Goal: Transaction & Acquisition: Purchase product/service

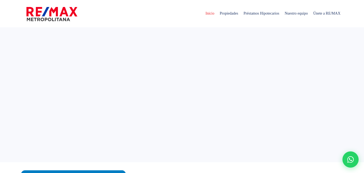
select select
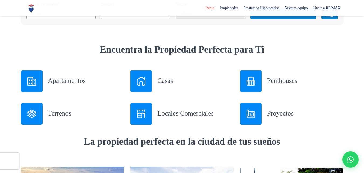
scroll to position [188, 0]
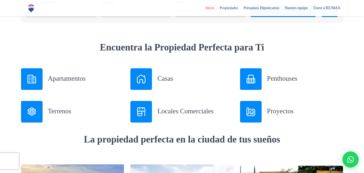
click at [166, 79] on h3 "Casas" at bounding box center [195, 77] width 76 height 9
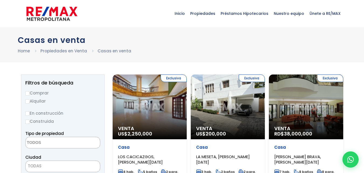
select select
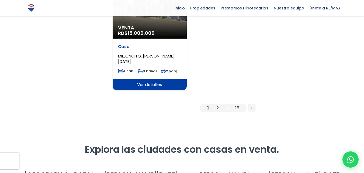
scroll to position [754, 0]
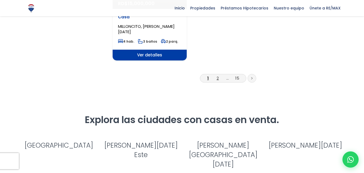
click at [217, 75] on link "2" at bounding box center [217, 78] width 2 height 6
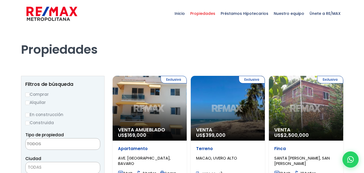
select select
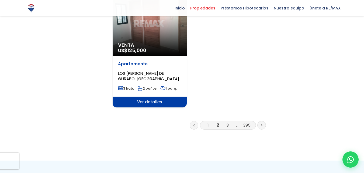
scroll to position [727, 0]
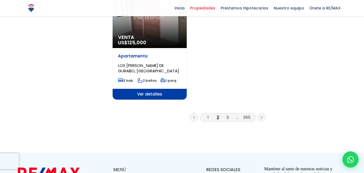
click at [229, 114] on li "3" at bounding box center [227, 117] width 9 height 7
click at [227, 114] on link "3" at bounding box center [227, 117] width 2 height 6
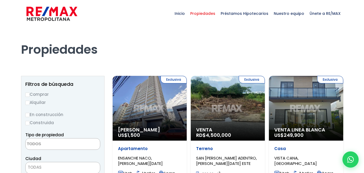
select select
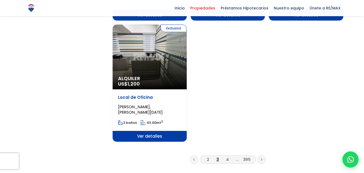
scroll to position [700, 0]
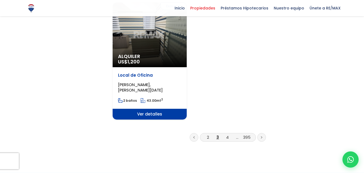
click at [229, 134] on li "4" at bounding box center [227, 137] width 9 height 7
click at [227, 134] on link "4" at bounding box center [227, 137] width 3 height 6
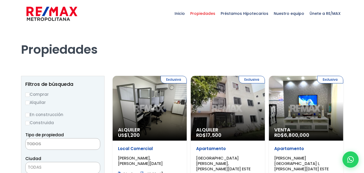
select select
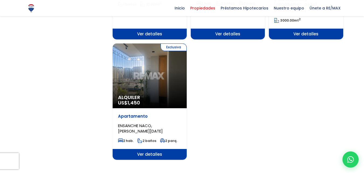
scroll to position [673, 0]
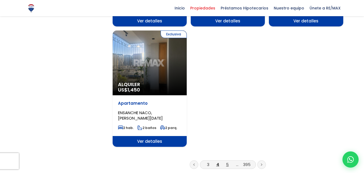
click at [226, 161] on link "5" at bounding box center [227, 164] width 3 height 6
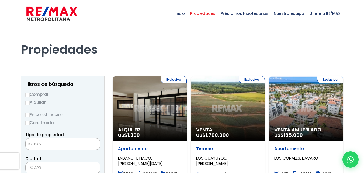
select select
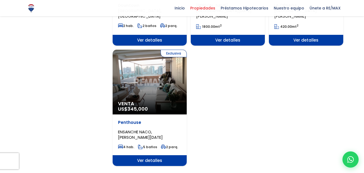
scroll to position [700, 0]
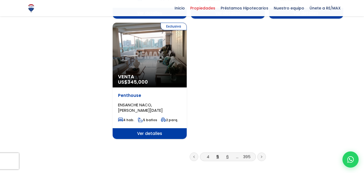
click at [227, 153] on link "6" at bounding box center [227, 156] width 2 height 6
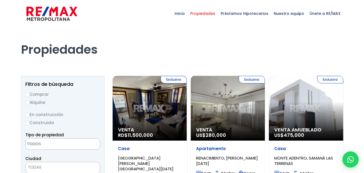
select select
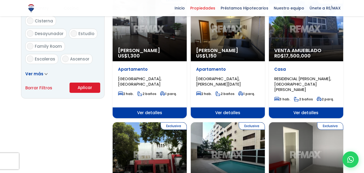
scroll to position [377, 0]
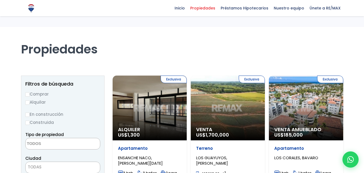
select select
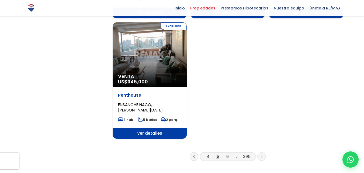
scroll to position [700, 0]
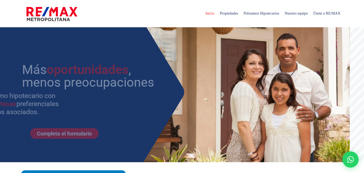
select select
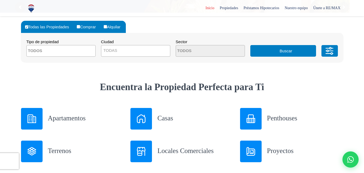
scroll to position [162, 0]
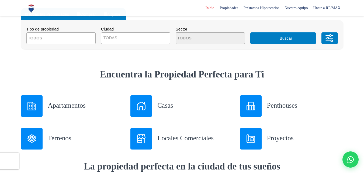
click at [62, 138] on h3 "Terrenos" at bounding box center [86, 137] width 76 height 9
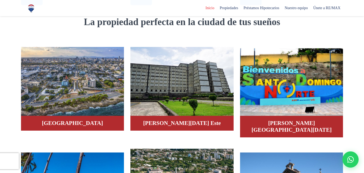
scroll to position [296, 0]
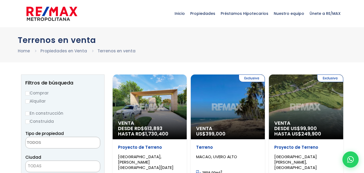
select select
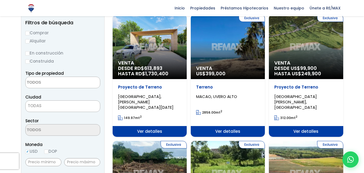
scroll to position [54, 0]
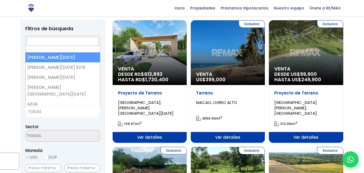
click at [43, 114] on span "TODAS" at bounding box center [63, 112] width 74 height 8
select select "1"
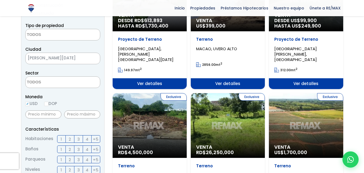
scroll to position [108, 0]
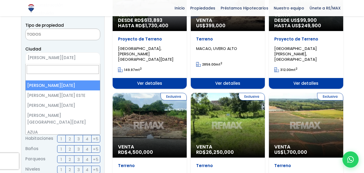
click at [67, 58] on span "[PERSON_NAME][DATE]" at bounding box center [56, 58] width 61 height 8
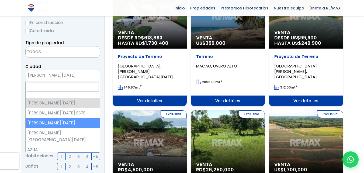
scroll to position [81, 0]
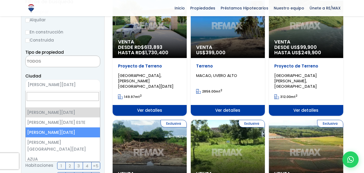
click at [69, 86] on span "[PERSON_NAME][DATE]" at bounding box center [56, 85] width 61 height 8
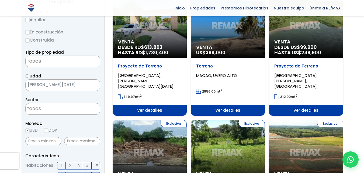
click at [69, 83] on span "[PERSON_NAME][DATE]" at bounding box center [56, 85] width 61 height 8
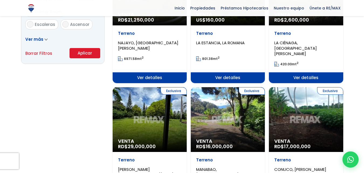
scroll to position [377, 0]
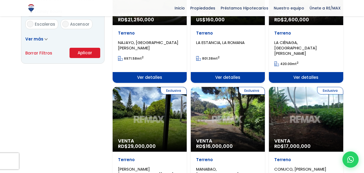
click at [80, 53] on button "Aplicar" at bounding box center [84, 53] width 31 height 10
click at [87, 53] on button "Aplicar" at bounding box center [84, 53] width 31 height 10
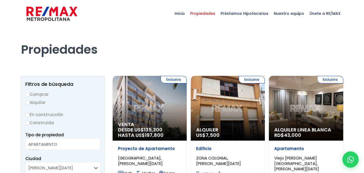
select select
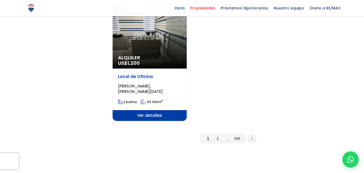
scroll to position [740, 0]
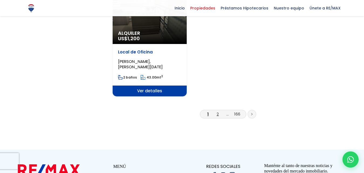
click at [217, 111] on link "2" at bounding box center [217, 114] width 2 height 6
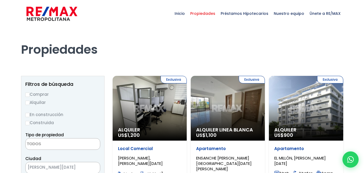
select select
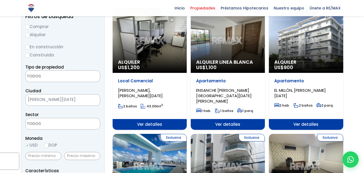
scroll to position [54, 0]
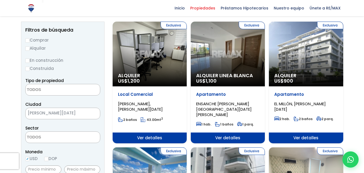
click at [33, 40] on label "Comprar" at bounding box center [62, 40] width 75 height 7
click at [30, 40] on input "Comprar" at bounding box center [27, 40] width 4 height 4
radio input "true"
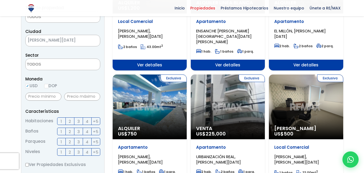
scroll to position [135, 0]
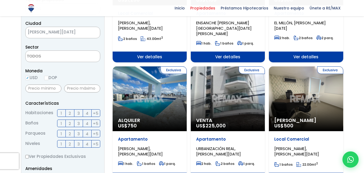
click at [48, 78] on input "DOP" at bounding box center [46, 78] width 4 height 4
radio input "true"
click at [73, 89] on input "text" at bounding box center [82, 88] width 36 height 8
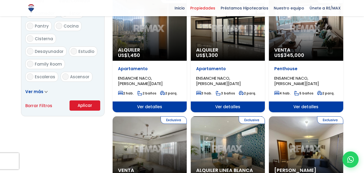
scroll to position [350, 0]
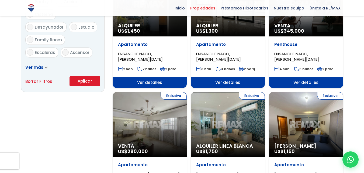
click at [81, 81] on button "Aplicar" at bounding box center [84, 81] width 31 height 10
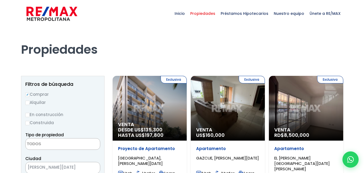
select select
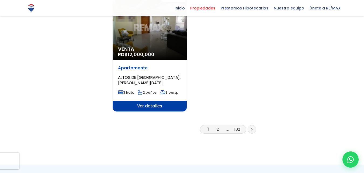
scroll to position [727, 0]
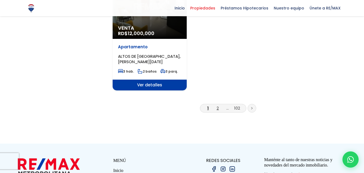
click at [218, 105] on link "2" at bounding box center [217, 108] width 2 height 6
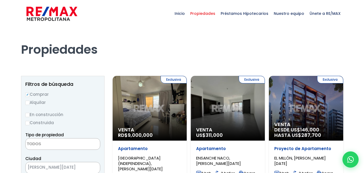
select select
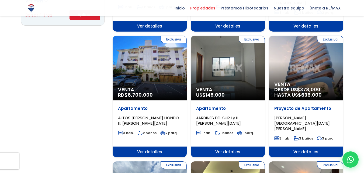
scroll to position [404, 0]
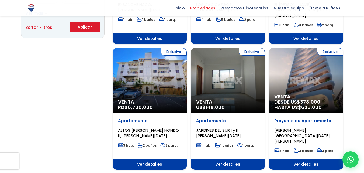
click at [166, 65] on div "Exclusiva Venta RD$ 6,700,000" at bounding box center [150, 80] width 74 height 65
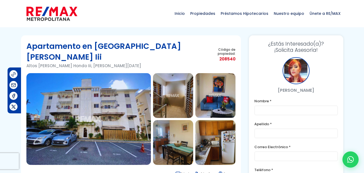
click at [218, 125] on img at bounding box center [215, 142] width 40 height 45
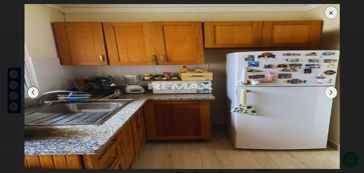
click at [330, 92] on div "Next slide" at bounding box center [331, 92] width 12 height 12
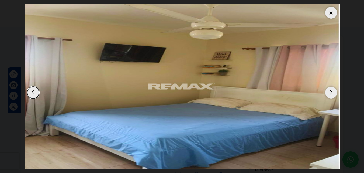
click at [330, 92] on div "Next slide" at bounding box center [331, 92] width 12 height 12
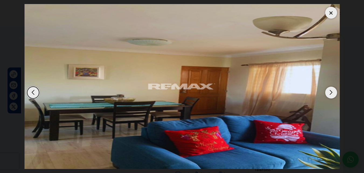
click at [330, 92] on div "Next slide" at bounding box center [331, 92] width 12 height 12
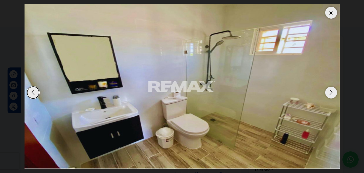
click at [330, 92] on div "Next slide" at bounding box center [331, 92] width 12 height 12
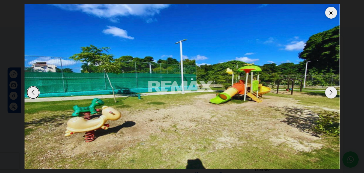
click at [330, 92] on div "Next slide" at bounding box center [331, 92] width 12 height 12
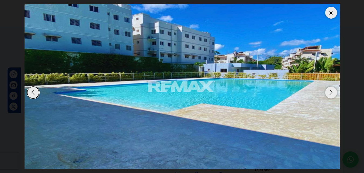
click at [330, 92] on div "Next slide" at bounding box center [331, 92] width 12 height 12
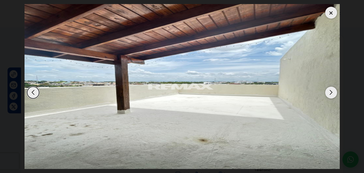
click at [330, 92] on div "Next slide" at bounding box center [331, 92] width 12 height 12
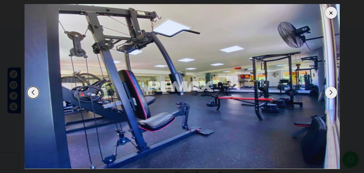
click at [330, 92] on div "Next slide" at bounding box center [331, 92] width 12 height 12
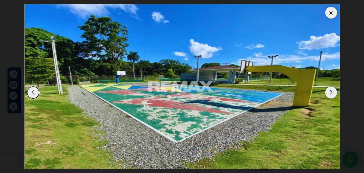
click at [330, 92] on div "Next slide" at bounding box center [331, 92] width 12 height 12
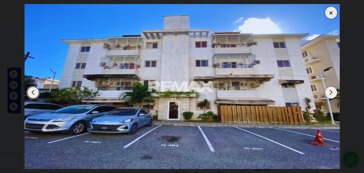
click at [330, 92] on div "Next slide" at bounding box center [331, 92] width 12 height 12
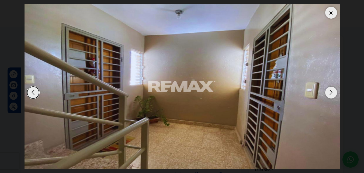
click at [330, 92] on div "Next slide" at bounding box center [331, 92] width 12 height 12
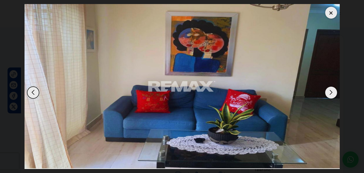
click at [330, 92] on div "Next slide" at bounding box center [331, 92] width 12 height 12
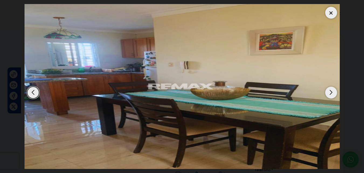
click at [330, 92] on div "Next slide" at bounding box center [331, 92] width 12 height 12
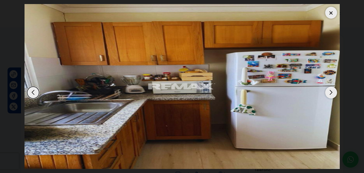
click at [330, 92] on div "Next slide" at bounding box center [331, 92] width 12 height 12
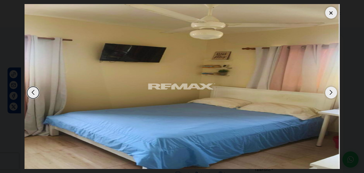
click at [330, 92] on div "Next slide" at bounding box center [331, 92] width 12 height 12
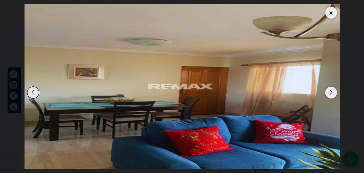
click at [331, 14] on div at bounding box center [331, 13] width 12 height 12
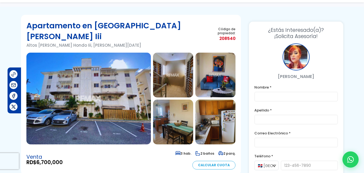
scroll to position [108, 0]
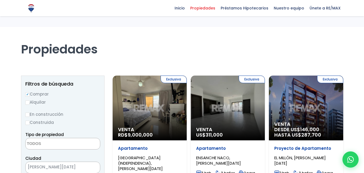
select select
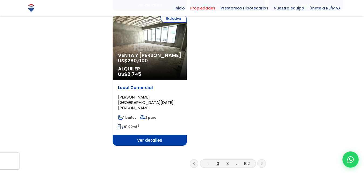
scroll to position [727, 0]
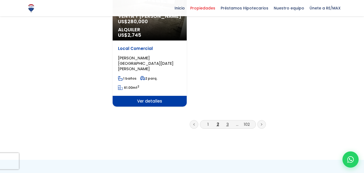
click at [228, 121] on link "3" at bounding box center [227, 124] width 2 height 6
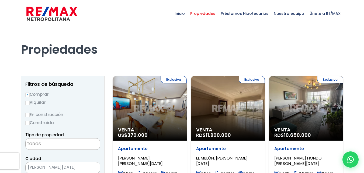
select select
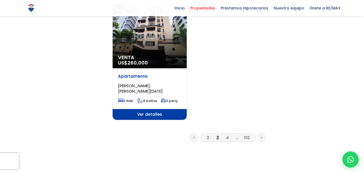
scroll to position [727, 0]
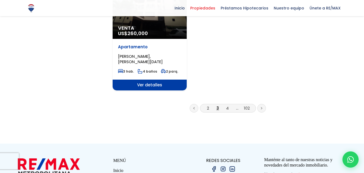
click at [229, 104] on li "4" at bounding box center [227, 107] width 9 height 7
click at [227, 105] on link "4" at bounding box center [227, 108] width 3 height 6
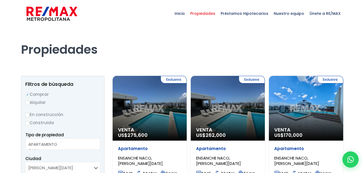
select select
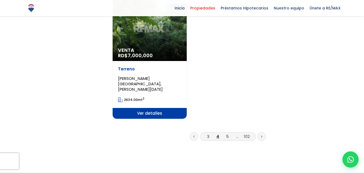
scroll to position [727, 0]
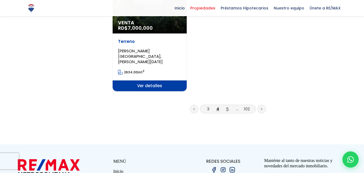
click at [226, 106] on link "5" at bounding box center [227, 109] width 3 height 6
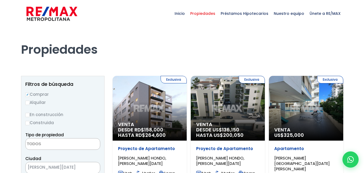
select select
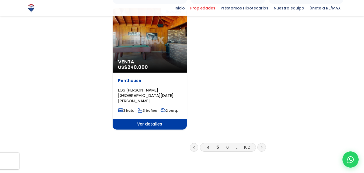
scroll to position [727, 0]
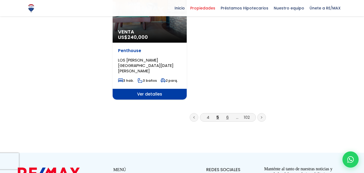
click at [227, 114] on link "6" at bounding box center [227, 117] width 2 height 6
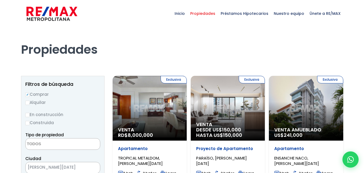
select select
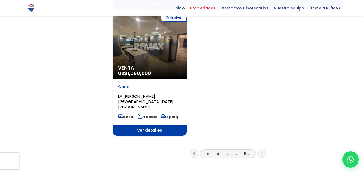
scroll to position [700, 0]
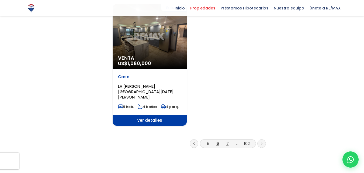
click at [227, 140] on link "7" at bounding box center [227, 143] width 2 height 6
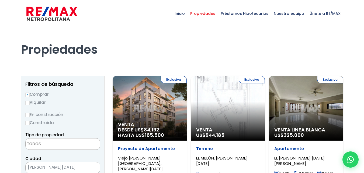
select select
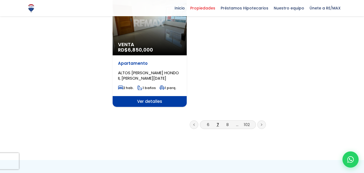
scroll to position [727, 0]
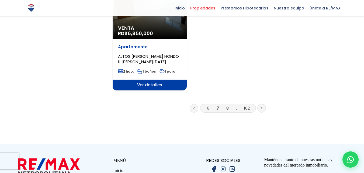
click at [227, 105] on link "8" at bounding box center [227, 108] width 2 height 6
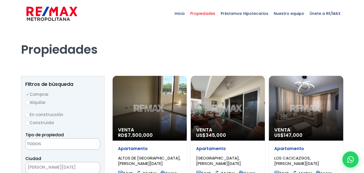
select select
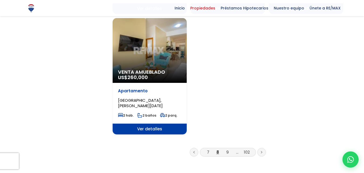
scroll to position [673, 0]
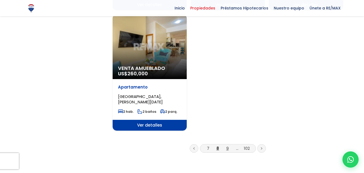
click at [227, 145] on link "9" at bounding box center [227, 148] width 2 height 6
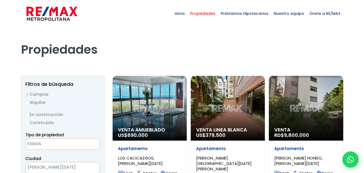
select select
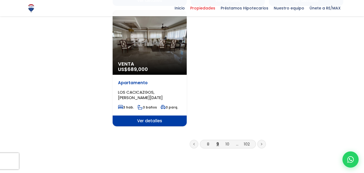
scroll to position [700, 0]
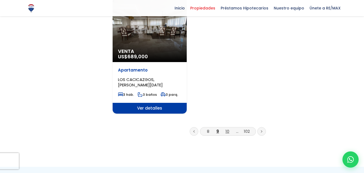
click at [226, 128] on link "10" at bounding box center [227, 131] width 4 height 6
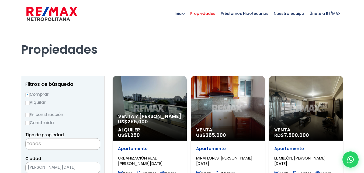
select select
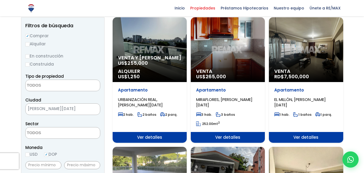
scroll to position [54, 0]
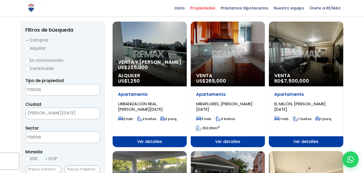
click at [293, 65] on div "Venta RD$ 7,500,000" at bounding box center [306, 54] width 74 height 65
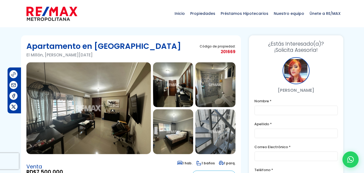
click at [119, 98] on img at bounding box center [88, 108] width 124 height 92
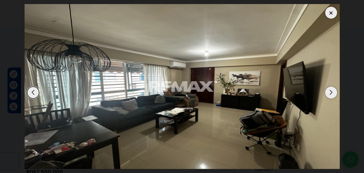
click at [330, 93] on div "Next slide" at bounding box center [331, 92] width 12 height 12
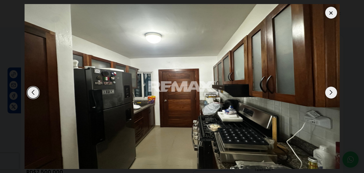
click at [330, 93] on div "Next slide" at bounding box center [331, 92] width 12 height 12
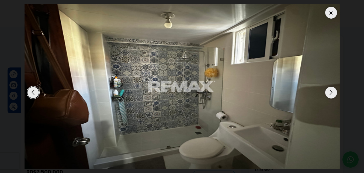
click at [330, 93] on div "Next slide" at bounding box center [331, 92] width 12 height 12
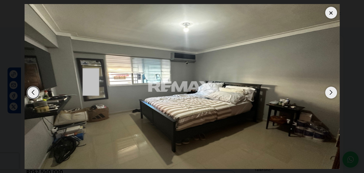
click at [330, 93] on div "Next slide" at bounding box center [331, 92] width 12 height 12
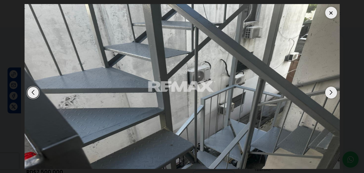
click at [330, 93] on div "Next slide" at bounding box center [331, 92] width 12 height 12
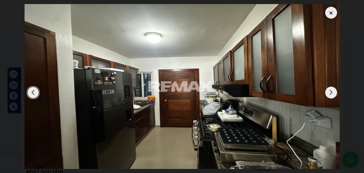
click at [327, 10] on div at bounding box center [331, 13] width 12 height 12
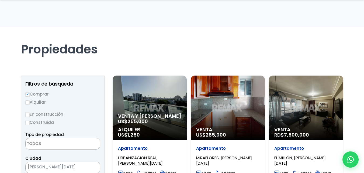
select select
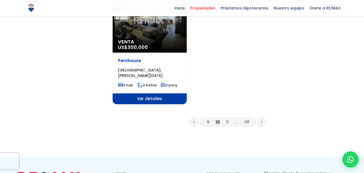
scroll to position [727, 0]
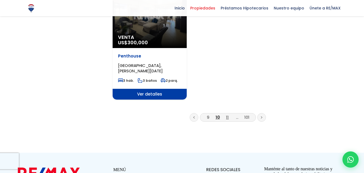
click at [228, 114] on link "11" at bounding box center [227, 117] width 3 height 6
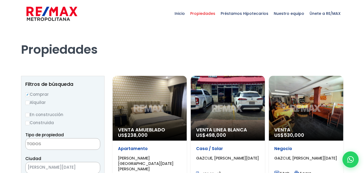
select select
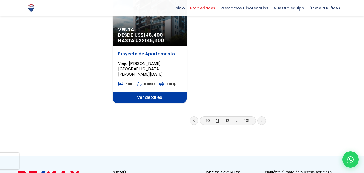
scroll to position [754, 0]
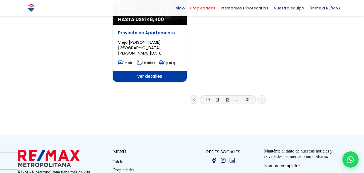
click at [226, 96] on link "12" at bounding box center [227, 99] width 3 height 6
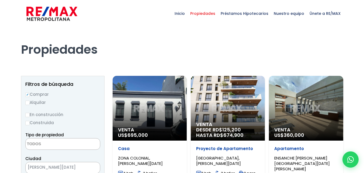
select select
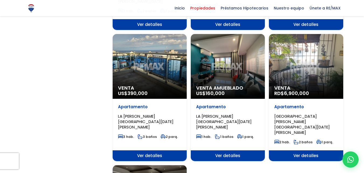
scroll to position [538, 0]
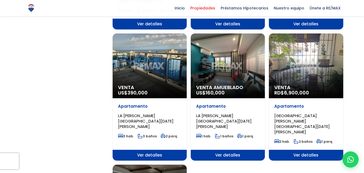
click at [306, 72] on div "Venta RD$ 6,900,000" at bounding box center [306, 65] width 74 height 65
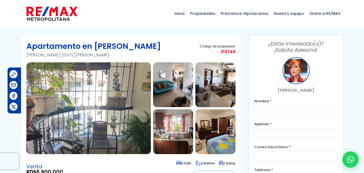
click at [125, 89] on img at bounding box center [88, 108] width 124 height 92
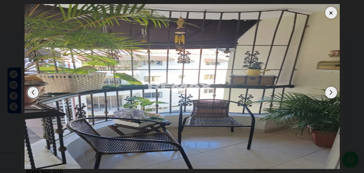
click at [329, 93] on div "Next slide" at bounding box center [331, 92] width 12 height 12
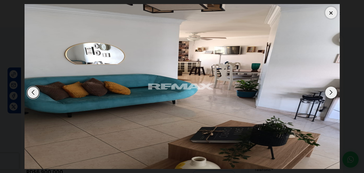
click at [329, 93] on div "Next slide" at bounding box center [331, 92] width 12 height 12
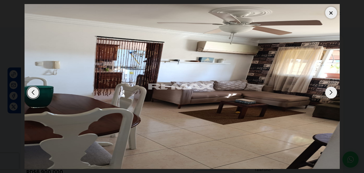
click at [329, 93] on div "Next slide" at bounding box center [331, 92] width 12 height 12
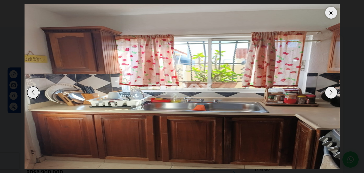
click at [330, 93] on div "Next slide" at bounding box center [331, 92] width 12 height 12
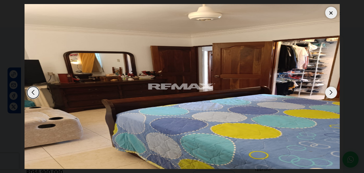
click at [330, 93] on div "Next slide" at bounding box center [331, 92] width 12 height 12
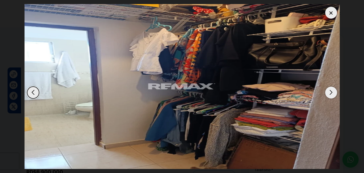
click at [330, 93] on div "Next slide" at bounding box center [331, 92] width 12 height 12
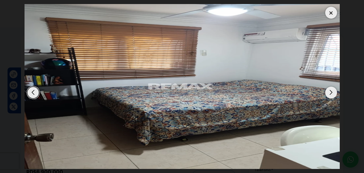
click at [330, 93] on div "Next slide" at bounding box center [331, 92] width 12 height 12
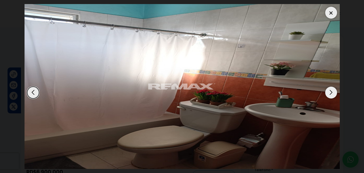
click at [330, 93] on div "Next slide" at bounding box center [331, 92] width 12 height 12
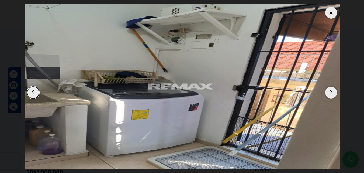
click at [330, 93] on div "Next slide" at bounding box center [331, 92] width 12 height 12
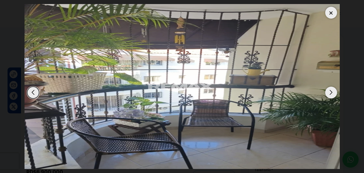
click at [330, 93] on div "Next slide" at bounding box center [331, 92] width 12 height 12
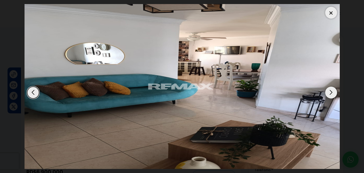
click at [330, 93] on div "Next slide" at bounding box center [331, 92] width 12 height 12
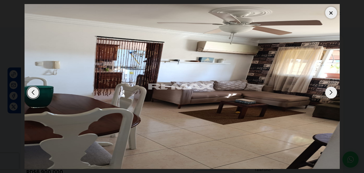
click at [330, 93] on div "Next slide" at bounding box center [331, 92] width 12 height 12
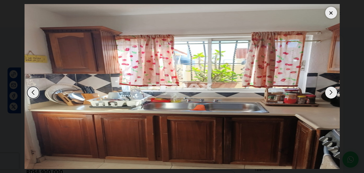
click at [330, 10] on div at bounding box center [331, 13] width 12 height 12
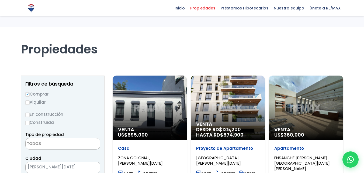
select select
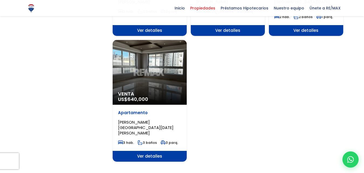
scroll to position [673, 0]
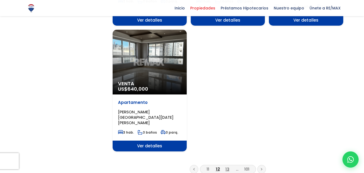
click at [227, 166] on link "13" at bounding box center [227, 169] width 4 height 6
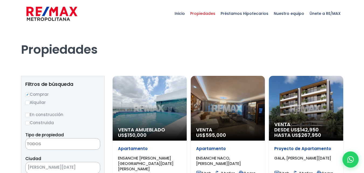
select select
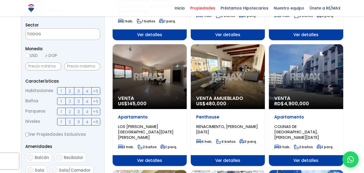
scroll to position [162, 0]
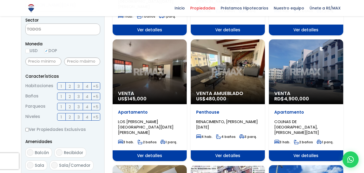
click at [306, 67] on div "Venta RD$ 4,900,000" at bounding box center [306, 71] width 74 height 65
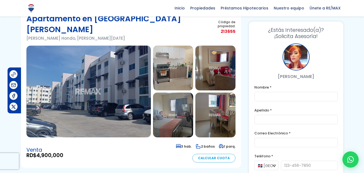
scroll to position [27, 0]
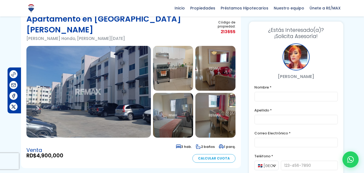
click at [175, 60] on img at bounding box center [173, 68] width 40 height 45
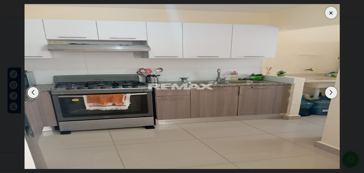
click at [329, 93] on div "Next slide" at bounding box center [331, 92] width 12 height 12
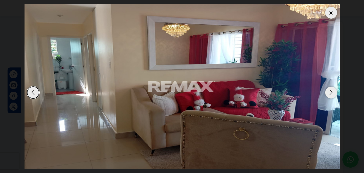
click at [329, 93] on div "Next slide" at bounding box center [331, 92] width 12 height 12
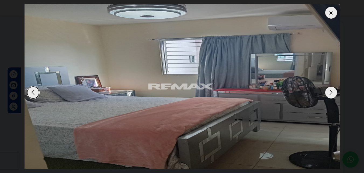
click at [329, 93] on div "Next slide" at bounding box center [331, 92] width 12 height 12
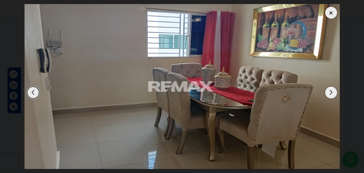
click at [329, 93] on div "Next slide" at bounding box center [331, 92] width 12 height 12
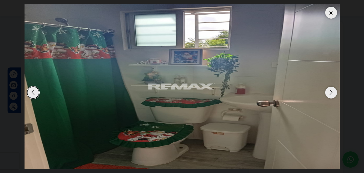
click at [329, 93] on div "Next slide" at bounding box center [331, 92] width 12 height 12
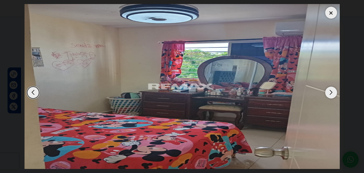
click at [329, 93] on div "Next slide" at bounding box center [331, 92] width 12 height 12
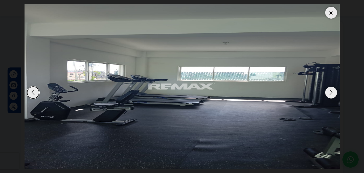
click at [329, 93] on div "Next slide" at bounding box center [331, 92] width 12 height 12
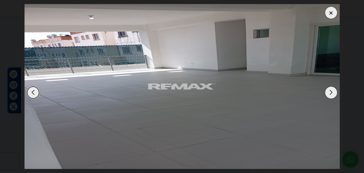
click at [329, 93] on div "Next slide" at bounding box center [331, 92] width 12 height 12
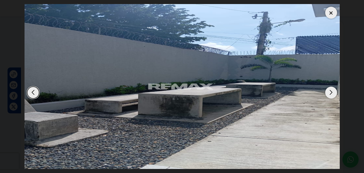
click at [329, 93] on div "Next slide" at bounding box center [331, 92] width 12 height 12
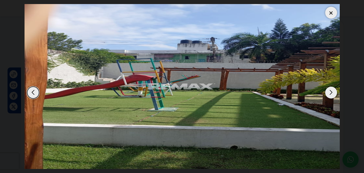
click at [329, 93] on div "Next slide" at bounding box center [331, 92] width 12 height 12
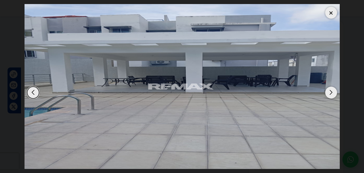
click at [329, 93] on div "Next slide" at bounding box center [331, 92] width 12 height 12
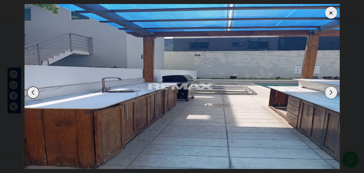
click at [329, 93] on div "Next slide" at bounding box center [331, 92] width 12 height 12
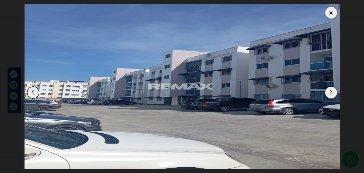
click at [329, 93] on div "Next slide" at bounding box center [331, 92] width 12 height 12
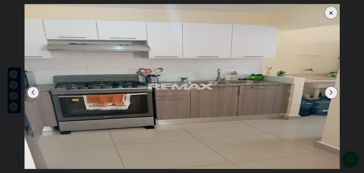
click at [329, 93] on div "Next slide" at bounding box center [331, 92] width 12 height 12
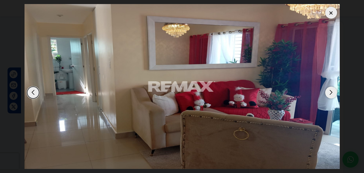
click at [332, 12] on div at bounding box center [331, 13] width 12 height 12
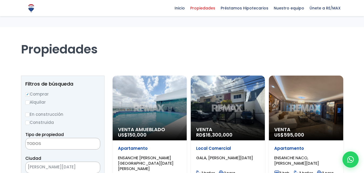
select select
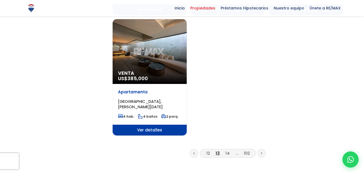
scroll to position [700, 0]
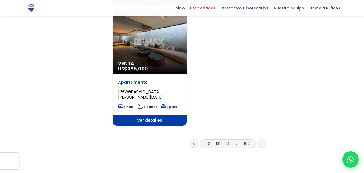
click at [227, 140] on link "14" at bounding box center [227, 143] width 4 height 6
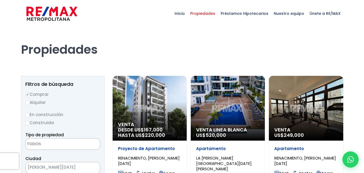
select select
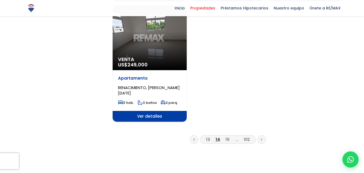
scroll to position [700, 0]
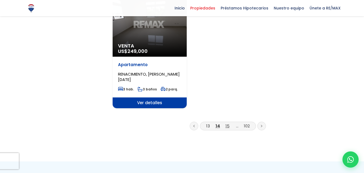
click at [226, 123] on link "15" at bounding box center [227, 126] width 4 height 6
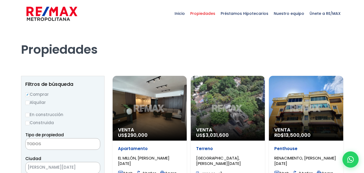
select select
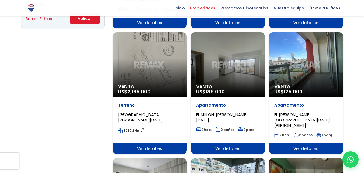
scroll to position [404, 0]
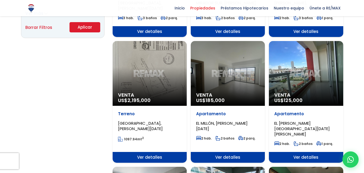
click at [146, 121] on span "BELLA VISTA, SANTO DOMINGO DE GUZMÁN" at bounding box center [140, 125] width 45 height 11
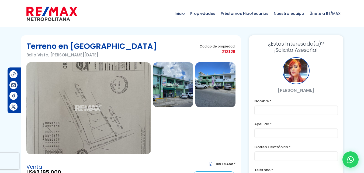
click at [166, 87] on img at bounding box center [173, 84] width 40 height 45
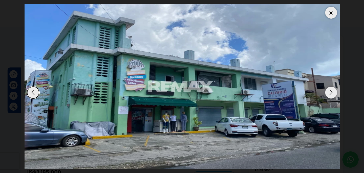
click at [334, 90] on div "Next slide" at bounding box center [331, 92] width 12 height 12
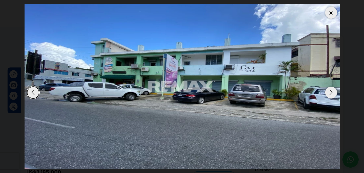
click at [334, 90] on div "Next slide" at bounding box center [331, 92] width 12 height 12
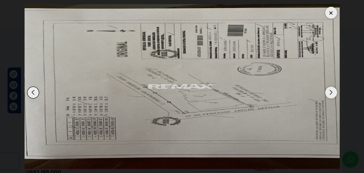
click at [334, 90] on div "Next slide" at bounding box center [331, 92] width 12 height 12
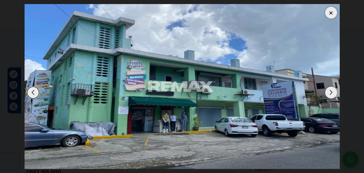
click at [333, 90] on div "Next slide" at bounding box center [331, 92] width 12 height 12
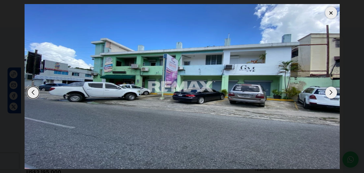
click at [333, 90] on div "Next slide" at bounding box center [331, 92] width 12 height 12
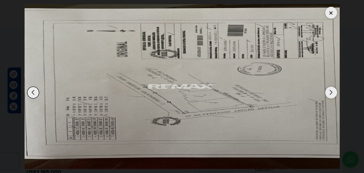
click at [333, 90] on div "Next slide" at bounding box center [331, 92] width 12 height 12
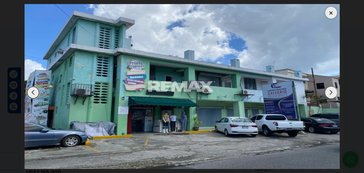
click at [331, 10] on div at bounding box center [331, 13] width 12 height 12
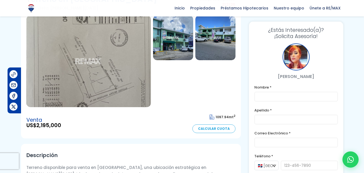
scroll to position [40, 0]
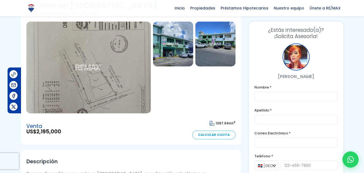
click at [108, 85] on img at bounding box center [88, 68] width 124 height 92
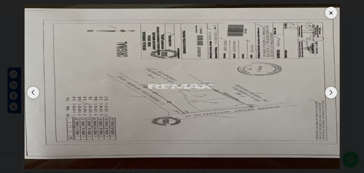
click at [194, 94] on img "1 / 3" at bounding box center [181, 86] width 315 height 164
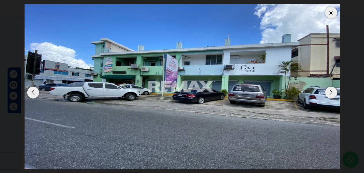
click at [178, 86] on img "3 / 3" at bounding box center [181, 86] width 315 height 164
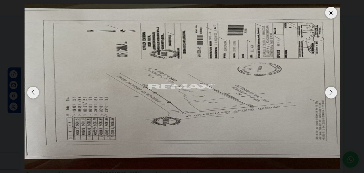
click at [143, 93] on img "1 / 3" at bounding box center [181, 86] width 315 height 164
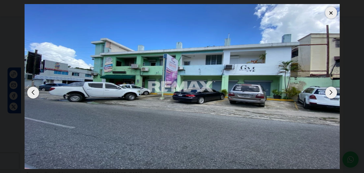
click at [331, 14] on div at bounding box center [331, 13] width 12 height 12
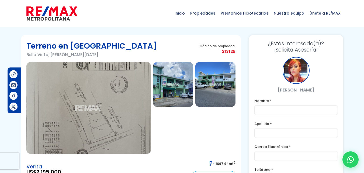
scroll to position [0, 0]
click at [170, 78] on img at bounding box center [173, 84] width 40 height 45
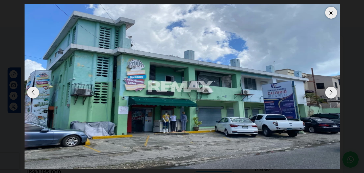
click at [280, 110] on img "2 / 3" at bounding box center [181, 86] width 315 height 164
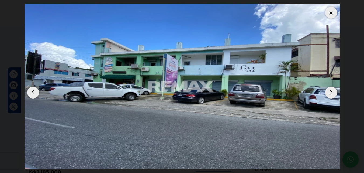
click at [185, 74] on div at bounding box center [181, 86] width 315 height 164
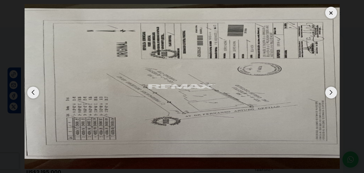
click at [331, 91] on div "Next slide" at bounding box center [331, 92] width 12 height 12
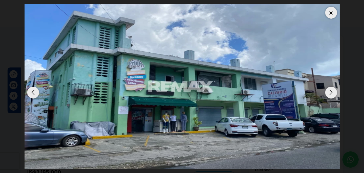
click at [331, 91] on div "Next slide" at bounding box center [331, 92] width 12 height 12
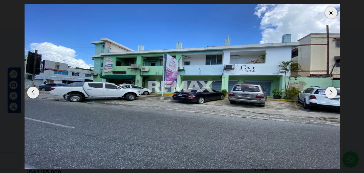
click at [331, 91] on div "Next slide" at bounding box center [331, 92] width 12 height 12
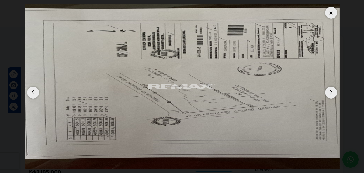
click at [331, 91] on div "Next slide" at bounding box center [331, 92] width 12 height 12
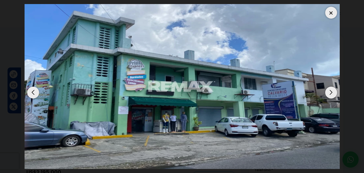
click at [326, 13] on div at bounding box center [331, 13] width 12 height 12
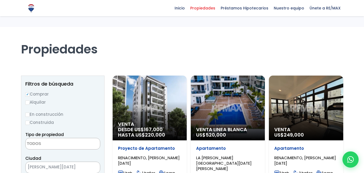
select select
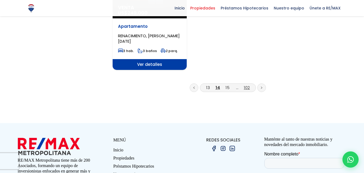
scroll to position [711, 0]
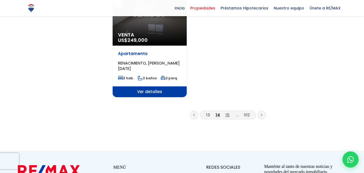
click at [226, 112] on link "15" at bounding box center [227, 115] width 4 height 6
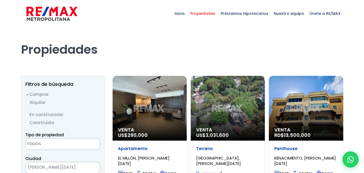
select select
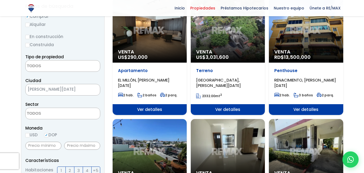
scroll to position [81, 0]
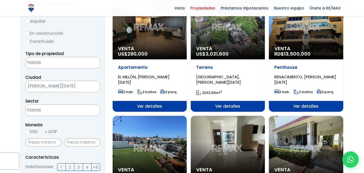
click at [247, 25] on div "Venta US$ 3,031,600" at bounding box center [228, 27] width 74 height 65
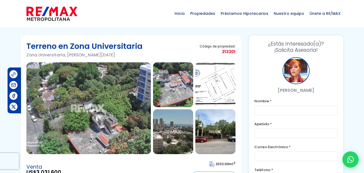
click at [104, 101] on img at bounding box center [88, 108] width 124 height 92
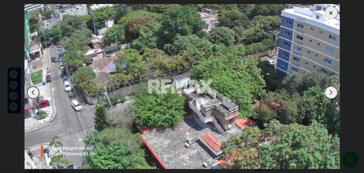
click at [240, 65] on img "1 / 16" at bounding box center [181, 86] width 315 height 164
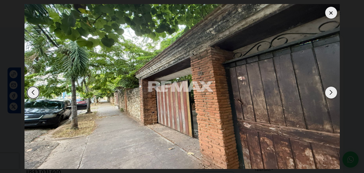
click at [329, 95] on div "Next slide" at bounding box center [331, 92] width 12 height 12
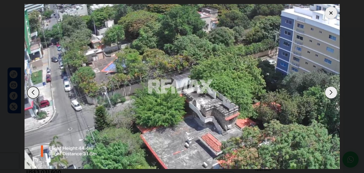
click at [329, 95] on div "Next slide" at bounding box center [331, 92] width 12 height 12
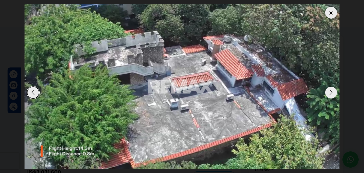
click at [264, 64] on img "2 / 16" at bounding box center [181, 86] width 315 height 164
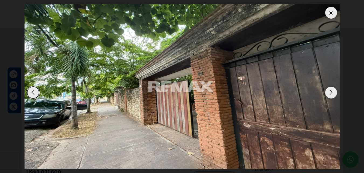
click at [330, 92] on div "Next slide" at bounding box center [331, 92] width 12 height 12
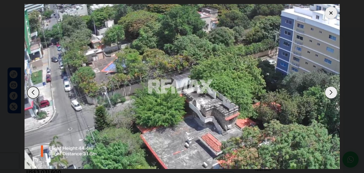
click at [330, 92] on div "Next slide" at bounding box center [331, 92] width 12 height 12
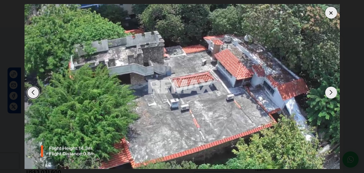
click at [330, 92] on div "Next slide" at bounding box center [331, 92] width 12 height 12
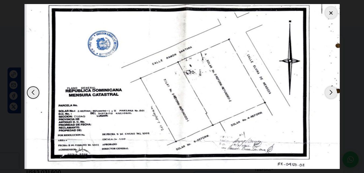
click at [330, 92] on div "Next slide" at bounding box center [331, 92] width 12 height 12
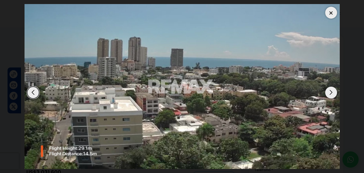
click at [330, 92] on div "Next slide" at bounding box center [331, 92] width 12 height 12
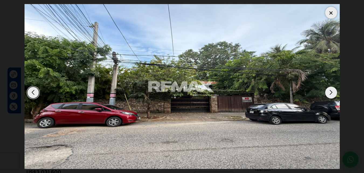
click at [330, 92] on div "Next slide" at bounding box center [331, 92] width 12 height 12
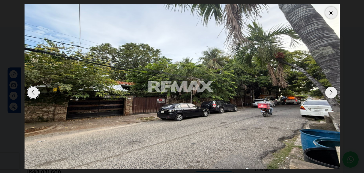
click at [330, 92] on div "Next slide" at bounding box center [331, 92] width 12 height 12
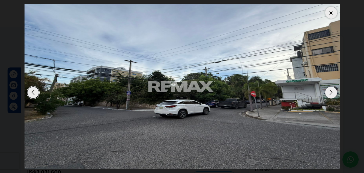
click at [330, 92] on div "Next slide" at bounding box center [331, 92] width 12 height 12
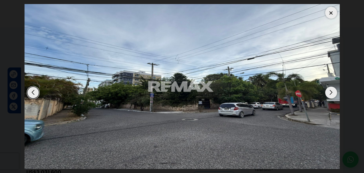
click at [330, 92] on div "Next slide" at bounding box center [331, 92] width 12 height 12
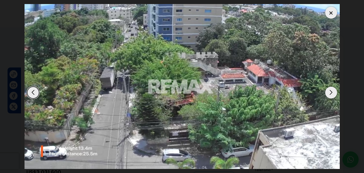
click at [330, 92] on div "Next slide" at bounding box center [331, 92] width 12 height 12
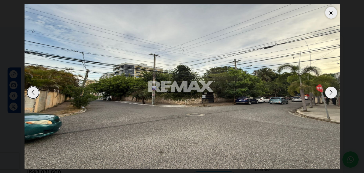
click at [330, 92] on div "Next slide" at bounding box center [331, 92] width 12 height 12
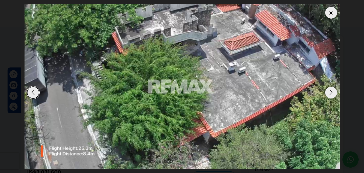
click at [330, 92] on div "Next slide" at bounding box center [331, 92] width 12 height 12
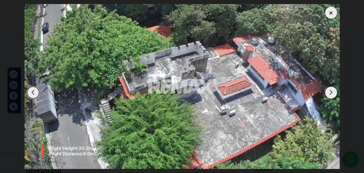
click at [330, 92] on div "Next slide" at bounding box center [331, 92] width 12 height 12
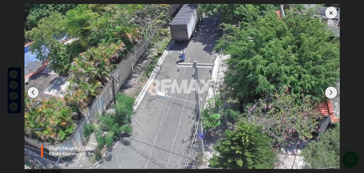
click at [330, 92] on div "Next slide" at bounding box center [331, 92] width 12 height 12
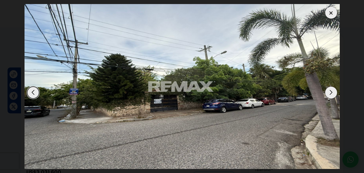
click at [330, 92] on div "Next slide" at bounding box center [331, 92] width 12 height 12
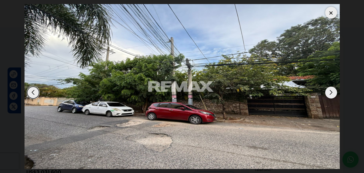
click at [330, 92] on div "Next slide" at bounding box center [331, 92] width 12 height 12
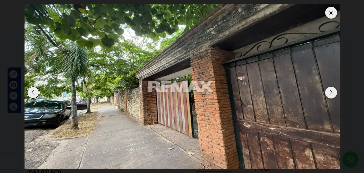
click at [330, 92] on div "Next slide" at bounding box center [331, 92] width 12 height 12
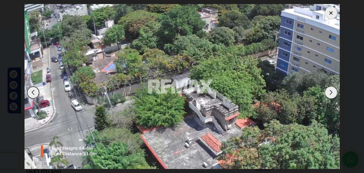
click at [330, 92] on div "Next slide" at bounding box center [331, 92] width 12 height 12
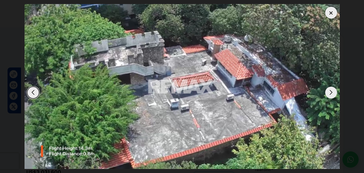
click at [330, 92] on div "Next slide" at bounding box center [331, 92] width 12 height 12
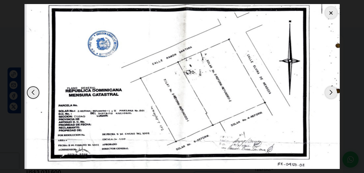
click at [330, 92] on div "Next slide" at bounding box center [331, 92] width 12 height 12
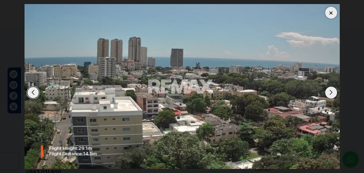
click at [332, 12] on div at bounding box center [331, 13] width 12 height 12
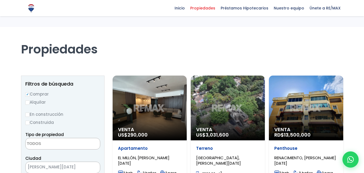
select select
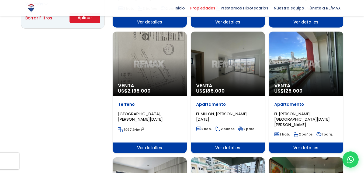
scroll to position [404, 0]
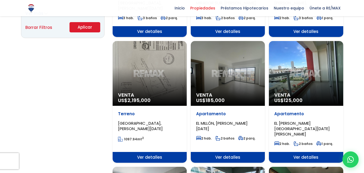
click at [167, 64] on div "Venta US$ 2,195,000" at bounding box center [150, 73] width 74 height 65
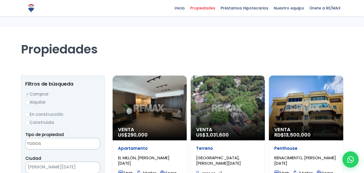
select select
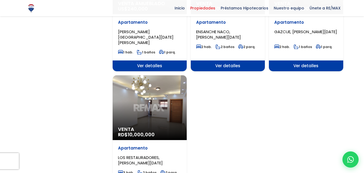
scroll to position [646, 0]
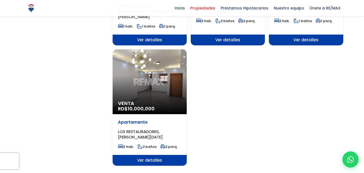
click at [159, 76] on div "Venta RD$ 10,000,000" at bounding box center [150, 81] width 74 height 65
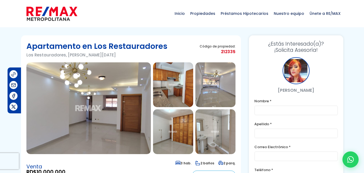
click at [121, 99] on img at bounding box center [88, 108] width 124 height 92
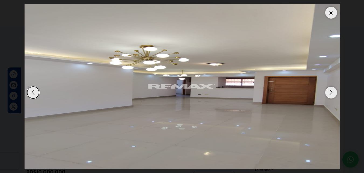
click at [328, 93] on div "Next slide" at bounding box center [331, 92] width 12 height 12
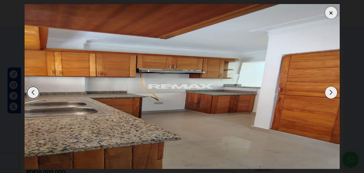
click at [328, 93] on div "Next slide" at bounding box center [331, 92] width 12 height 12
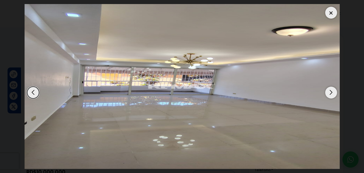
click at [328, 93] on div "Next slide" at bounding box center [331, 92] width 12 height 12
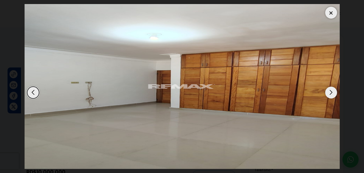
click at [328, 93] on div "Next slide" at bounding box center [331, 92] width 12 height 12
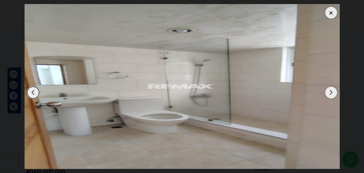
click at [328, 93] on div "Next slide" at bounding box center [331, 92] width 12 height 12
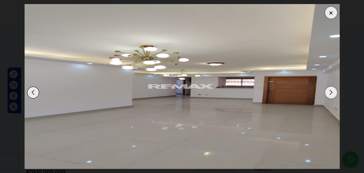
click at [328, 93] on div "Next slide" at bounding box center [331, 92] width 12 height 12
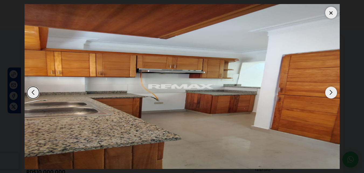
click at [328, 93] on div "Next slide" at bounding box center [331, 92] width 12 height 12
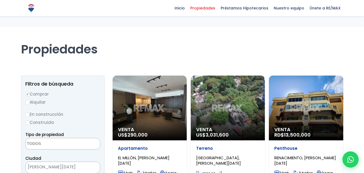
select select
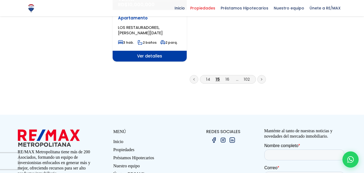
scroll to position [754, 0]
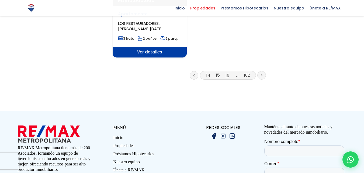
click at [228, 72] on link "16" at bounding box center [227, 75] width 4 height 6
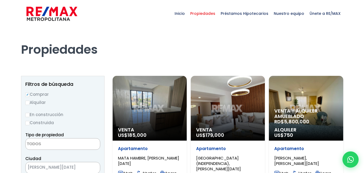
select select
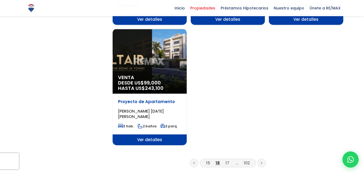
scroll to position [700, 0]
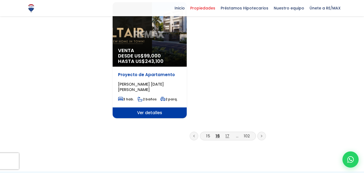
click at [226, 133] on link "17" at bounding box center [227, 136] width 4 height 6
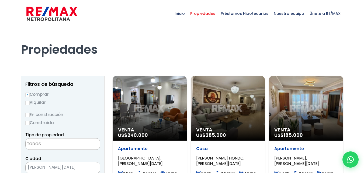
select select
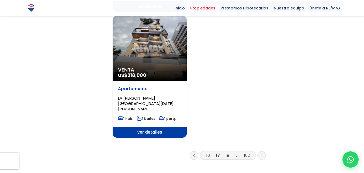
scroll to position [700, 0]
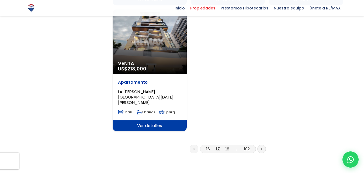
click at [227, 146] on link "18" at bounding box center [227, 149] width 4 height 6
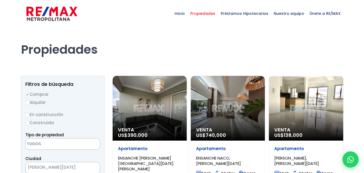
select select
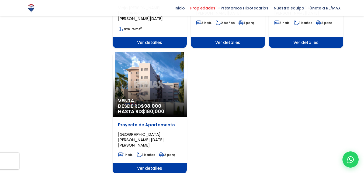
scroll to position [673, 0]
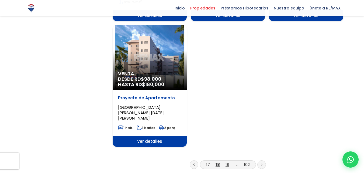
click at [227, 161] on link "19" at bounding box center [227, 164] width 4 height 6
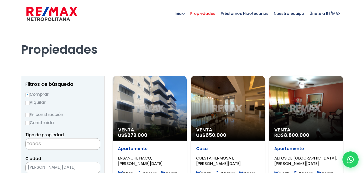
select select
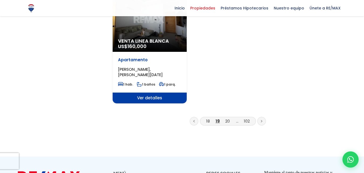
scroll to position [727, 0]
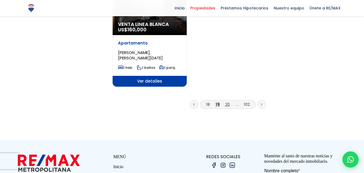
click at [227, 101] on link "20" at bounding box center [227, 104] width 5 height 6
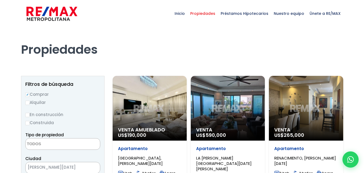
select select
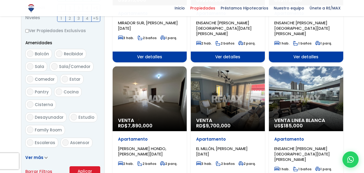
scroll to position [269, 0]
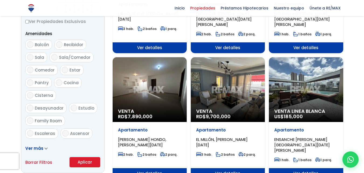
click at [230, 88] on div "Venta RD$ 9,700,000" at bounding box center [228, 89] width 74 height 65
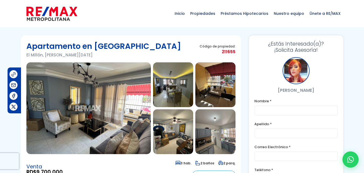
click at [127, 92] on img at bounding box center [88, 108] width 124 height 92
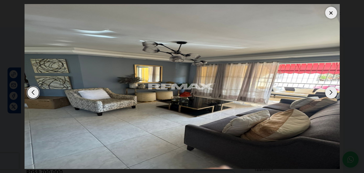
click at [331, 93] on div "Next slide" at bounding box center [331, 92] width 12 height 12
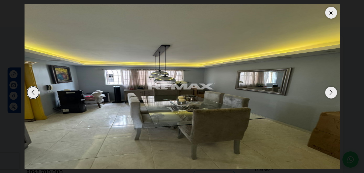
click at [330, 93] on div "Next slide" at bounding box center [331, 92] width 12 height 12
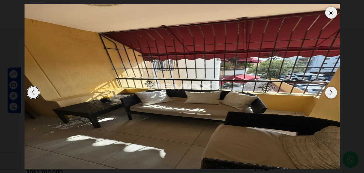
click at [330, 93] on div "Next slide" at bounding box center [331, 92] width 12 height 12
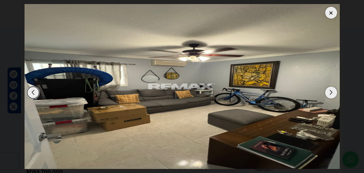
click at [330, 93] on div "Next slide" at bounding box center [331, 92] width 12 height 12
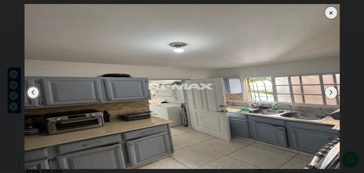
click at [330, 93] on div "Next slide" at bounding box center [331, 92] width 12 height 12
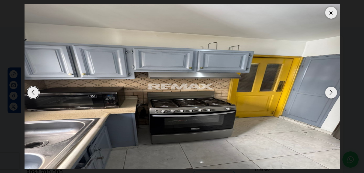
click at [330, 93] on div "Next slide" at bounding box center [331, 92] width 12 height 12
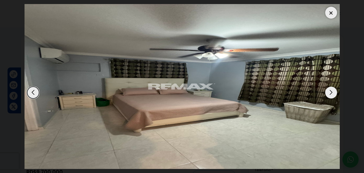
click at [330, 93] on div "Next slide" at bounding box center [331, 92] width 12 height 12
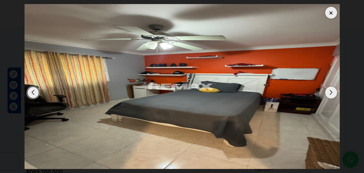
click at [331, 13] on div at bounding box center [331, 13] width 12 height 12
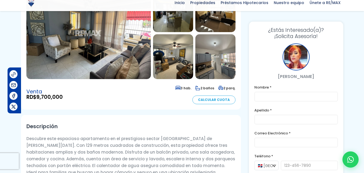
scroll to position [81, 0]
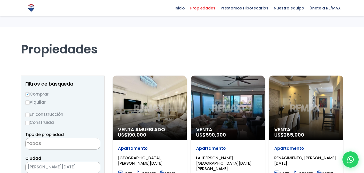
select select
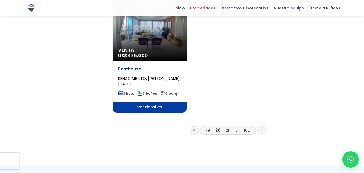
scroll to position [727, 0]
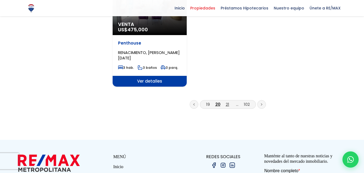
click at [227, 101] on link "21" at bounding box center [227, 104] width 3 height 6
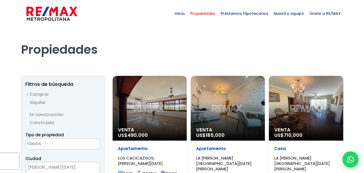
select select
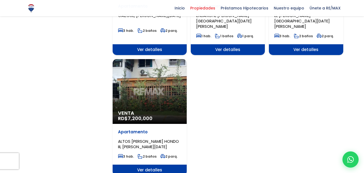
scroll to position [646, 0]
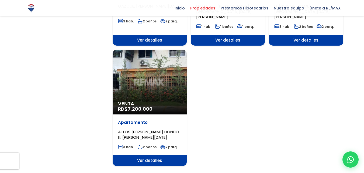
click at [157, 77] on div "Venta RD$ 7,200,000" at bounding box center [150, 82] width 74 height 65
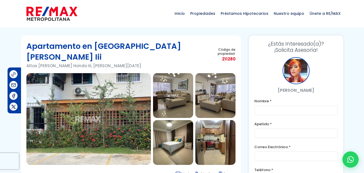
click at [115, 91] on img at bounding box center [88, 119] width 124 height 92
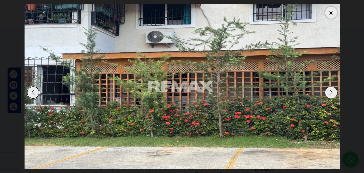
click at [331, 90] on div "Next slide" at bounding box center [331, 92] width 12 height 12
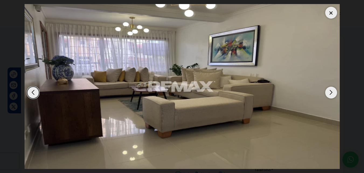
click at [329, 92] on div "Next slide" at bounding box center [331, 92] width 12 height 12
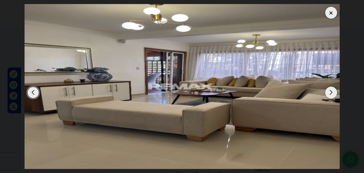
click at [329, 92] on div "Next slide" at bounding box center [331, 92] width 12 height 12
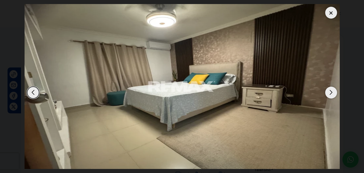
click at [329, 92] on div "Next slide" at bounding box center [331, 92] width 12 height 12
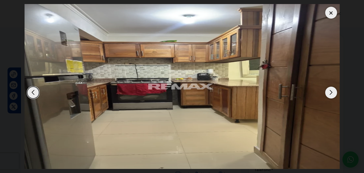
click at [329, 92] on div "Next slide" at bounding box center [331, 92] width 12 height 12
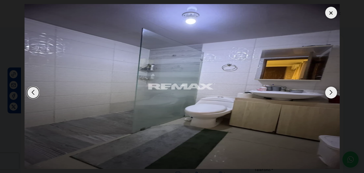
click at [329, 92] on div "Next slide" at bounding box center [331, 92] width 12 height 12
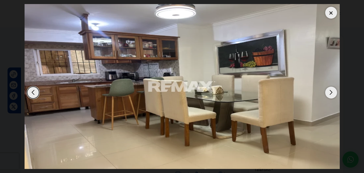
click at [329, 92] on div "Next slide" at bounding box center [331, 92] width 12 height 12
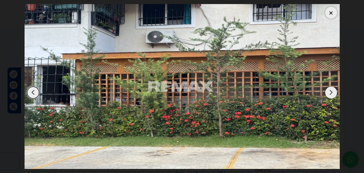
click at [329, 92] on div "Next slide" at bounding box center [331, 92] width 12 height 12
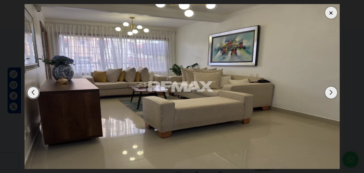
click at [329, 92] on div "Next slide" at bounding box center [331, 92] width 12 height 12
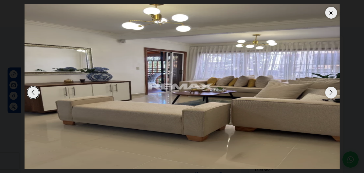
click at [330, 14] on div at bounding box center [331, 13] width 12 height 12
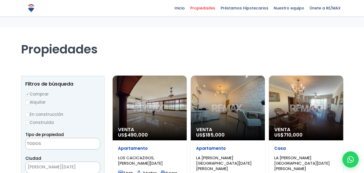
select select
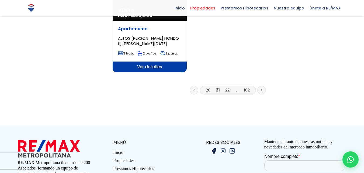
scroll to position [754, 0]
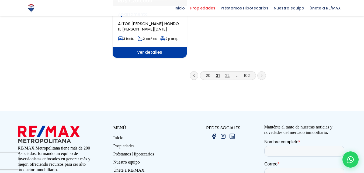
click at [225, 72] on link "22" at bounding box center [227, 75] width 4 height 6
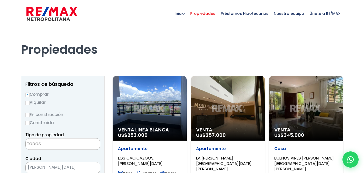
select select
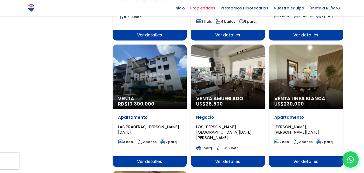
scroll to position [538, 0]
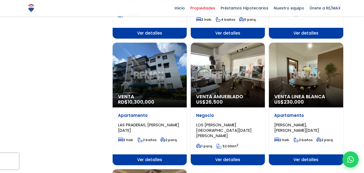
click at [153, 60] on div "Venta RD$ 10,300,000" at bounding box center [150, 75] width 74 height 65
click at [158, 56] on div "Venta RD$ 10,300,000" at bounding box center [150, 75] width 74 height 65
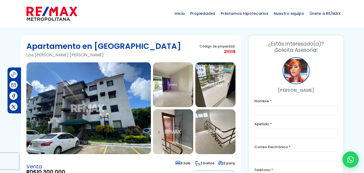
click at [122, 104] on img at bounding box center [88, 108] width 124 height 92
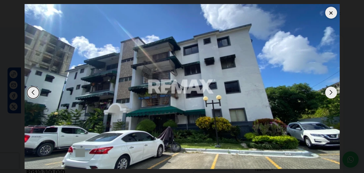
click at [332, 94] on div "Next slide" at bounding box center [331, 92] width 12 height 12
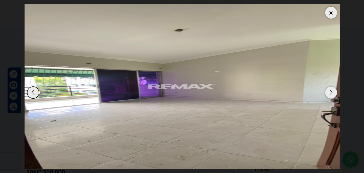
click at [332, 94] on div "Next slide" at bounding box center [331, 92] width 12 height 12
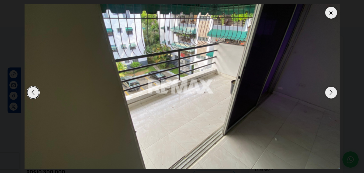
click at [332, 94] on div "Next slide" at bounding box center [331, 92] width 12 height 12
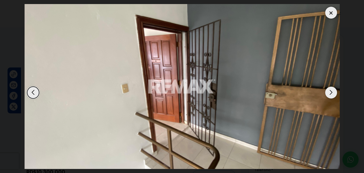
click at [332, 94] on div "Next slide" at bounding box center [331, 92] width 12 height 12
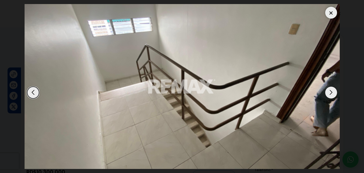
click at [332, 94] on div "Next slide" at bounding box center [331, 92] width 12 height 12
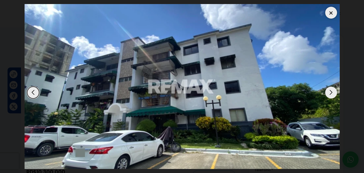
click at [332, 94] on div "Next slide" at bounding box center [331, 92] width 12 height 12
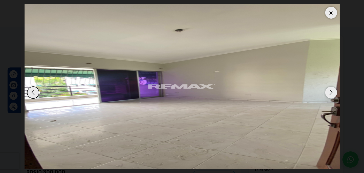
click at [332, 94] on div "Next slide" at bounding box center [331, 92] width 12 height 12
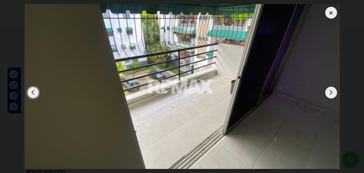
click at [332, 94] on div "Next slide" at bounding box center [331, 92] width 12 height 12
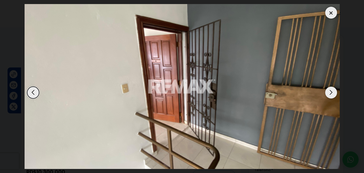
click at [332, 94] on div "Next slide" at bounding box center [331, 92] width 12 height 12
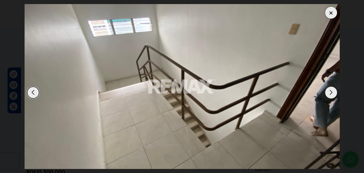
click at [328, 15] on div at bounding box center [331, 13] width 12 height 12
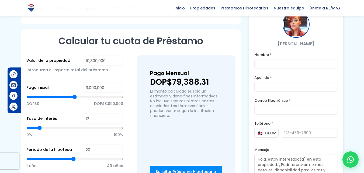
scroll to position [323, 0]
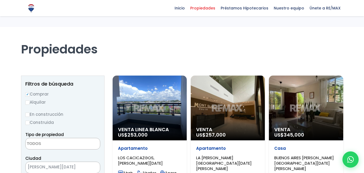
select select
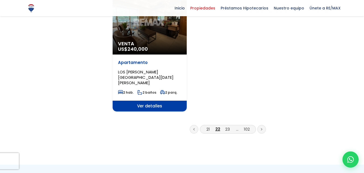
scroll to position [727, 0]
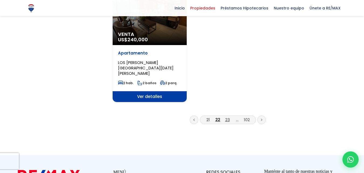
click at [226, 117] on link "23" at bounding box center [227, 120] width 5 height 6
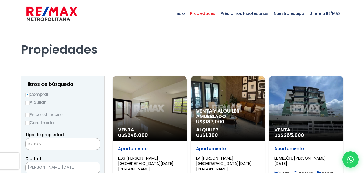
select select
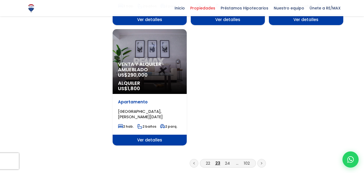
scroll to position [673, 0]
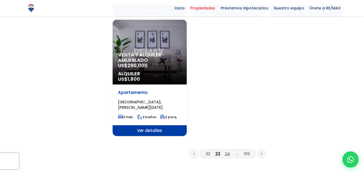
click at [228, 150] on link "24" at bounding box center [227, 153] width 5 height 6
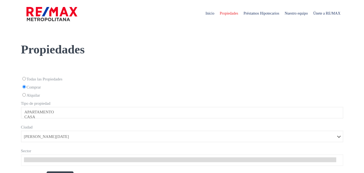
select select
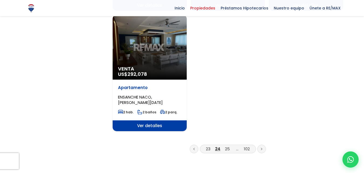
scroll to position [700, 0]
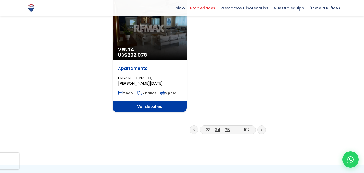
click at [226, 127] on link "25" at bounding box center [227, 130] width 5 height 6
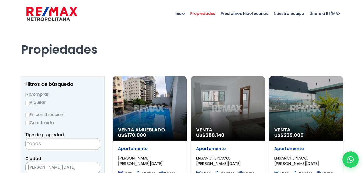
select select
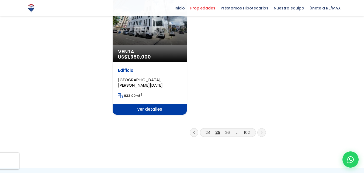
scroll to position [727, 0]
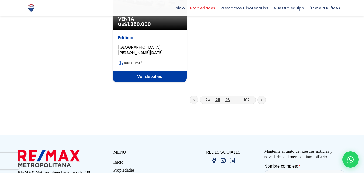
click at [228, 97] on link "26" at bounding box center [227, 100] width 5 height 6
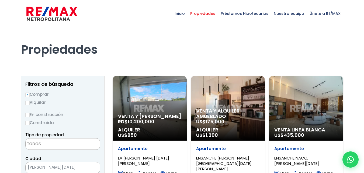
select select
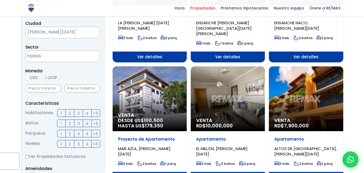
scroll to position [162, 0]
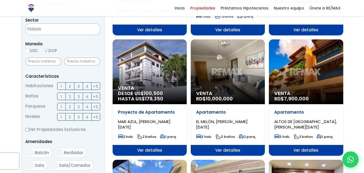
click at [306, 66] on div "Venta RD$ 7,900,000" at bounding box center [306, 71] width 74 height 65
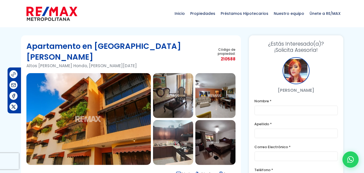
click at [118, 87] on img at bounding box center [88, 119] width 124 height 92
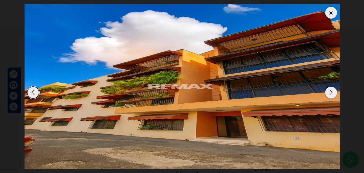
click at [331, 94] on div "Next slide" at bounding box center [331, 92] width 12 height 12
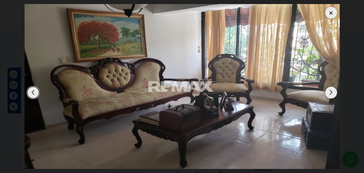
click at [331, 94] on div "Next slide" at bounding box center [331, 92] width 12 height 12
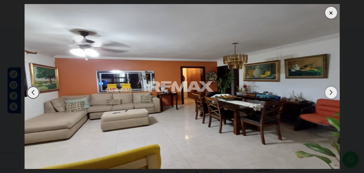
click at [331, 94] on div "Next slide" at bounding box center [331, 92] width 12 height 12
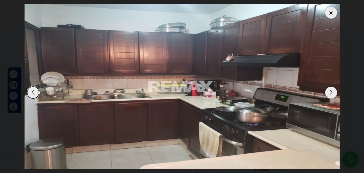
click at [331, 94] on div "Next slide" at bounding box center [331, 92] width 12 height 12
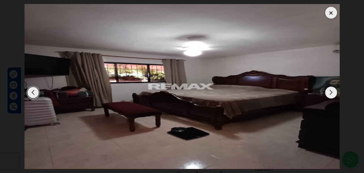
click at [331, 94] on div "Next slide" at bounding box center [331, 92] width 12 height 12
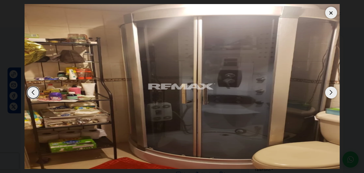
click at [331, 94] on div "Next slide" at bounding box center [331, 92] width 12 height 12
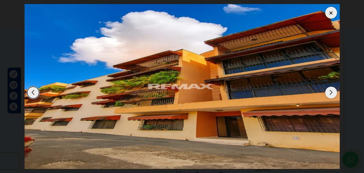
click at [331, 94] on div "Next slide" at bounding box center [331, 92] width 12 height 12
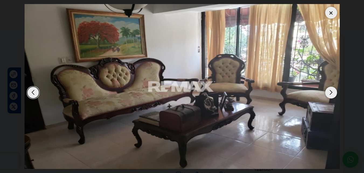
click at [331, 94] on div "Next slide" at bounding box center [331, 92] width 12 height 12
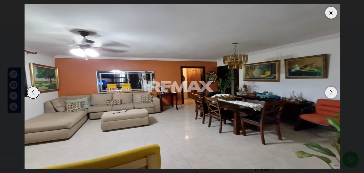
click at [331, 13] on div at bounding box center [331, 13] width 12 height 12
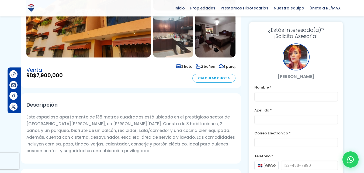
scroll to position [108, 0]
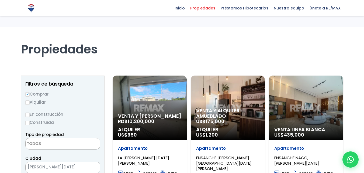
select select
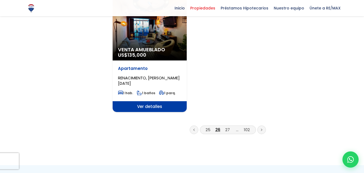
scroll to position [700, 0]
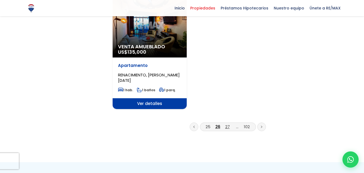
click at [226, 124] on link "27" at bounding box center [227, 127] width 5 height 6
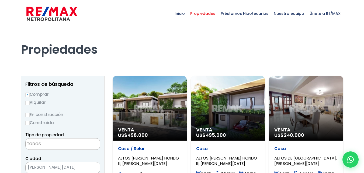
select select
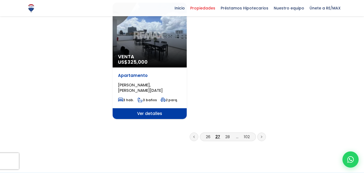
scroll to position [700, 0]
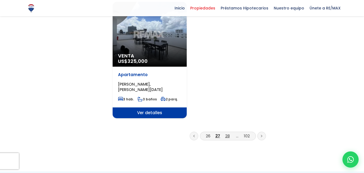
click at [227, 133] on link "28" at bounding box center [227, 136] width 5 height 6
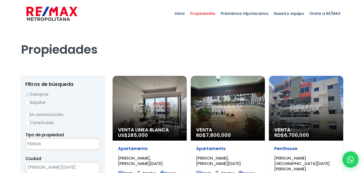
select select
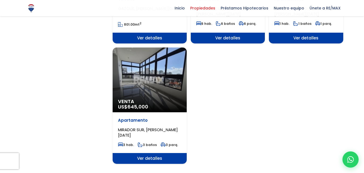
scroll to position [673, 0]
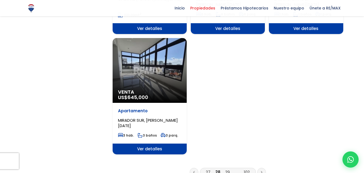
click at [227, 169] on link "29" at bounding box center [227, 172] width 5 height 6
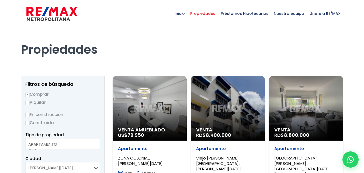
select select
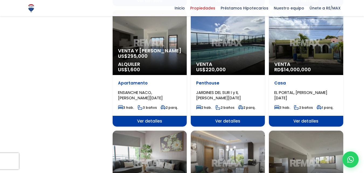
scroll to position [458, 0]
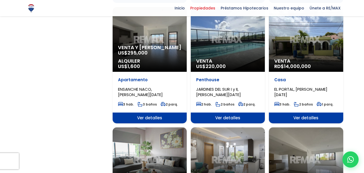
click at [288, 38] on div "Venta RD$ 14,000,000" at bounding box center [306, 39] width 74 height 65
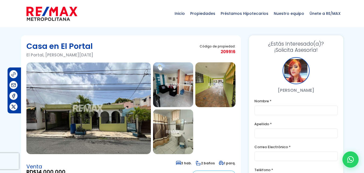
click at [86, 104] on img at bounding box center [88, 108] width 124 height 92
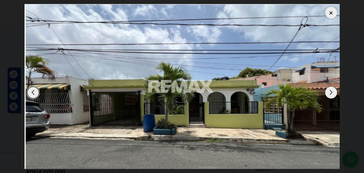
click at [329, 93] on div "Next slide" at bounding box center [331, 92] width 12 height 12
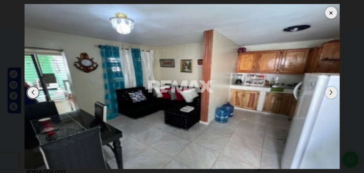
click at [330, 93] on div "Next slide" at bounding box center [331, 92] width 12 height 12
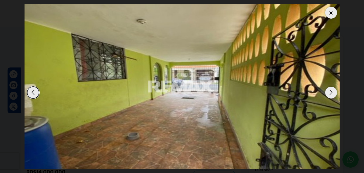
click at [331, 94] on div "Next slide" at bounding box center [331, 92] width 12 height 12
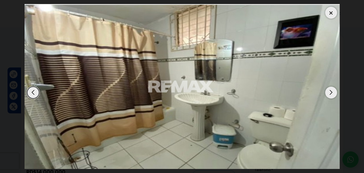
click at [331, 94] on div "Next slide" at bounding box center [331, 92] width 12 height 12
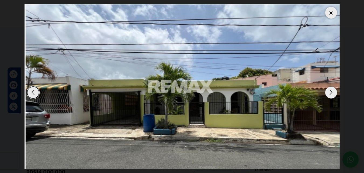
click at [331, 94] on div "Next slide" at bounding box center [331, 92] width 12 height 12
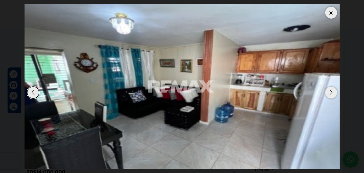
click at [331, 10] on div at bounding box center [331, 13] width 12 height 12
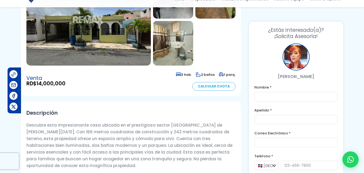
scroll to position [135, 0]
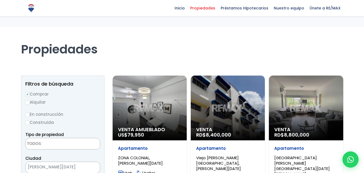
select select
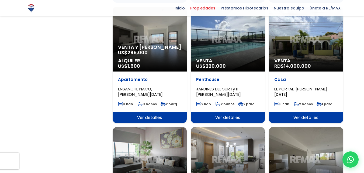
scroll to position [458, 0]
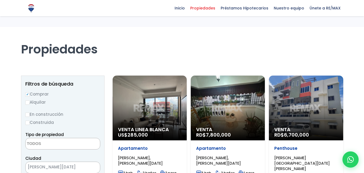
select select
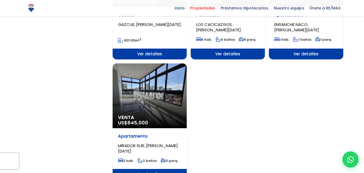
scroll to position [781, 0]
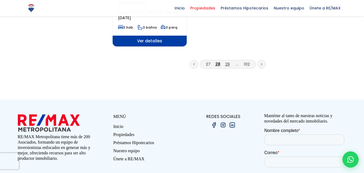
click at [228, 61] on link "29" at bounding box center [227, 64] width 5 height 6
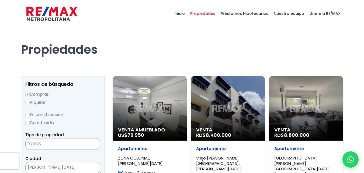
select select
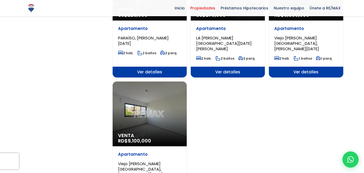
scroll to position [700, 0]
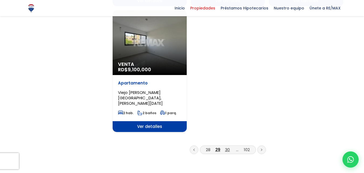
click at [225, 146] on link "30" at bounding box center [227, 149] width 5 height 6
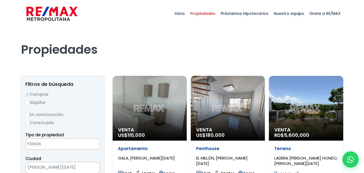
select select
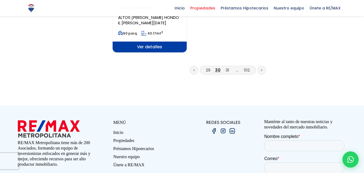
scroll to position [754, 0]
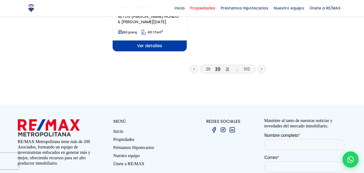
click at [226, 66] on link "31" at bounding box center [227, 69] width 4 height 6
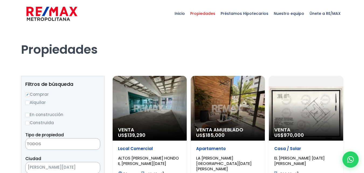
select select
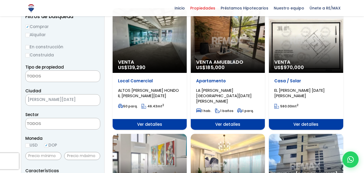
scroll to position [81, 0]
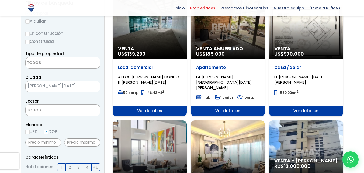
click at [306, 37] on div "Venta US$ 970,000" at bounding box center [306, 27] width 74 height 65
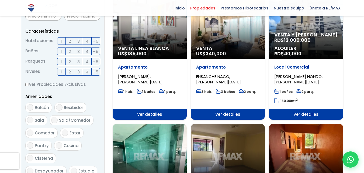
scroll to position [215, 0]
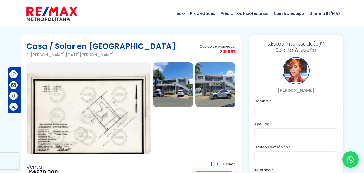
click at [179, 94] on img at bounding box center [173, 84] width 40 height 45
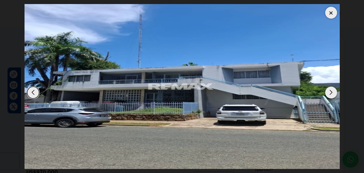
click at [332, 90] on div "Next slide" at bounding box center [331, 92] width 12 height 12
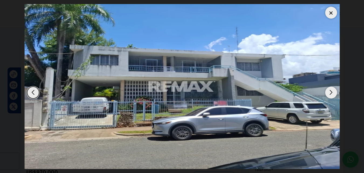
click at [332, 90] on div "Next slide" at bounding box center [331, 92] width 12 height 12
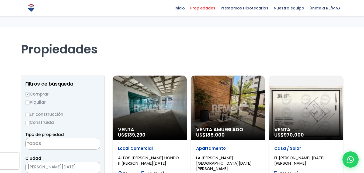
select select
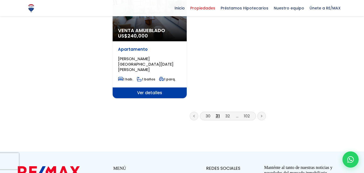
scroll to position [727, 0]
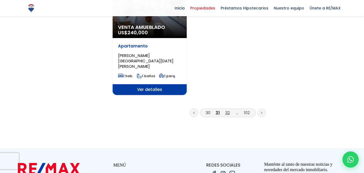
click at [227, 110] on link "32" at bounding box center [227, 113] width 5 height 6
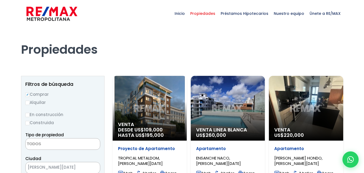
select select
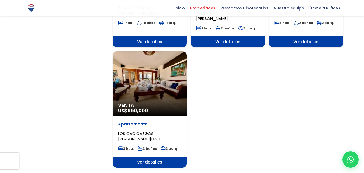
scroll to position [700, 0]
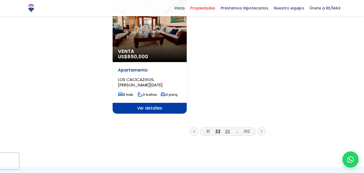
click at [228, 128] on link "33" at bounding box center [227, 131] width 5 height 6
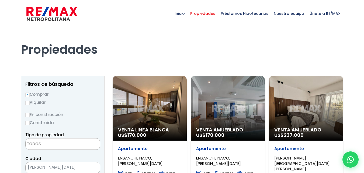
select select
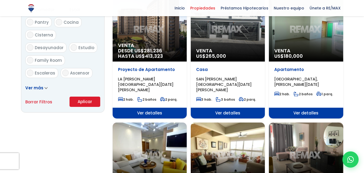
scroll to position [377, 0]
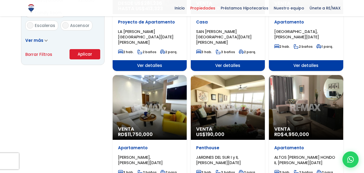
click at [304, 100] on div "Venta RD$ 4,950,000" at bounding box center [306, 107] width 74 height 65
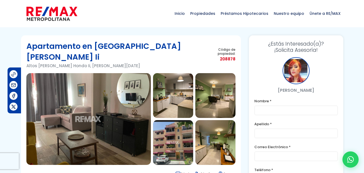
click at [100, 110] on img at bounding box center [88, 119] width 124 height 92
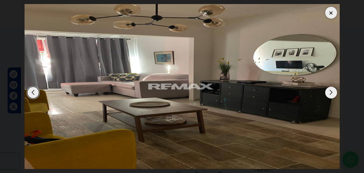
click at [329, 92] on div "Next slide" at bounding box center [331, 92] width 12 height 12
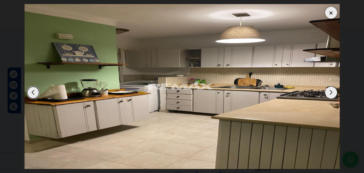
click at [328, 90] on div "Next slide" at bounding box center [331, 92] width 12 height 12
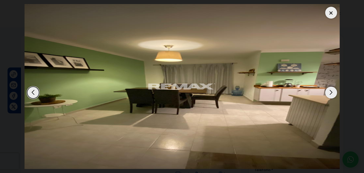
click at [29, 92] on div "Previous slide" at bounding box center [33, 92] width 12 height 12
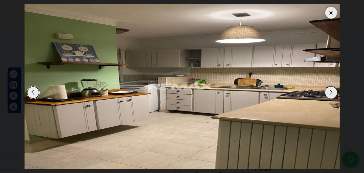
click at [327, 93] on div "Next slide" at bounding box center [331, 92] width 12 height 12
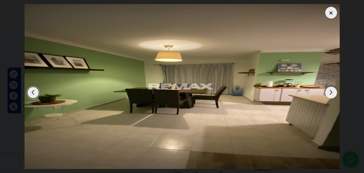
click at [327, 93] on div "Next slide" at bounding box center [331, 92] width 12 height 12
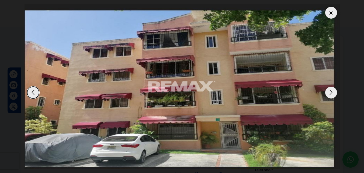
click at [327, 93] on div "Next slide" at bounding box center [331, 92] width 12 height 12
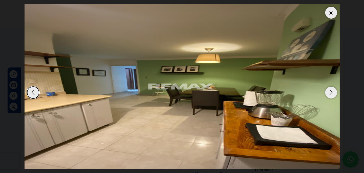
click at [327, 93] on div "Next slide" at bounding box center [331, 92] width 12 height 12
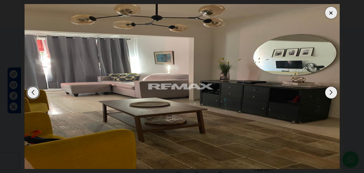
click at [327, 93] on div "Next slide" at bounding box center [331, 92] width 12 height 12
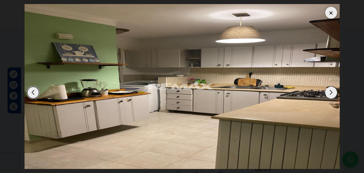
click at [327, 93] on div "Next slide" at bounding box center [331, 92] width 12 height 12
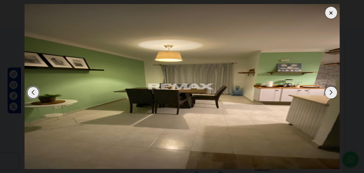
click at [333, 17] on div at bounding box center [331, 13] width 12 height 12
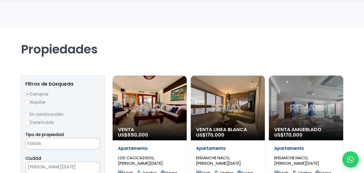
select select
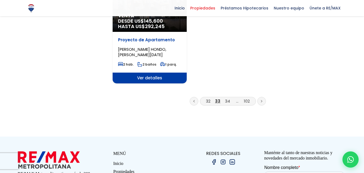
scroll to position [727, 0]
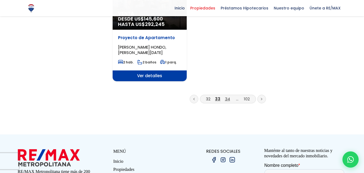
click at [226, 96] on link "34" at bounding box center [227, 99] width 5 height 6
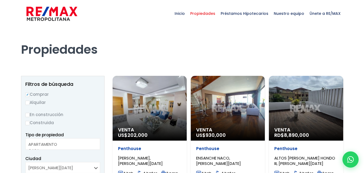
select select
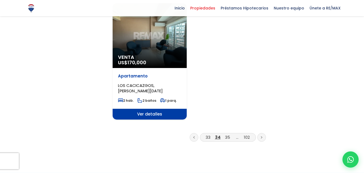
scroll to position [700, 0]
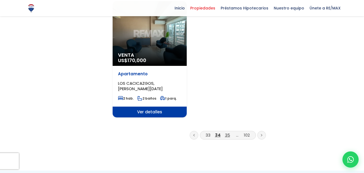
click at [225, 132] on link "35" at bounding box center [227, 135] width 5 height 6
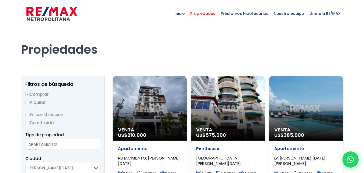
select select
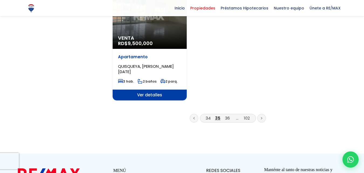
scroll to position [727, 0]
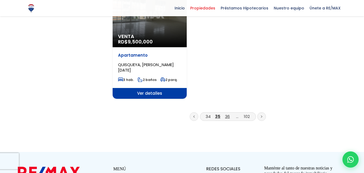
click at [228, 113] on link "36" at bounding box center [227, 116] width 5 height 6
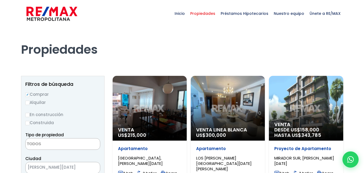
select select
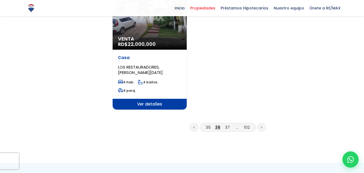
scroll to position [727, 0]
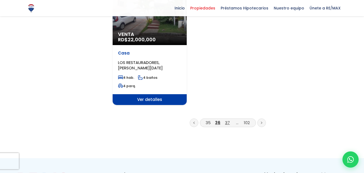
click at [227, 120] on link "37" at bounding box center [227, 123] width 5 height 6
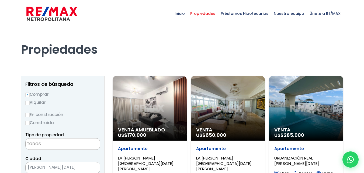
select select
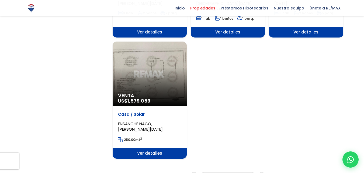
scroll to position [673, 0]
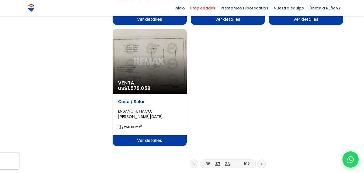
click at [229, 160] on link "38" at bounding box center [227, 163] width 5 height 6
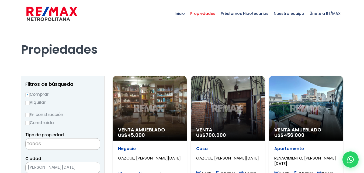
select select
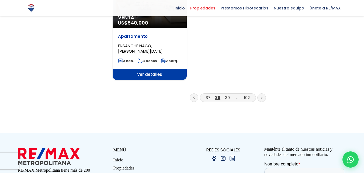
scroll to position [754, 0]
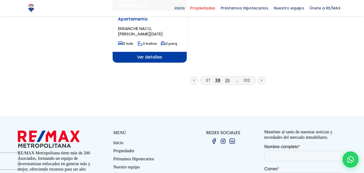
click at [229, 77] on link "39" at bounding box center [227, 80] width 5 height 6
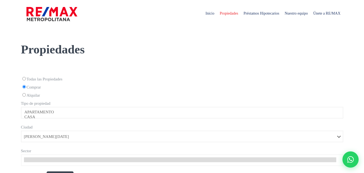
select select
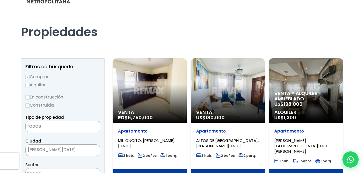
scroll to position [27, 0]
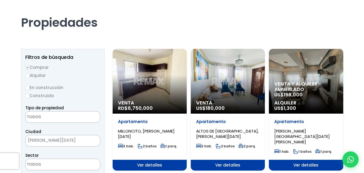
click at [148, 78] on div "Venta RD$ 6,750,000" at bounding box center [150, 81] width 74 height 65
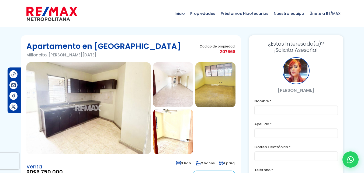
click at [81, 98] on img at bounding box center [88, 108] width 124 height 92
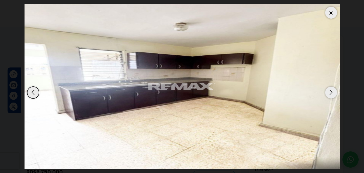
click at [333, 92] on div "Next slide" at bounding box center [331, 92] width 12 height 12
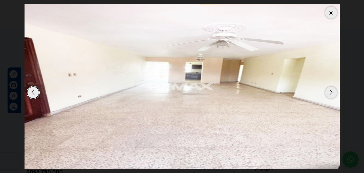
click at [333, 92] on div "Next slide" at bounding box center [331, 92] width 12 height 12
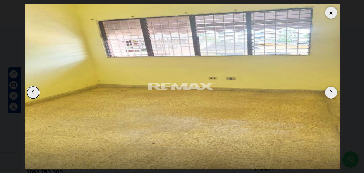
click at [333, 92] on div "Next slide" at bounding box center [331, 92] width 12 height 12
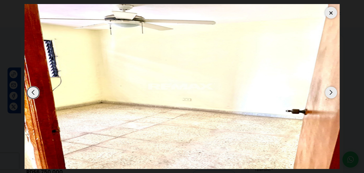
click at [333, 92] on div "Next slide" at bounding box center [331, 92] width 12 height 12
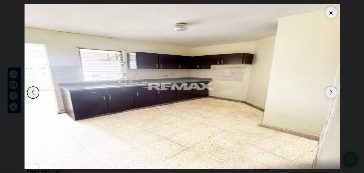
click at [333, 92] on div "Next slide" at bounding box center [331, 92] width 12 height 12
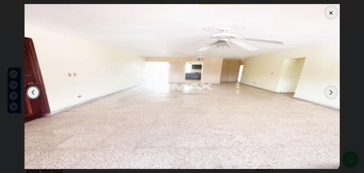
click at [333, 92] on div "Next slide" at bounding box center [331, 92] width 12 height 12
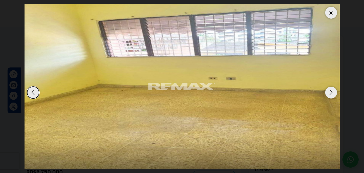
click at [333, 13] on div at bounding box center [331, 13] width 12 height 12
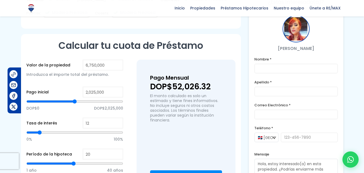
scroll to position [323, 0]
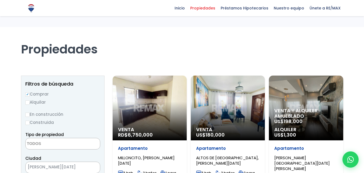
select select
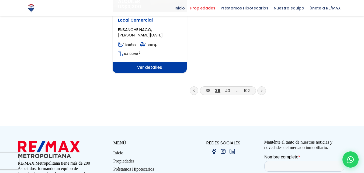
scroll to position [754, 0]
click at [228, 87] on link "40" at bounding box center [227, 90] width 5 height 6
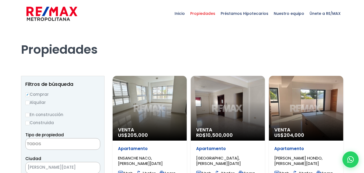
select select
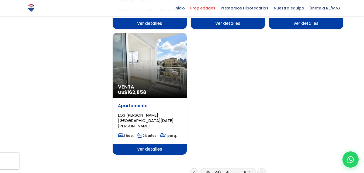
scroll to position [673, 0]
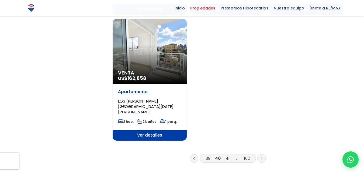
click at [227, 155] on link "41" at bounding box center [227, 158] width 4 height 6
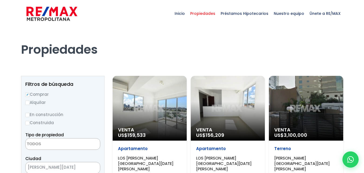
select select
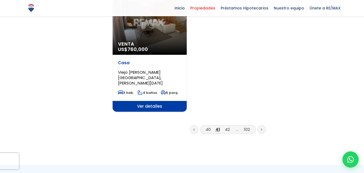
scroll to position [727, 0]
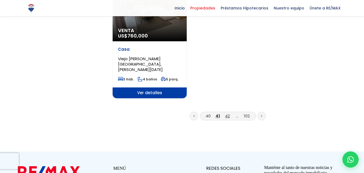
click at [229, 113] on link "42" at bounding box center [227, 116] width 5 height 6
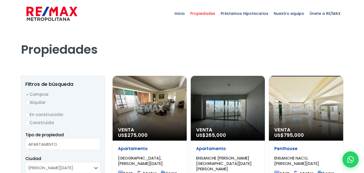
select select
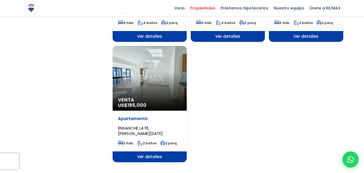
scroll to position [700, 0]
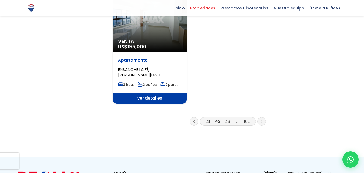
click at [227, 118] on link "43" at bounding box center [227, 121] width 5 height 6
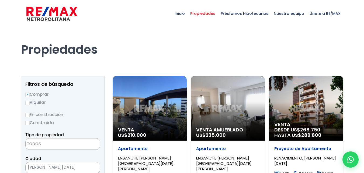
select select
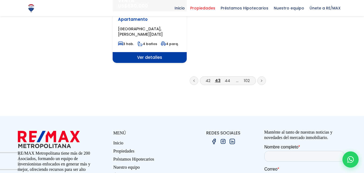
scroll to position [754, 0]
click at [226, 77] on link "44" at bounding box center [227, 80] width 5 height 6
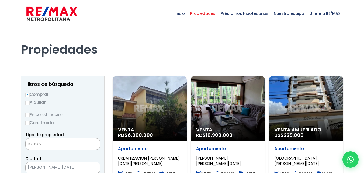
select select
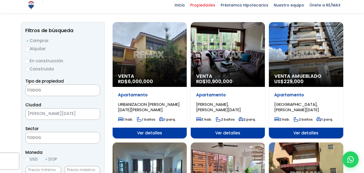
scroll to position [54, 0]
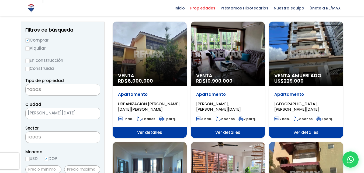
click at [149, 52] on div "Venta RD$ 6,000,000" at bounding box center [150, 54] width 74 height 65
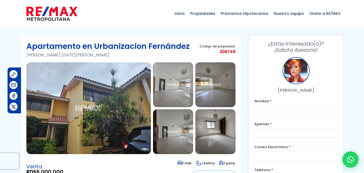
click at [169, 87] on img at bounding box center [173, 84] width 40 height 45
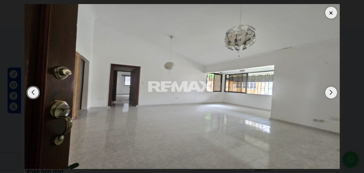
click at [330, 90] on div "Next slide" at bounding box center [331, 92] width 12 height 12
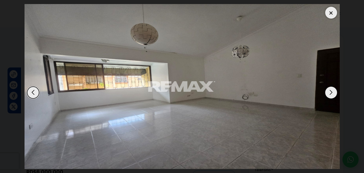
click at [330, 90] on div "Next slide" at bounding box center [331, 92] width 12 height 12
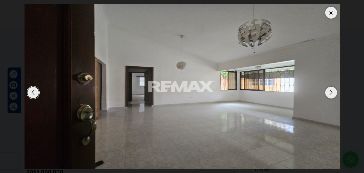
click at [330, 90] on div "Next slide" at bounding box center [331, 92] width 12 height 12
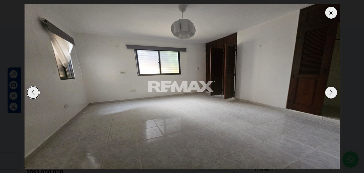
click at [330, 90] on div "Next slide" at bounding box center [331, 92] width 12 height 12
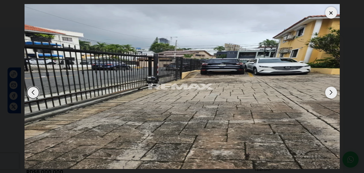
click at [332, 14] on div at bounding box center [331, 13] width 12 height 12
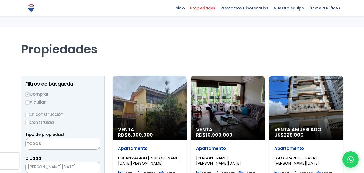
select select
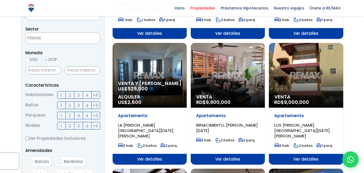
scroll to position [162, 0]
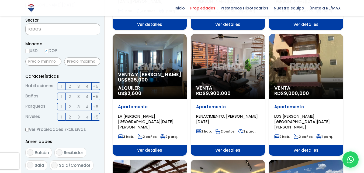
click at [310, 66] on div "Venta RD$ 9,000,000" at bounding box center [306, 66] width 74 height 65
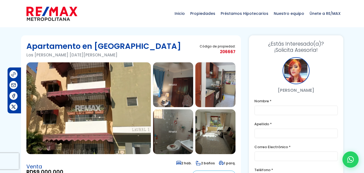
click at [86, 100] on img at bounding box center [88, 108] width 124 height 92
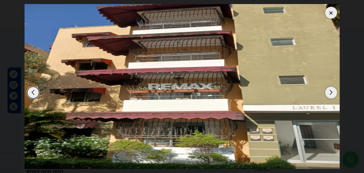
click at [330, 92] on div "Next slide" at bounding box center [331, 92] width 12 height 12
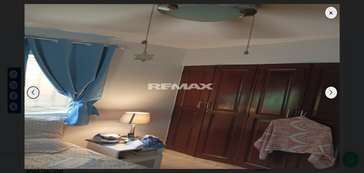
click at [330, 92] on div "Next slide" at bounding box center [331, 92] width 12 height 12
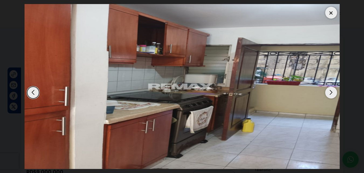
click at [330, 92] on div "Next slide" at bounding box center [331, 92] width 12 height 12
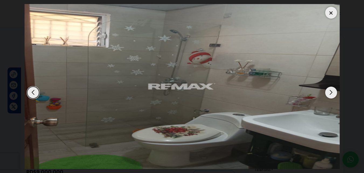
click at [330, 92] on div "Next slide" at bounding box center [331, 92] width 12 height 12
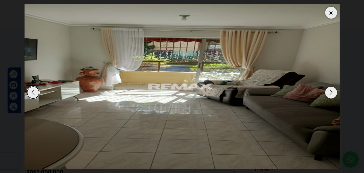
click at [331, 90] on div "Next slide" at bounding box center [331, 92] width 12 height 12
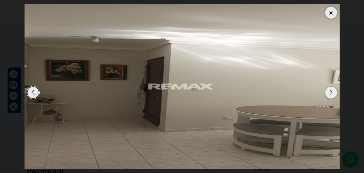
click at [331, 90] on div "Next slide" at bounding box center [331, 92] width 12 height 12
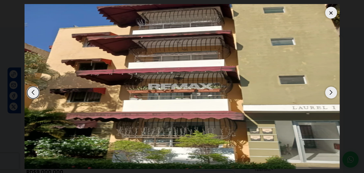
click at [331, 90] on div "Next slide" at bounding box center [331, 92] width 12 height 12
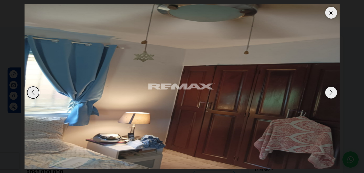
click at [331, 11] on div at bounding box center [331, 13] width 12 height 12
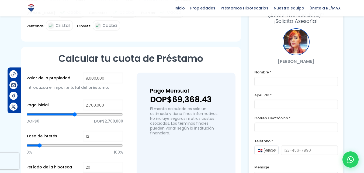
scroll to position [350, 0]
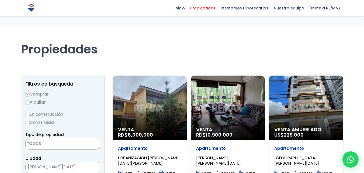
select select
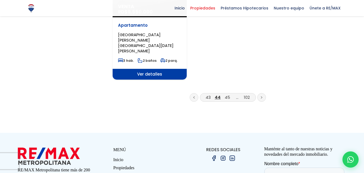
scroll to position [754, 0]
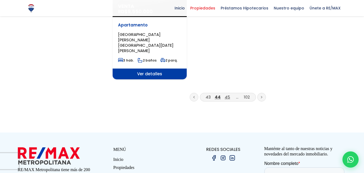
click at [226, 94] on link "45" at bounding box center [227, 97] width 5 height 6
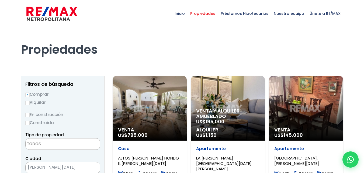
select select
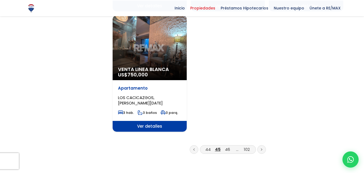
scroll to position [727, 0]
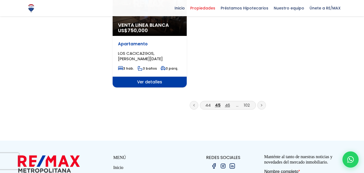
click at [227, 102] on link "46" at bounding box center [227, 105] width 5 height 6
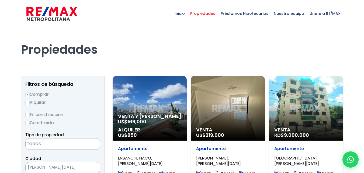
select select
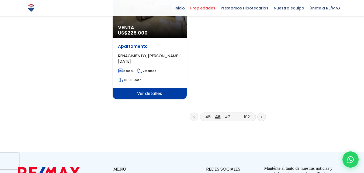
scroll to position [727, 0]
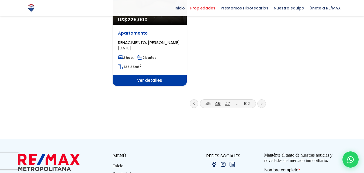
click at [226, 100] on link "47" at bounding box center [227, 103] width 5 height 6
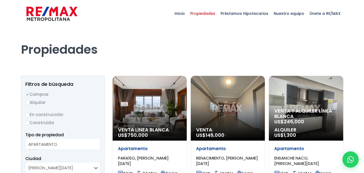
select select
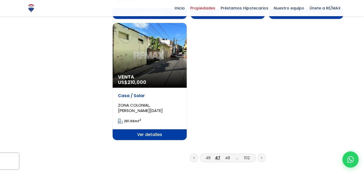
scroll to position [727, 0]
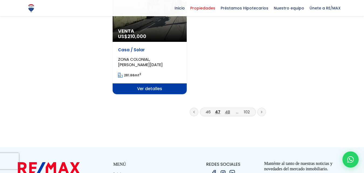
click at [227, 109] on link "48" at bounding box center [227, 112] width 5 height 6
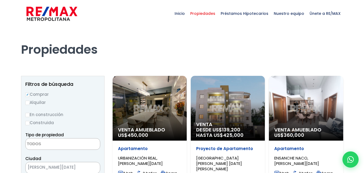
select select
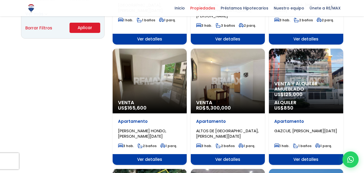
scroll to position [404, 0]
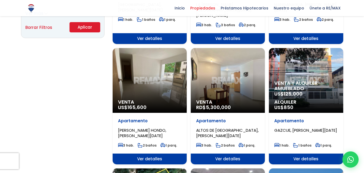
click at [219, 71] on div "Venta RD$ 5,300,000" at bounding box center [228, 80] width 74 height 65
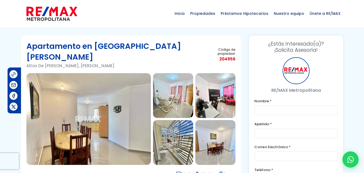
click at [93, 90] on img at bounding box center [88, 119] width 124 height 92
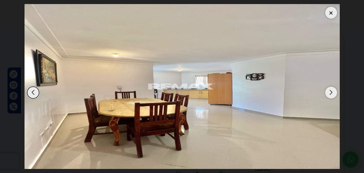
click at [327, 93] on div "Next slide" at bounding box center [331, 92] width 12 height 12
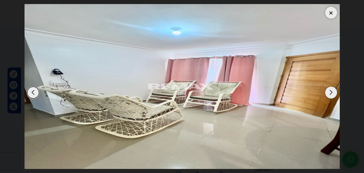
click at [327, 93] on div "Next slide" at bounding box center [331, 92] width 12 height 12
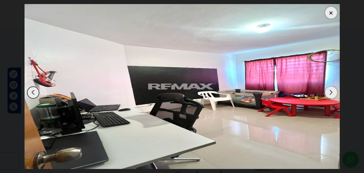
click at [327, 93] on div "Next slide" at bounding box center [331, 92] width 12 height 12
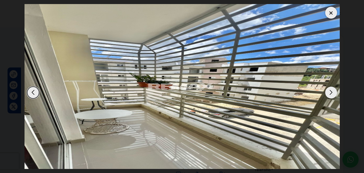
click at [327, 93] on div "Next slide" at bounding box center [331, 92] width 12 height 12
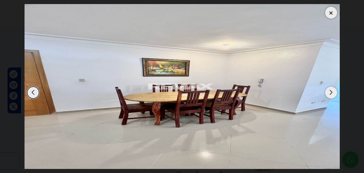
click at [327, 93] on div "Next slide" at bounding box center [331, 92] width 12 height 12
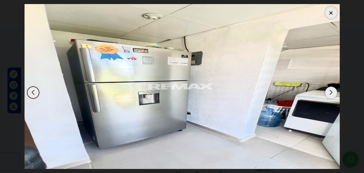
click at [327, 93] on div "Next slide" at bounding box center [331, 92] width 12 height 12
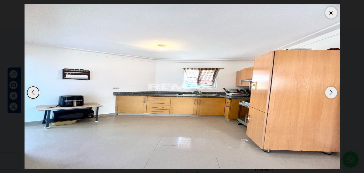
click at [327, 93] on div "Next slide" at bounding box center [331, 92] width 12 height 12
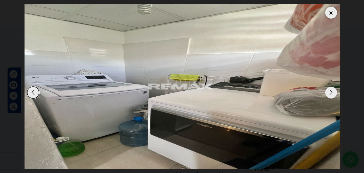
click at [335, 10] on div at bounding box center [331, 13] width 12 height 12
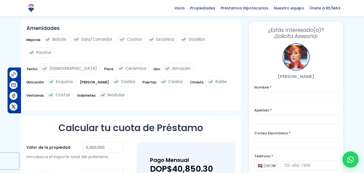
scroll to position [296, 0]
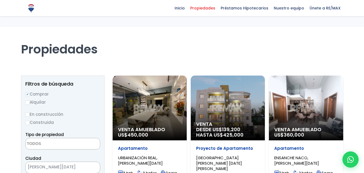
select select
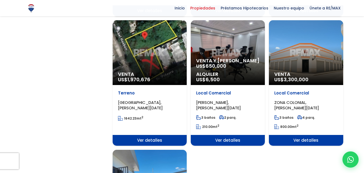
scroll to position [565, 0]
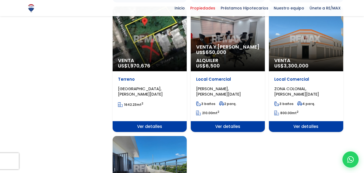
click at [301, 35] on div "Venta US$ 3,300,000" at bounding box center [306, 38] width 74 height 65
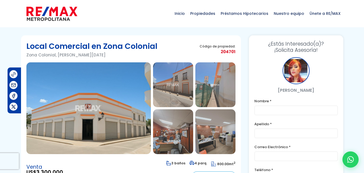
click at [115, 98] on img at bounding box center [88, 108] width 124 height 92
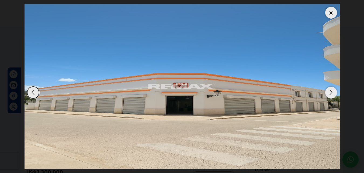
click at [332, 93] on div "Next slide" at bounding box center [331, 92] width 12 height 12
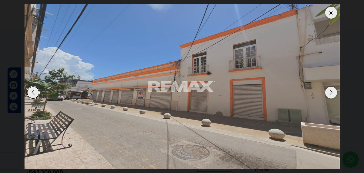
click at [332, 93] on div "Next slide" at bounding box center [331, 92] width 12 height 12
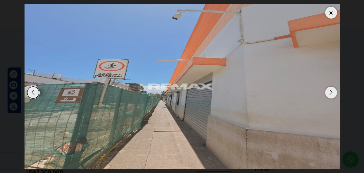
click at [332, 93] on div "Next slide" at bounding box center [331, 92] width 12 height 12
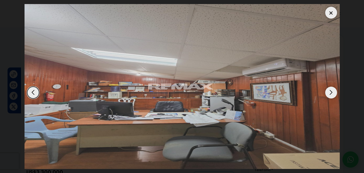
click at [332, 93] on div "Next slide" at bounding box center [331, 92] width 12 height 12
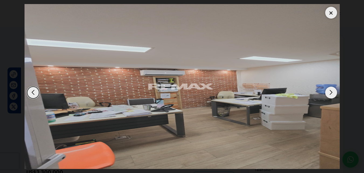
click at [332, 93] on div "Next slide" at bounding box center [331, 92] width 12 height 12
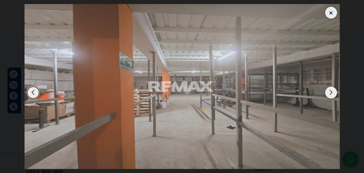
click at [332, 93] on div "Next slide" at bounding box center [331, 92] width 12 height 12
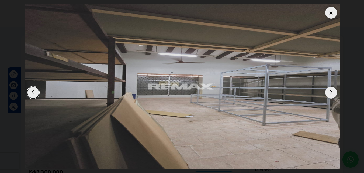
click at [332, 93] on div "Next slide" at bounding box center [331, 92] width 12 height 12
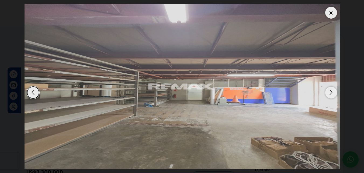
click at [332, 93] on div "Next slide" at bounding box center [331, 92] width 12 height 12
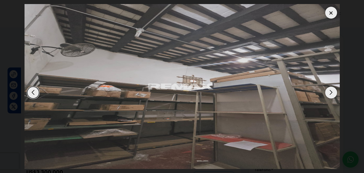
click at [331, 89] on div "Next slide" at bounding box center [331, 92] width 12 height 12
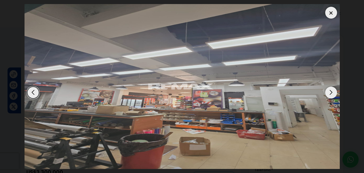
click at [330, 91] on div "Next slide" at bounding box center [331, 92] width 12 height 12
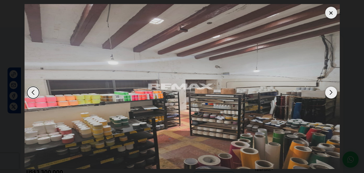
click at [330, 91] on div "Next slide" at bounding box center [331, 92] width 12 height 12
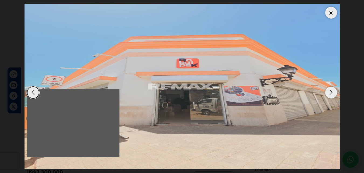
click at [330, 91] on div "Next slide" at bounding box center [331, 92] width 12 height 12
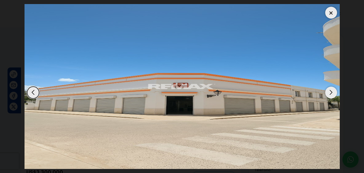
click at [330, 91] on div "Next slide" at bounding box center [331, 92] width 12 height 12
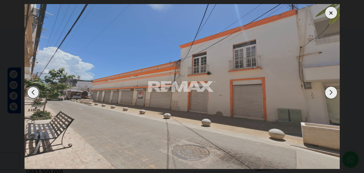
click at [330, 91] on div "Next slide" at bounding box center [331, 92] width 12 height 12
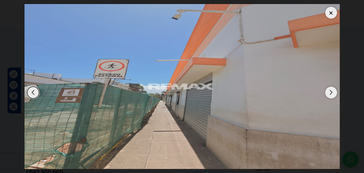
click at [330, 91] on div "Next slide" at bounding box center [331, 92] width 12 height 12
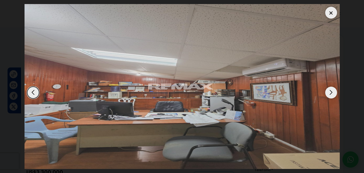
click at [333, 93] on div "Next slide" at bounding box center [331, 92] width 12 height 12
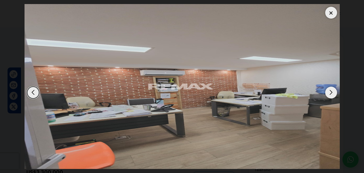
click at [331, 13] on div at bounding box center [331, 13] width 12 height 12
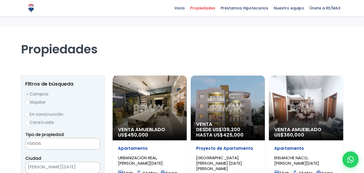
select select
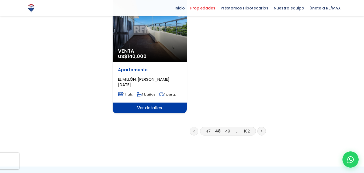
scroll to position [727, 0]
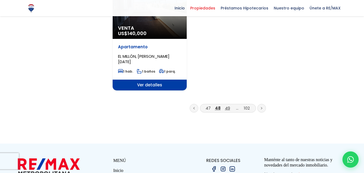
click at [229, 105] on link "49" at bounding box center [227, 108] width 5 height 6
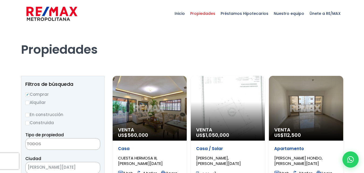
select select
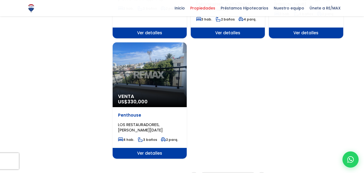
scroll to position [700, 0]
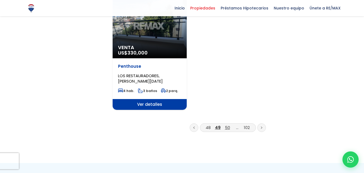
click at [227, 124] on link "50" at bounding box center [227, 127] width 5 height 6
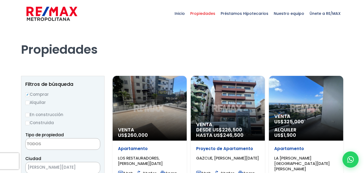
select select
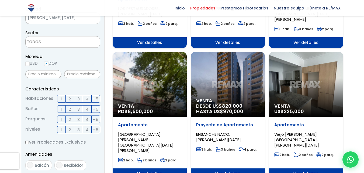
scroll to position [162, 0]
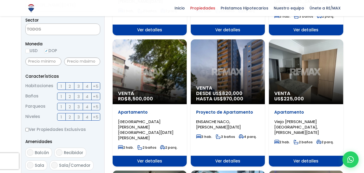
click at [148, 64] on div "Venta RD$ 8,500,000" at bounding box center [150, 71] width 74 height 65
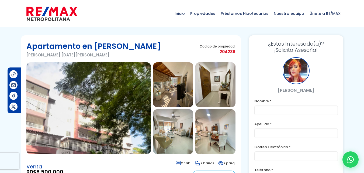
click at [107, 96] on img at bounding box center [88, 108] width 124 height 92
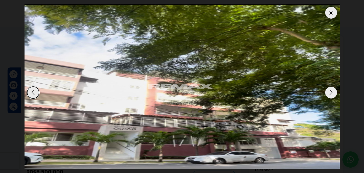
click at [332, 92] on div "Next slide" at bounding box center [331, 92] width 12 height 12
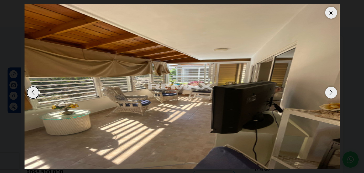
click at [331, 92] on div "Next slide" at bounding box center [331, 92] width 12 height 12
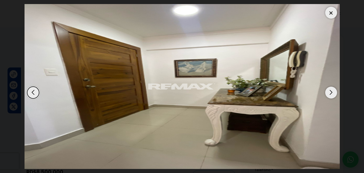
click at [331, 92] on div "Next slide" at bounding box center [331, 92] width 12 height 12
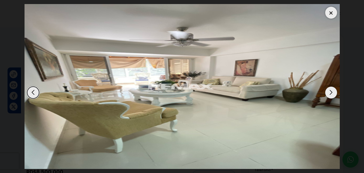
click at [331, 92] on div "Next slide" at bounding box center [331, 92] width 12 height 12
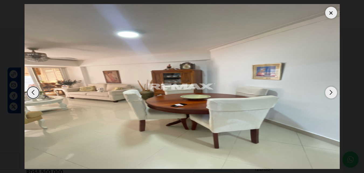
click at [331, 91] on div "Next slide" at bounding box center [331, 92] width 12 height 12
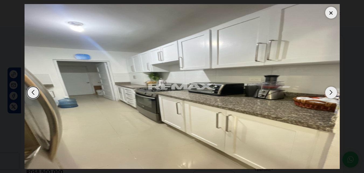
click at [331, 91] on div "Next slide" at bounding box center [331, 92] width 12 height 12
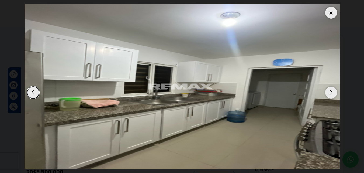
click at [331, 91] on div "Next slide" at bounding box center [331, 92] width 12 height 12
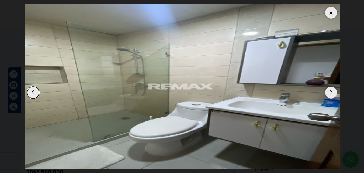
click at [331, 91] on div "Next slide" at bounding box center [331, 92] width 12 height 12
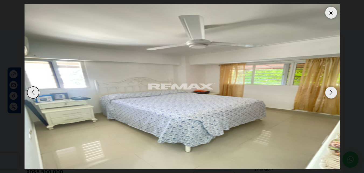
click at [331, 91] on div "Next slide" at bounding box center [331, 92] width 12 height 12
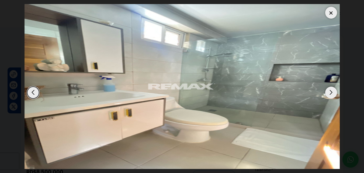
click at [331, 91] on div "Next slide" at bounding box center [331, 92] width 12 height 12
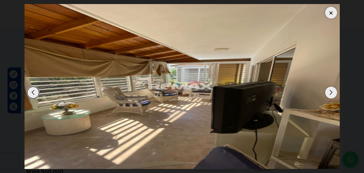
click at [331, 91] on div "Next slide" at bounding box center [331, 92] width 12 height 12
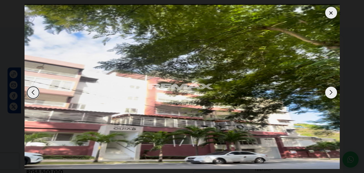
click at [332, 12] on div at bounding box center [331, 13] width 12 height 12
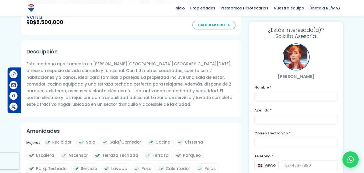
scroll to position [162, 0]
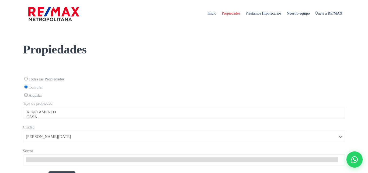
select select
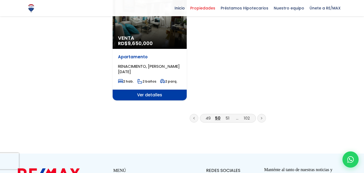
scroll to position [738, 0]
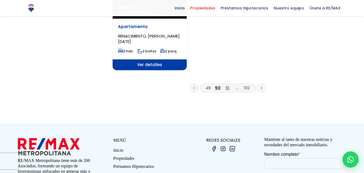
click at [227, 85] on link "51" at bounding box center [227, 88] width 4 height 6
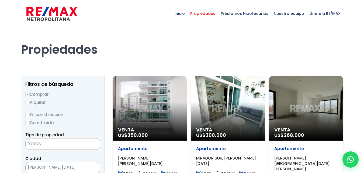
select select
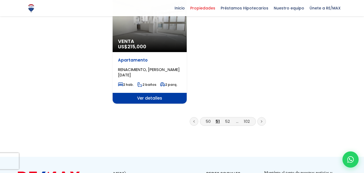
scroll to position [727, 0]
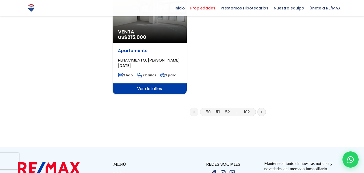
click at [227, 109] on link "52" at bounding box center [227, 112] width 5 height 6
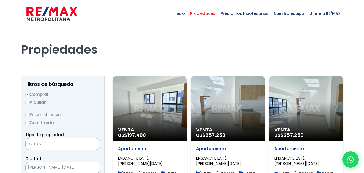
select select
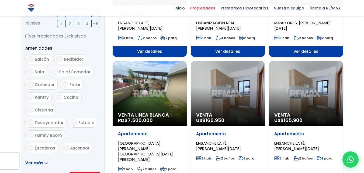
scroll to position [269, 0]
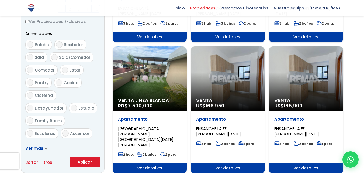
click at [157, 74] on div "Venta Linea Blanca RD$ 7,500,000" at bounding box center [150, 78] width 74 height 65
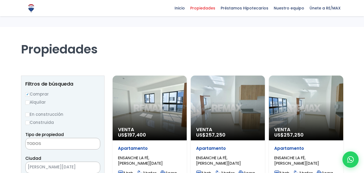
select select
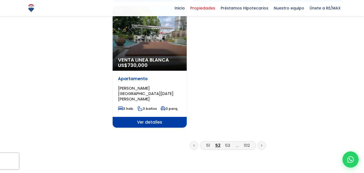
scroll to position [700, 0]
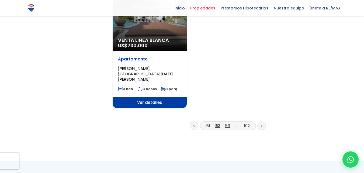
click at [226, 122] on link "53" at bounding box center [227, 125] width 5 height 6
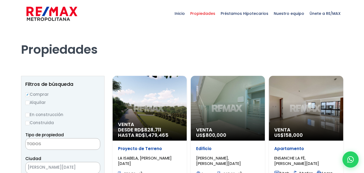
select select
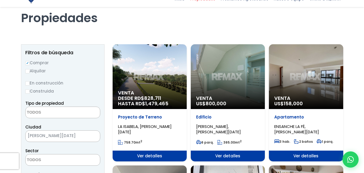
scroll to position [54, 0]
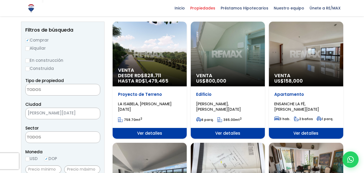
click at [148, 58] on div "Venta DESDE RD$ 828,711 HASTA RD$ 1,479,465" at bounding box center [150, 54] width 74 height 65
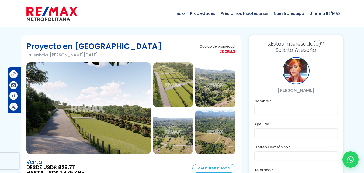
click at [115, 105] on img at bounding box center [88, 108] width 124 height 92
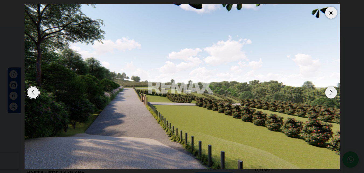
click at [330, 91] on div "Next slide" at bounding box center [331, 92] width 12 height 12
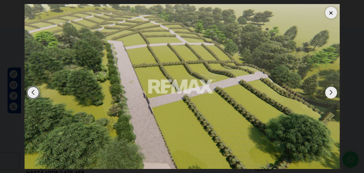
click at [330, 91] on div "Next slide" at bounding box center [331, 92] width 12 height 12
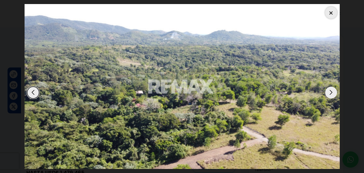
click at [330, 91] on div "Next slide" at bounding box center [331, 92] width 12 height 12
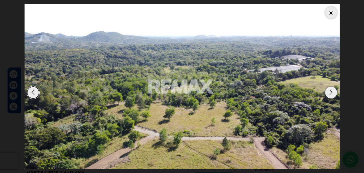
click at [330, 91] on div "Next slide" at bounding box center [331, 92] width 12 height 12
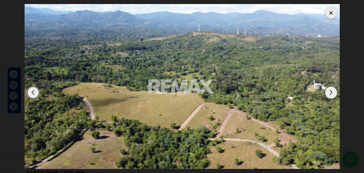
click at [330, 91] on div "Next slide" at bounding box center [331, 92] width 12 height 12
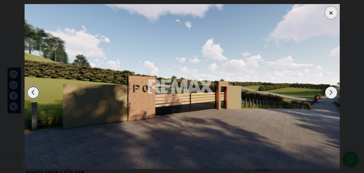
click at [330, 91] on div "Next slide" at bounding box center [331, 92] width 12 height 12
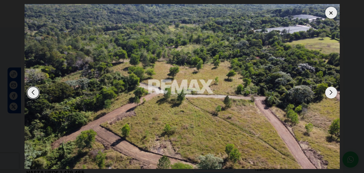
click at [330, 91] on div "Next slide" at bounding box center [331, 92] width 12 height 12
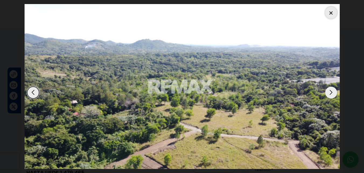
click at [330, 91] on div "Next slide" at bounding box center [331, 92] width 12 height 12
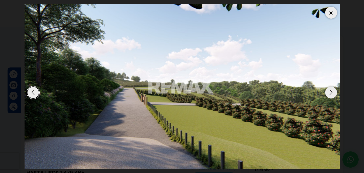
click at [330, 91] on div "Next slide" at bounding box center [331, 92] width 12 height 12
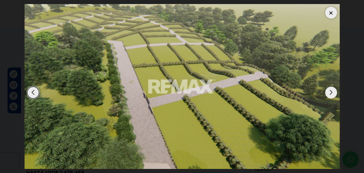
click at [326, 7] on img "2 / 8" at bounding box center [181, 86] width 315 height 164
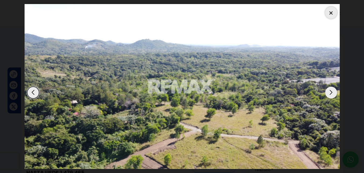
click at [330, 16] on div at bounding box center [331, 13] width 12 height 12
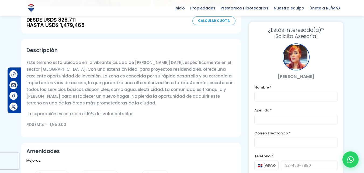
scroll to position [135, 0]
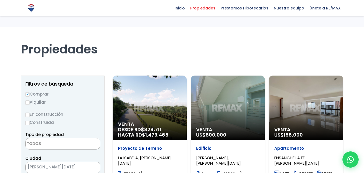
select select
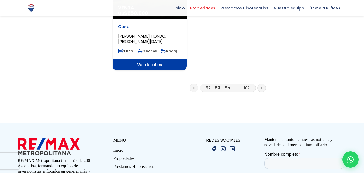
scroll to position [754, 0]
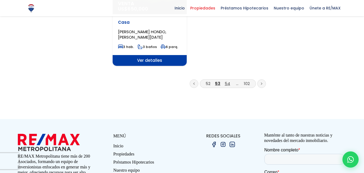
click at [226, 80] on link "54" at bounding box center [227, 83] width 5 height 6
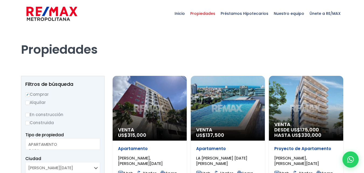
select select
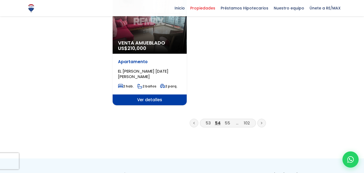
scroll to position [700, 0]
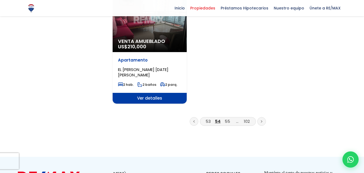
click at [224, 118] on li "55" at bounding box center [227, 121] width 9 height 7
click at [227, 118] on link "55" at bounding box center [227, 121] width 5 height 6
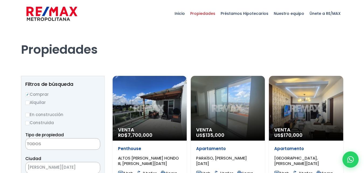
select select
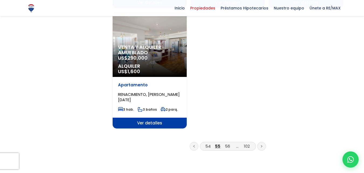
scroll to position [700, 0]
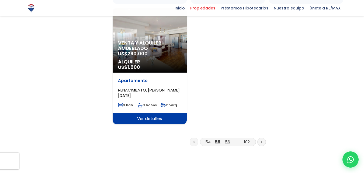
click at [227, 139] on link "56" at bounding box center [227, 142] width 5 height 6
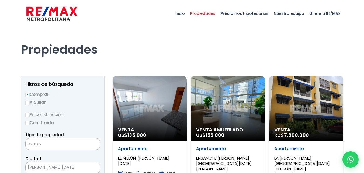
select select
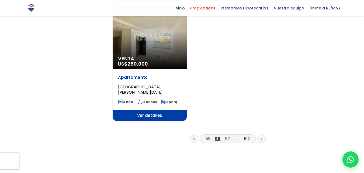
scroll to position [700, 0]
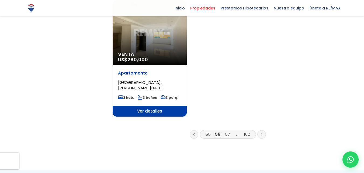
click at [226, 131] on link "57" at bounding box center [227, 134] width 5 height 6
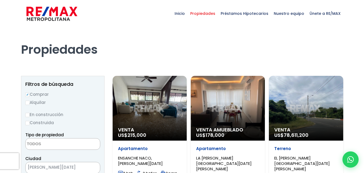
select select
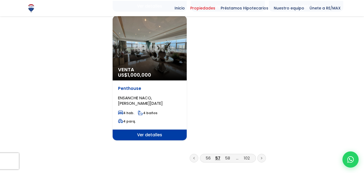
scroll to position [700, 0]
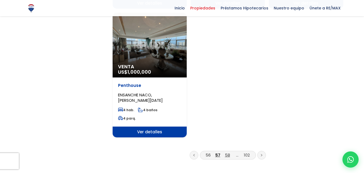
click at [226, 152] on link "58" at bounding box center [227, 155] width 5 height 6
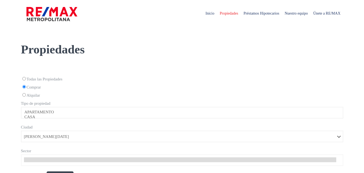
select select
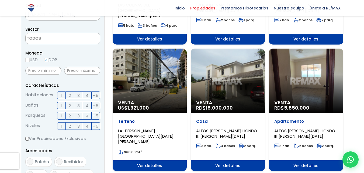
scroll to position [162, 0]
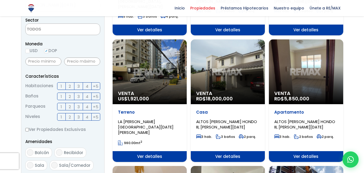
click at [306, 81] on div "Venta RD$ 5,850,000" at bounding box center [306, 71] width 74 height 65
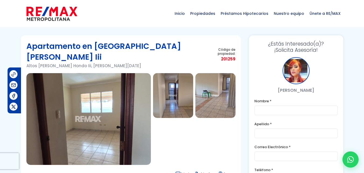
click at [89, 94] on img at bounding box center [88, 119] width 124 height 92
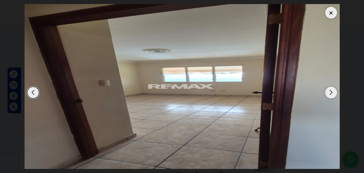
click at [332, 92] on div "Next slide" at bounding box center [331, 92] width 12 height 12
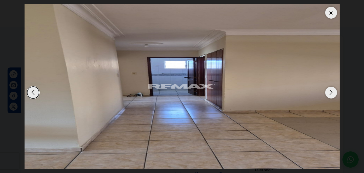
click at [332, 92] on div "Next slide" at bounding box center [331, 92] width 12 height 12
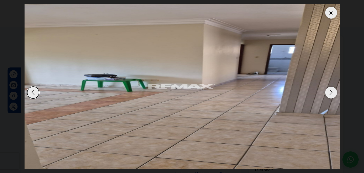
click at [332, 92] on div "Next slide" at bounding box center [331, 92] width 12 height 12
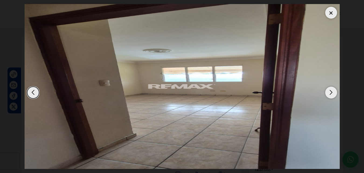
click at [332, 92] on div "Next slide" at bounding box center [331, 92] width 12 height 12
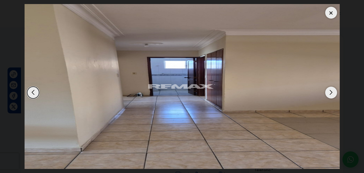
click at [332, 92] on div "Next slide" at bounding box center [331, 92] width 12 height 12
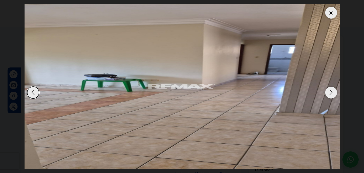
click at [332, 92] on div "Next slide" at bounding box center [331, 92] width 12 height 12
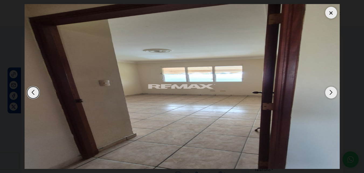
click at [328, 14] on div at bounding box center [331, 13] width 12 height 12
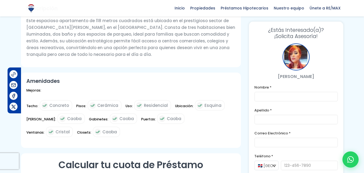
scroll to position [215, 0]
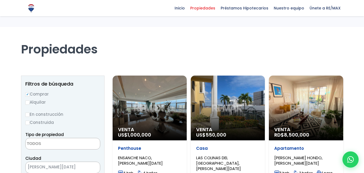
select select
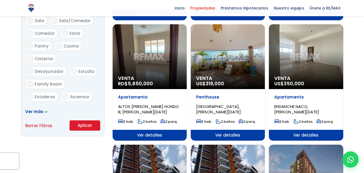
scroll to position [296, 0]
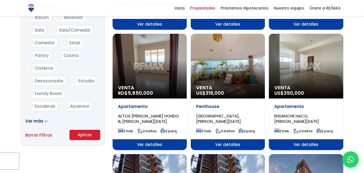
click at [157, 64] on div "Venta RD$ 5,850,000" at bounding box center [150, 66] width 74 height 65
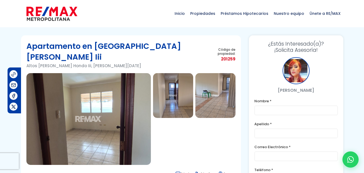
click at [93, 76] on img at bounding box center [88, 119] width 124 height 92
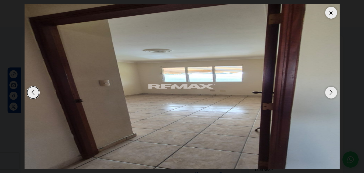
click at [331, 13] on div at bounding box center [331, 13] width 12 height 12
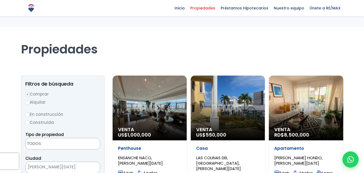
select select
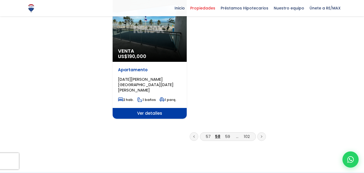
scroll to position [727, 0]
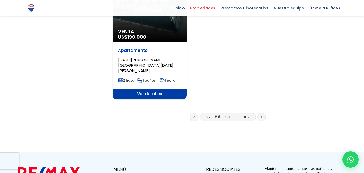
click at [227, 114] on link "59" at bounding box center [227, 117] width 5 height 6
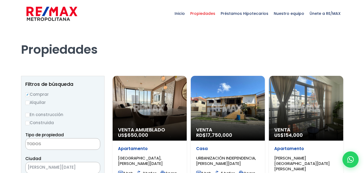
select select
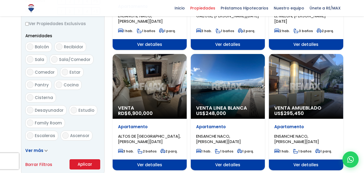
scroll to position [269, 0]
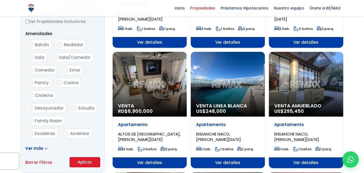
click at [148, 80] on div "Venta RD$ 6,900,000" at bounding box center [150, 84] width 74 height 65
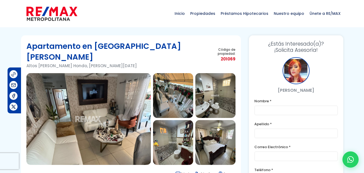
click at [107, 94] on img at bounding box center [88, 119] width 124 height 92
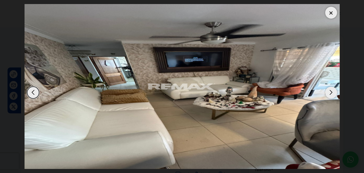
click at [331, 91] on div "Next slide" at bounding box center [331, 92] width 12 height 12
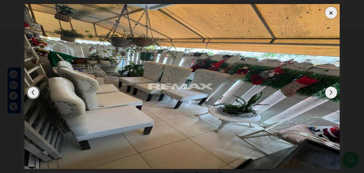
click at [331, 91] on div "Next slide" at bounding box center [331, 92] width 12 height 12
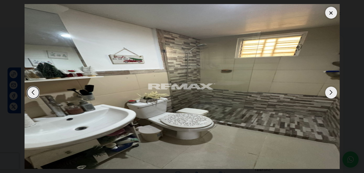
click at [331, 91] on div "Next slide" at bounding box center [331, 92] width 12 height 12
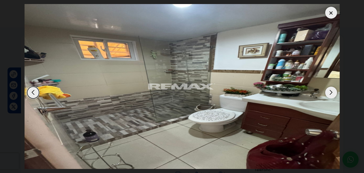
click at [332, 90] on div "Next slide" at bounding box center [331, 92] width 12 height 12
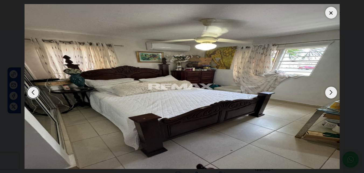
click at [332, 90] on div "Next slide" at bounding box center [331, 92] width 12 height 12
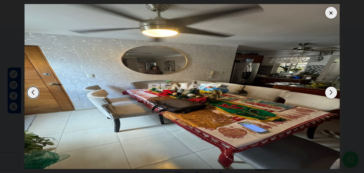
click at [332, 90] on div "Next slide" at bounding box center [331, 92] width 12 height 12
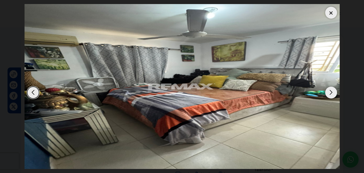
click at [332, 90] on div "Next slide" at bounding box center [331, 92] width 12 height 12
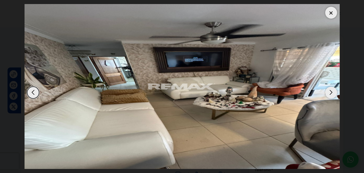
click at [332, 90] on div "Next slide" at bounding box center [331, 92] width 12 height 12
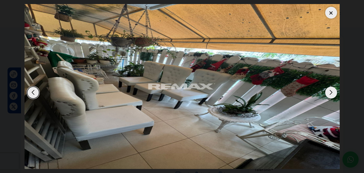
click at [335, 12] on div at bounding box center [331, 13] width 12 height 12
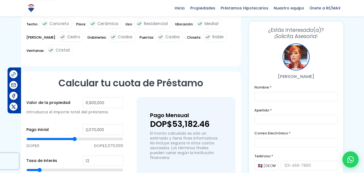
scroll to position [323, 0]
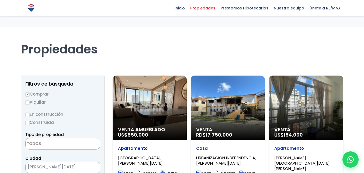
select select
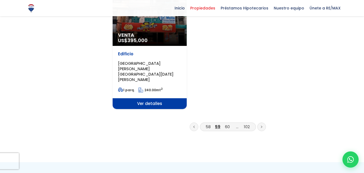
scroll to position [727, 0]
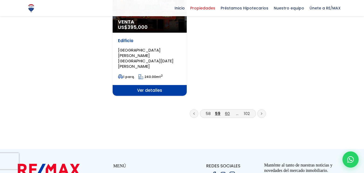
click at [228, 110] on link "60" at bounding box center [227, 113] width 5 height 6
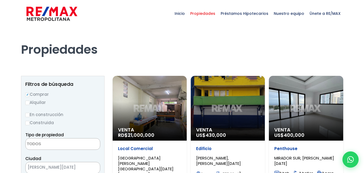
select select
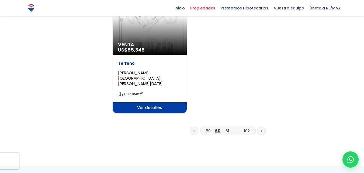
scroll to position [754, 0]
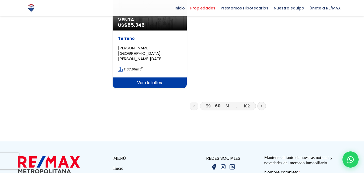
click at [227, 103] on link "61" at bounding box center [227, 106] width 4 height 6
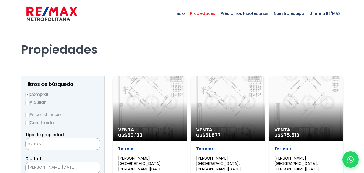
select select
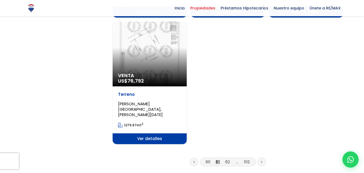
scroll to position [700, 0]
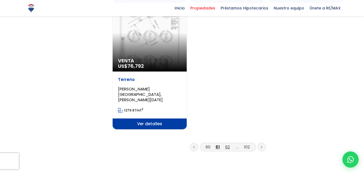
click at [227, 144] on link "62" at bounding box center [227, 147] width 5 height 6
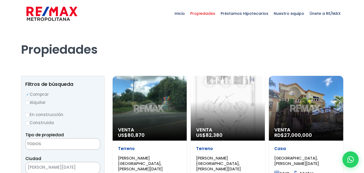
select select
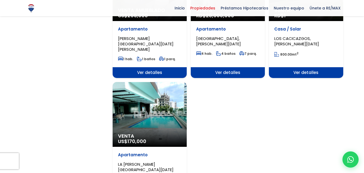
scroll to position [781, 0]
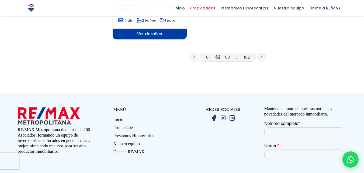
click at [230, 54] on link "63" at bounding box center [227, 57] width 5 height 6
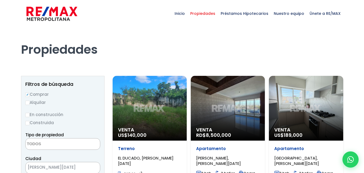
select select
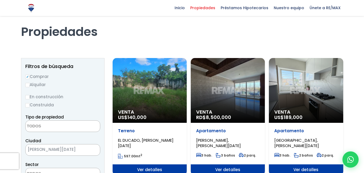
scroll to position [54, 0]
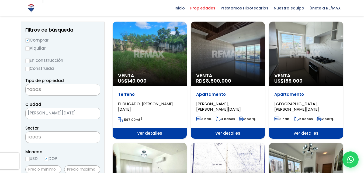
click at [226, 57] on div "Venta RD$ 8,500,000" at bounding box center [228, 54] width 74 height 65
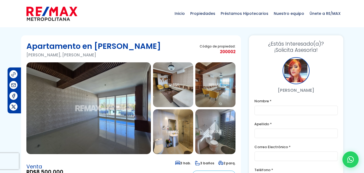
click at [104, 89] on img at bounding box center [88, 108] width 124 height 92
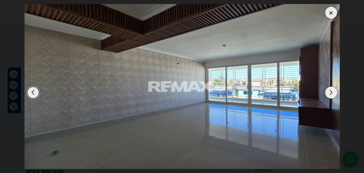
click at [331, 91] on div "Next slide" at bounding box center [331, 92] width 12 height 12
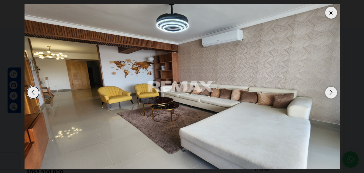
click at [331, 91] on div "Next slide" at bounding box center [331, 92] width 12 height 12
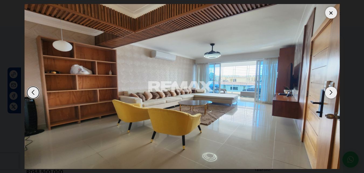
click at [331, 91] on div "Next slide" at bounding box center [331, 92] width 12 height 12
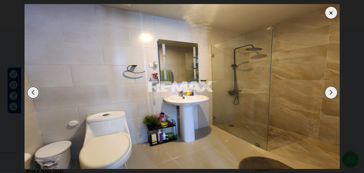
click at [331, 91] on div "Next slide" at bounding box center [331, 92] width 12 height 12
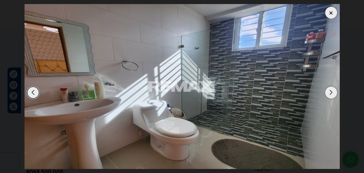
click at [331, 91] on div "Next slide" at bounding box center [331, 92] width 12 height 12
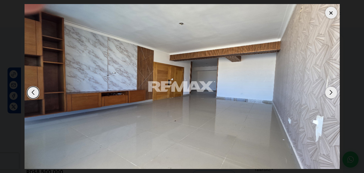
click at [331, 91] on div "Next slide" at bounding box center [331, 92] width 12 height 12
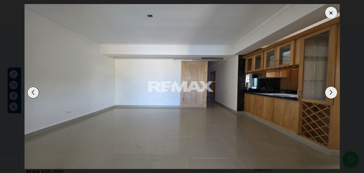
click at [331, 91] on div "Next slide" at bounding box center [331, 92] width 12 height 12
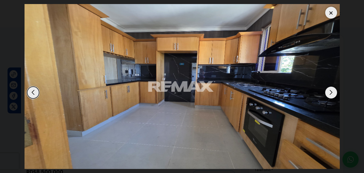
click at [331, 91] on div "Next slide" at bounding box center [331, 92] width 12 height 12
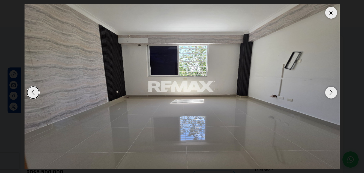
click at [331, 91] on div "Next slide" at bounding box center [331, 92] width 12 height 12
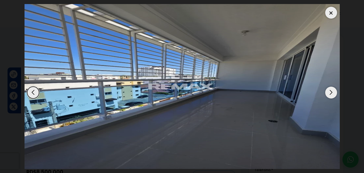
click at [331, 91] on div "Next slide" at bounding box center [331, 92] width 12 height 12
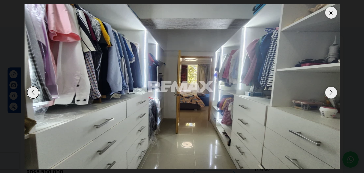
click at [330, 95] on div "Next slide" at bounding box center [331, 92] width 12 height 12
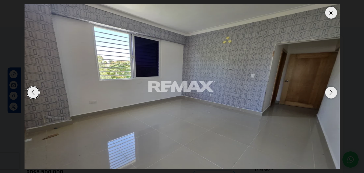
click at [330, 95] on div "Next slide" at bounding box center [331, 92] width 12 height 12
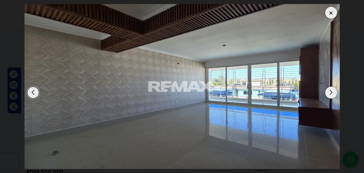
click at [330, 95] on div "Next slide" at bounding box center [331, 92] width 12 height 12
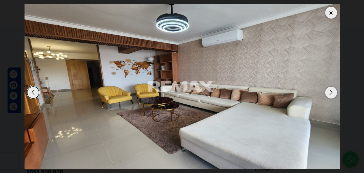
click at [334, 10] on div at bounding box center [331, 13] width 12 height 12
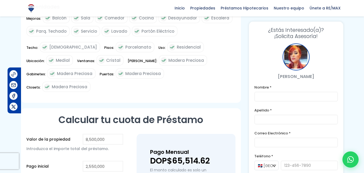
scroll to position [269, 0]
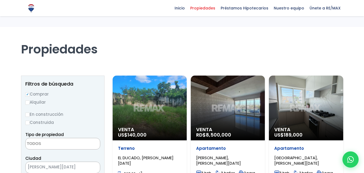
select select
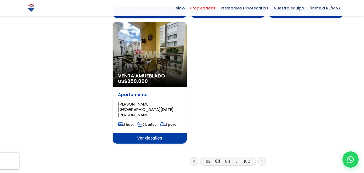
scroll to position [727, 0]
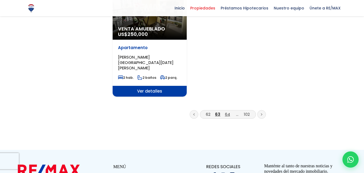
click at [227, 111] on link "64" at bounding box center [227, 114] width 5 height 6
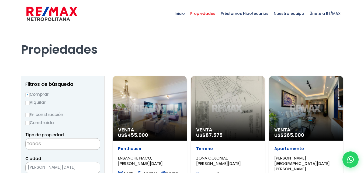
select select
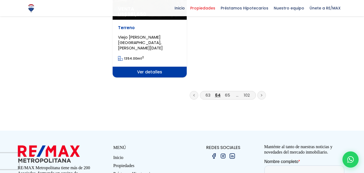
scroll to position [754, 0]
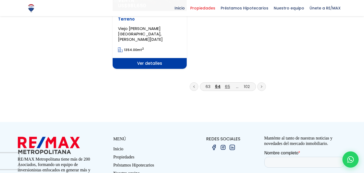
click at [228, 83] on link "65" at bounding box center [227, 86] width 5 height 6
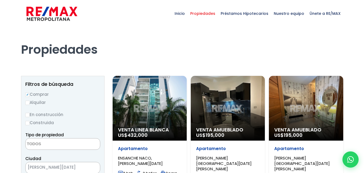
select select
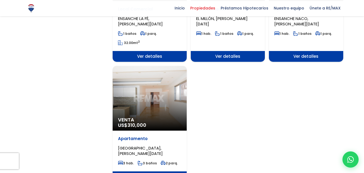
scroll to position [673, 0]
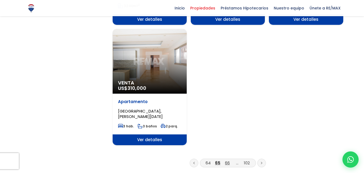
click at [228, 160] on link "66" at bounding box center [227, 163] width 5 height 6
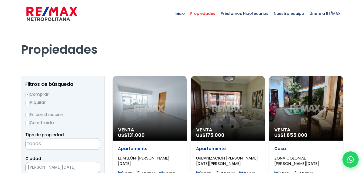
select select
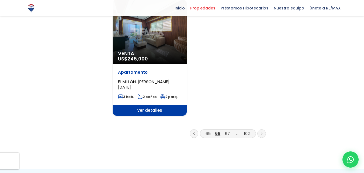
scroll to position [727, 0]
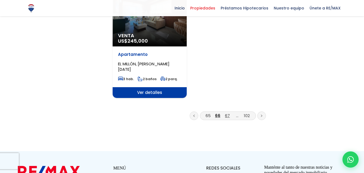
click at [229, 113] on link "67" at bounding box center [227, 116] width 5 height 6
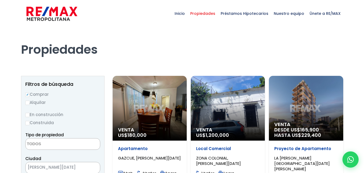
select select
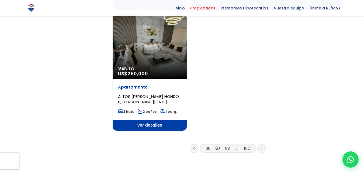
scroll to position [700, 0]
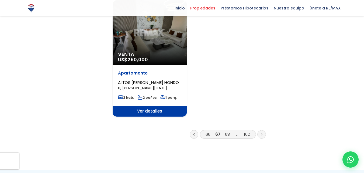
click at [227, 131] on link "68" at bounding box center [227, 134] width 5 height 6
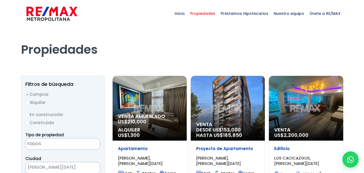
select select
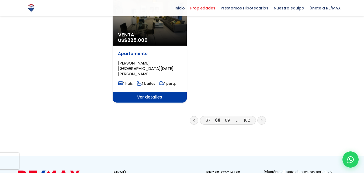
scroll to position [727, 0]
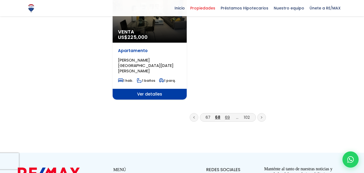
click at [228, 114] on link "69" at bounding box center [227, 117] width 5 height 6
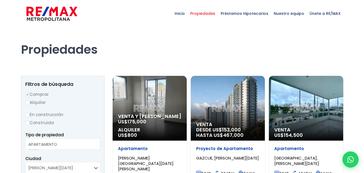
select select
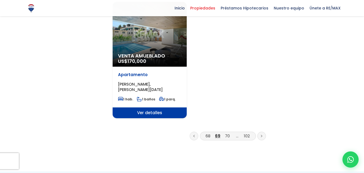
scroll to position [700, 0]
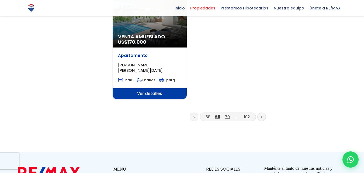
click at [229, 114] on link "70" at bounding box center [227, 117] width 5 height 6
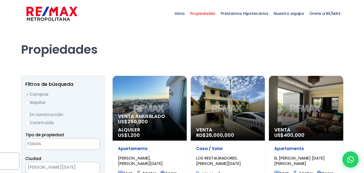
select select
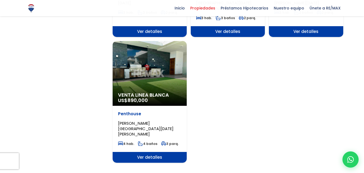
scroll to position [673, 0]
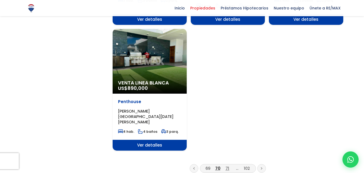
click at [228, 165] on link "71" at bounding box center [227, 168] width 4 height 6
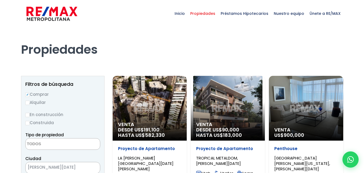
select select
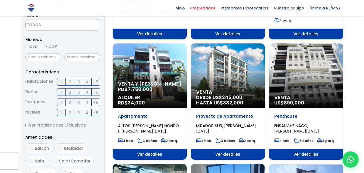
scroll to position [162, 0]
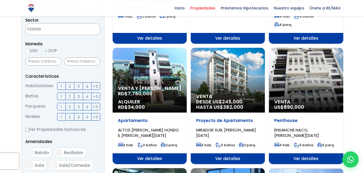
click at [146, 90] on span "7,750,000" at bounding box center [140, 93] width 25 height 7
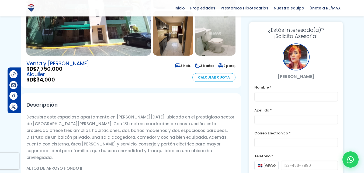
scroll to position [108, 0]
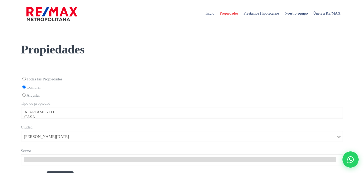
select select
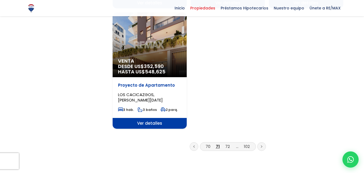
scroll to position [700, 0]
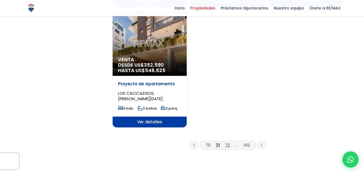
click at [227, 142] on link "72" at bounding box center [227, 145] width 5 height 6
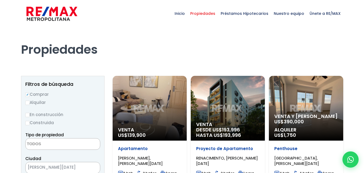
select select
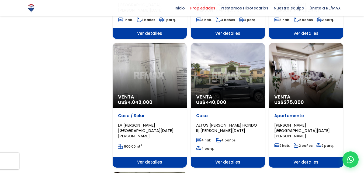
scroll to position [538, 0]
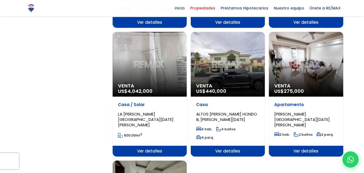
click at [154, 72] on div "Venta US$ 4,042,000" at bounding box center [150, 64] width 74 height 65
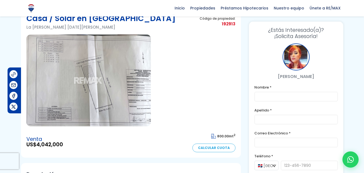
scroll to position [27, 0]
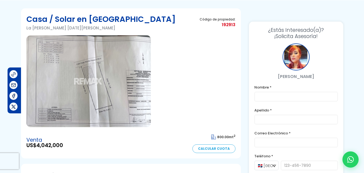
click at [183, 87] on div at bounding box center [173, 104] width 40 height 45
click at [133, 85] on img at bounding box center [88, 81] width 124 height 92
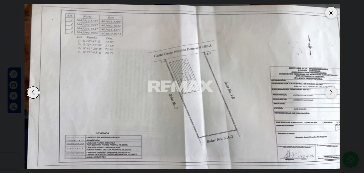
click at [192, 77] on img "1 / 1" at bounding box center [181, 86] width 315 height 164
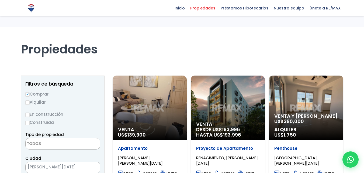
select select
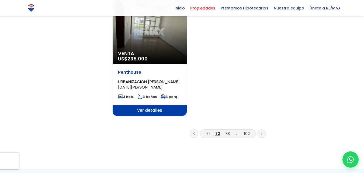
scroll to position [700, 0]
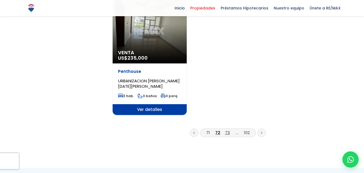
click at [226, 129] on link "73" at bounding box center [227, 132] width 5 height 6
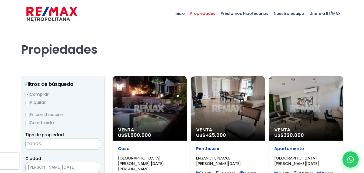
select select
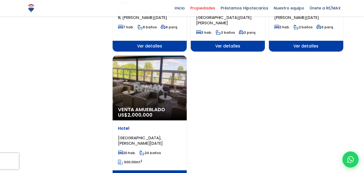
scroll to position [673, 0]
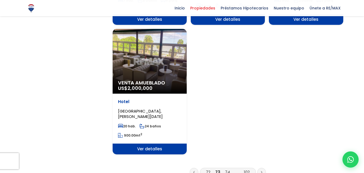
click at [147, 41] on div "Venta Amueblado US$ 2,000,000" at bounding box center [150, 61] width 74 height 65
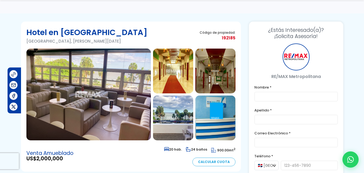
scroll to position [27, 0]
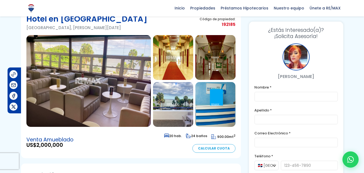
click at [115, 77] on img at bounding box center [88, 81] width 124 height 92
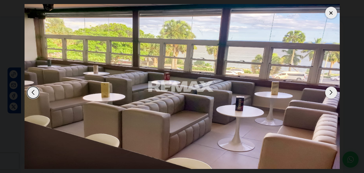
click at [331, 93] on div "Next slide" at bounding box center [331, 92] width 12 height 12
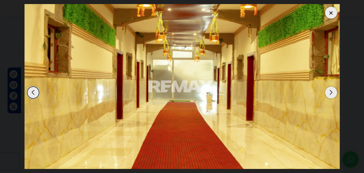
click at [331, 93] on div "Next slide" at bounding box center [331, 92] width 12 height 12
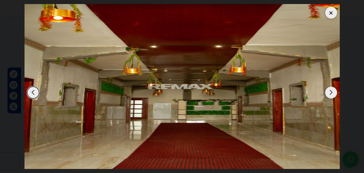
click at [331, 93] on div "Next slide" at bounding box center [331, 92] width 12 height 12
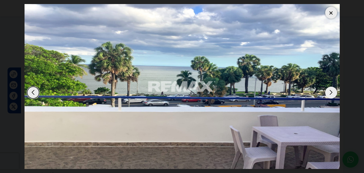
click at [331, 93] on div "Next slide" at bounding box center [331, 92] width 12 height 12
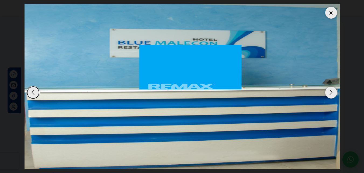
click at [331, 93] on div "Next slide" at bounding box center [331, 92] width 12 height 12
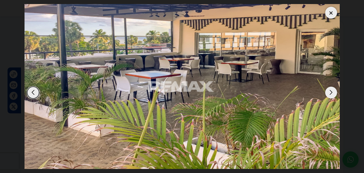
click at [331, 93] on div "Next slide" at bounding box center [331, 92] width 12 height 12
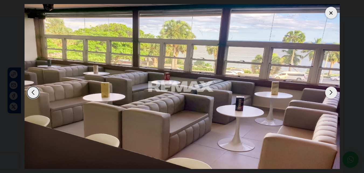
click at [331, 93] on div "Next slide" at bounding box center [331, 92] width 12 height 12
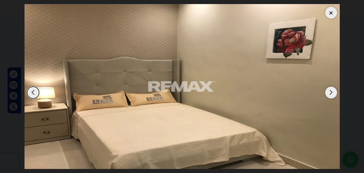
click at [331, 93] on div "Next slide" at bounding box center [331, 92] width 12 height 12
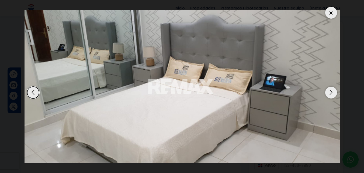
click at [331, 93] on div "Next slide" at bounding box center [331, 92] width 12 height 12
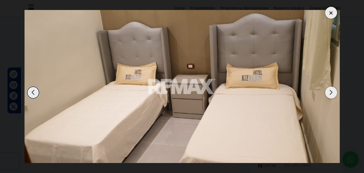
click at [331, 93] on div "Next slide" at bounding box center [331, 92] width 12 height 12
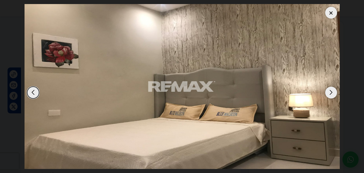
click at [331, 93] on div "Next slide" at bounding box center [331, 92] width 12 height 12
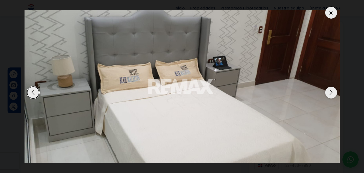
click at [331, 93] on div "Next slide" at bounding box center [331, 92] width 12 height 12
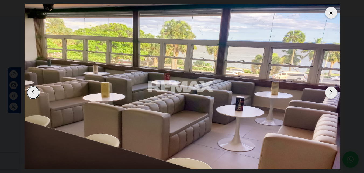
click at [331, 93] on div "Next slide" at bounding box center [331, 92] width 12 height 12
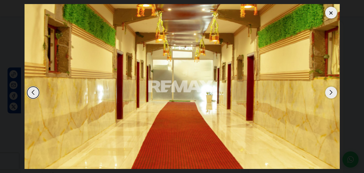
click at [334, 13] on div at bounding box center [331, 13] width 12 height 12
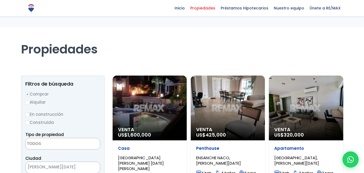
select select
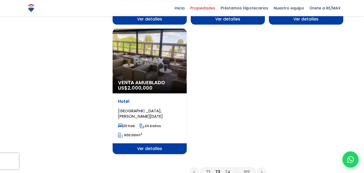
scroll to position [673, 0]
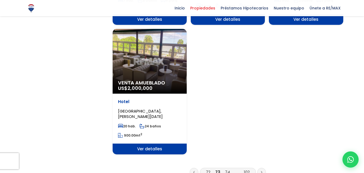
click at [226, 169] on link "74" at bounding box center [227, 172] width 5 height 6
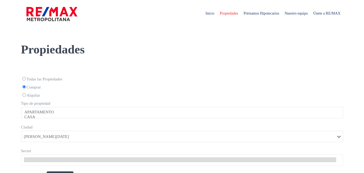
select select
select select "1"
select select
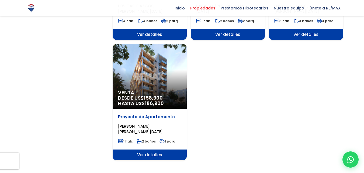
scroll to position [673, 0]
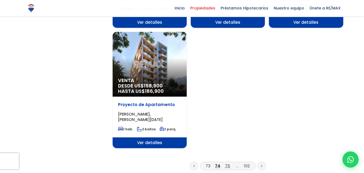
click at [226, 163] on link "75" at bounding box center [227, 166] width 5 height 6
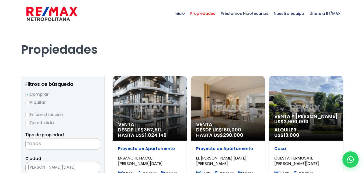
select select
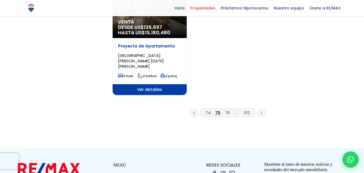
scroll to position [754, 0]
click at [225, 109] on link "76" at bounding box center [227, 112] width 5 height 6
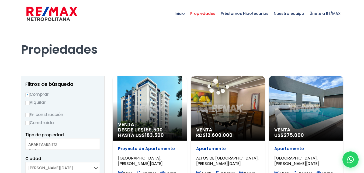
select select
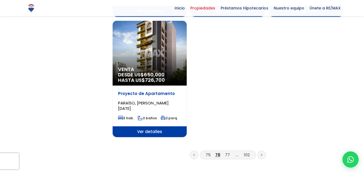
scroll to position [673, 0]
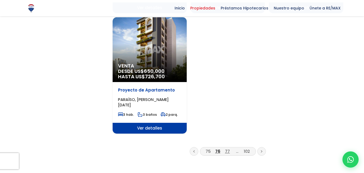
click at [226, 148] on link "77" at bounding box center [227, 151] width 5 height 6
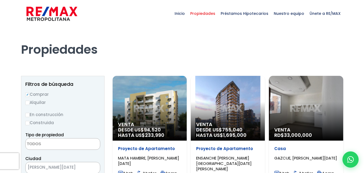
select select
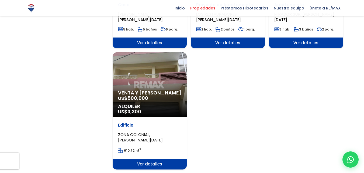
scroll to position [646, 0]
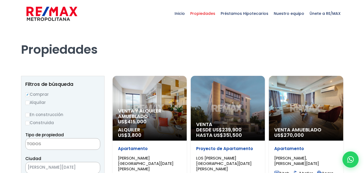
select select
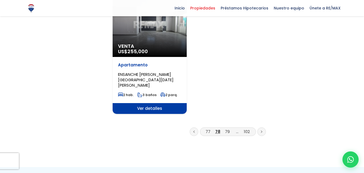
scroll to position [727, 0]
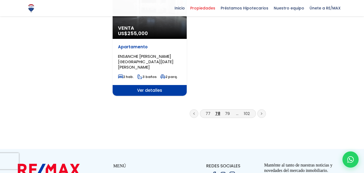
click at [230, 110] on li "79" at bounding box center [227, 113] width 9 height 7
click at [228, 110] on link "79" at bounding box center [227, 113] width 5 height 6
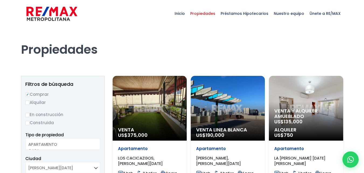
select select
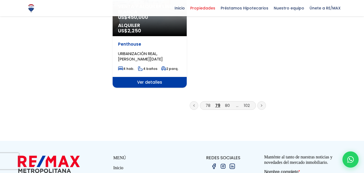
scroll to position [727, 0]
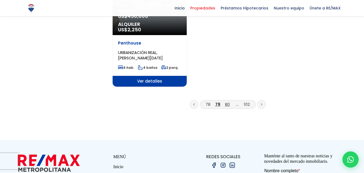
click at [229, 101] on link "80" at bounding box center [227, 104] width 5 height 6
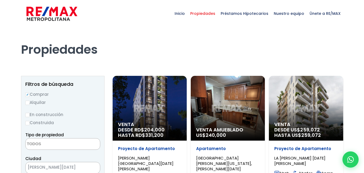
select select
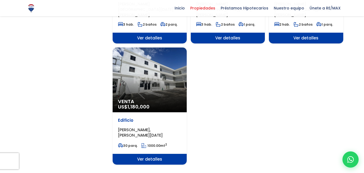
scroll to position [673, 0]
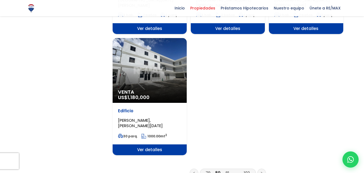
click at [227, 170] on link "81" at bounding box center [227, 173] width 4 height 6
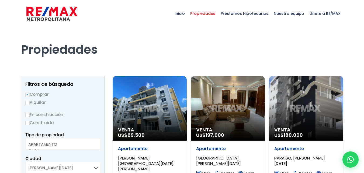
select select
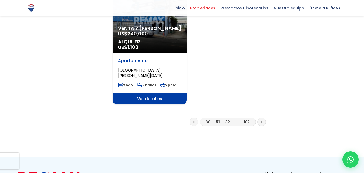
scroll to position [727, 0]
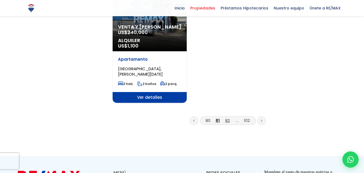
click at [229, 117] on link "82" at bounding box center [227, 120] width 5 height 6
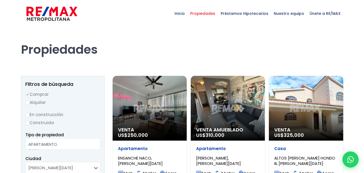
select select
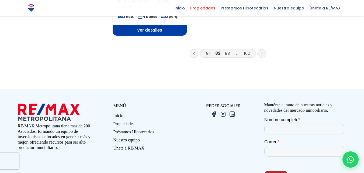
scroll to position [781, 0]
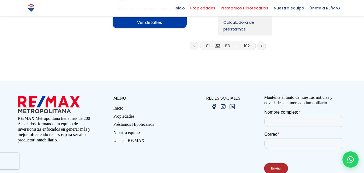
click at [239, 8] on span "Préstamos Hipotecarios" at bounding box center [244, 8] width 53 height 8
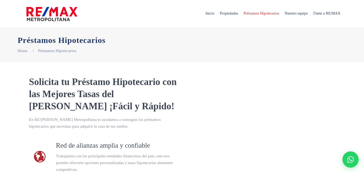
select select "DO"
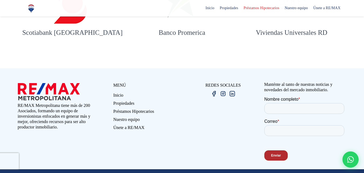
scroll to position [756, 0]
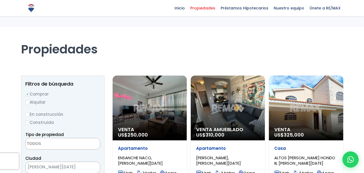
select select
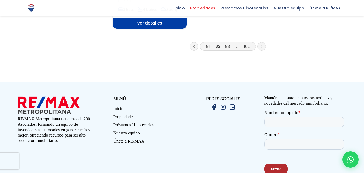
scroll to position [781, 0]
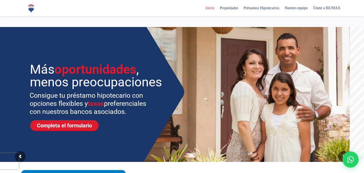
select select
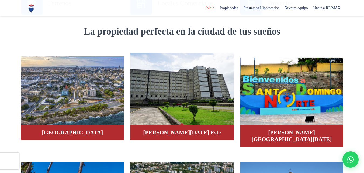
scroll to position [296, 0]
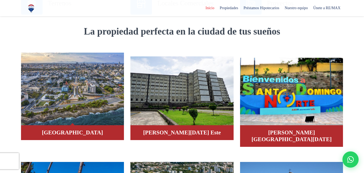
click at [93, 90] on img at bounding box center [72, 88] width 103 height 73
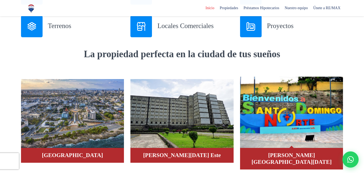
scroll to position [269, 0]
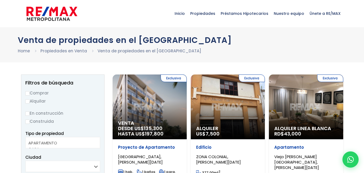
select select
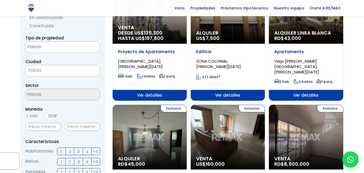
scroll to position [108, 0]
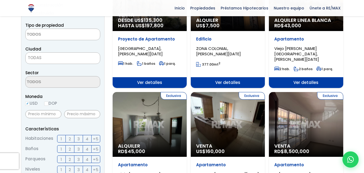
click at [47, 104] on input "DOP" at bounding box center [46, 103] width 4 height 4
radio input "true"
click at [79, 138] on span "3" at bounding box center [78, 138] width 2 height 7
click at [0, 0] on input "3" at bounding box center [0, 0] width 0 height 0
click at [71, 150] on label "2" at bounding box center [70, 149] width 9 height 8
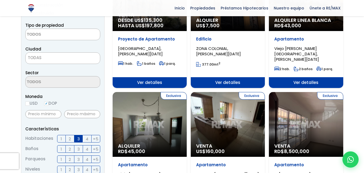
click at [0, 0] on input "2" at bounding box center [0, 0] width 0 height 0
click at [76, 149] on label "3" at bounding box center [78, 149] width 9 height 8
click at [0, 0] on input "3" at bounding box center [0, 0] width 0 height 0
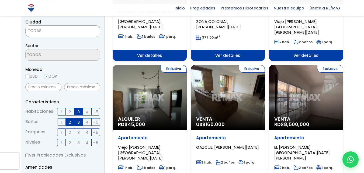
click at [69, 130] on span "2" at bounding box center [70, 132] width 2 height 7
click at [0, 0] on input "2" at bounding box center [0, 0] width 0 height 0
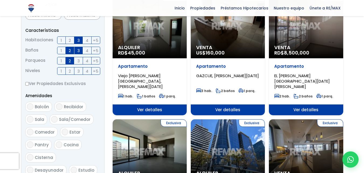
scroll to position [215, 0]
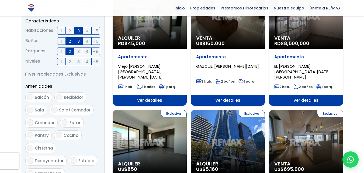
click at [30, 96] on input "Balcón" at bounding box center [30, 97] width 6 height 6
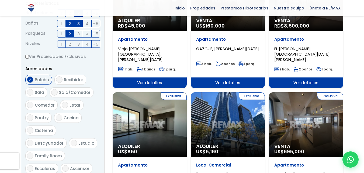
scroll to position [242, 0]
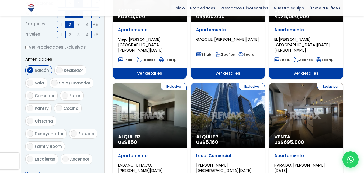
click at [30, 70] on input "Balcón" at bounding box center [30, 70] width 6 height 6
checkbox input "false"
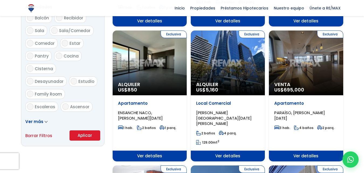
scroll to position [296, 0]
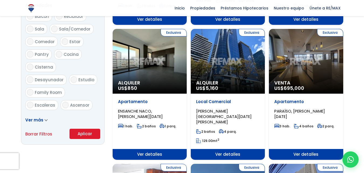
click at [90, 133] on button "Aplicar" at bounding box center [84, 133] width 31 height 10
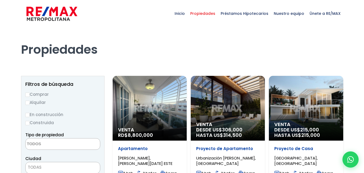
select select
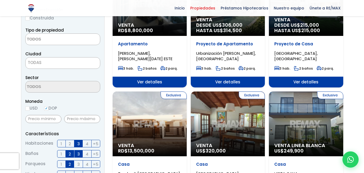
scroll to position [108, 0]
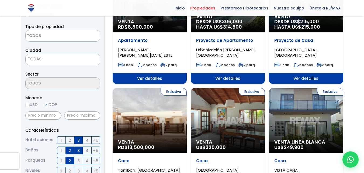
click at [27, 104] on input "USD" at bounding box center [27, 105] width 4 height 4
radio input "true"
click at [46, 104] on input "DOP" at bounding box center [46, 105] width 4 height 4
radio input "true"
click at [79, 115] on input "text" at bounding box center [82, 115] width 36 height 8
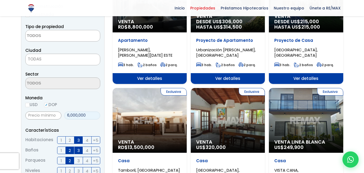
type input "6,000,000"
click at [45, 115] on input "text" at bounding box center [43, 115] width 36 height 8
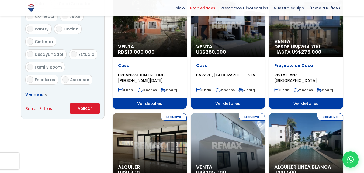
scroll to position [323, 0]
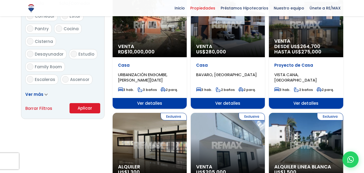
type input "4,000,000"
click at [82, 110] on button "Aplicar" at bounding box center [84, 108] width 31 height 10
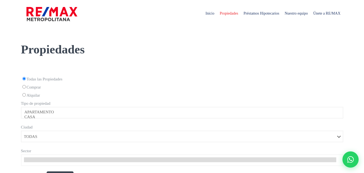
select select
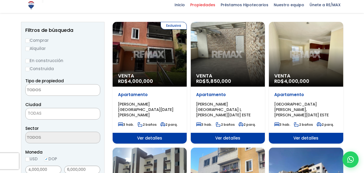
scroll to position [54, 0]
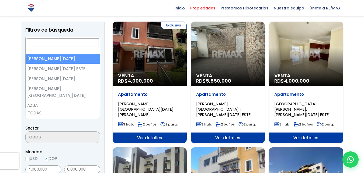
click at [54, 113] on span "TODAS" at bounding box center [63, 113] width 74 height 8
select select "1"
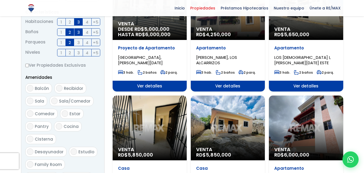
scroll to position [269, 0]
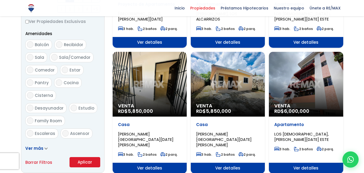
click at [82, 163] on button "Aplicar" at bounding box center [84, 162] width 31 height 10
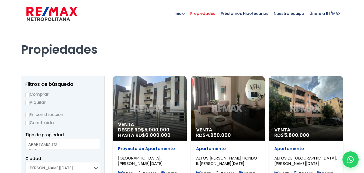
select select
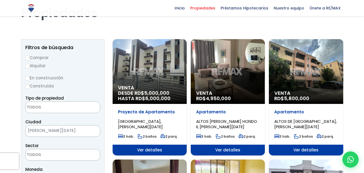
scroll to position [27, 0]
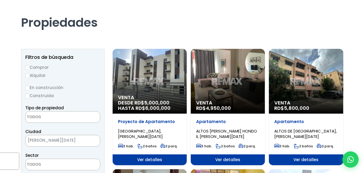
click at [217, 79] on div "Venta RD$ 4,950,000" at bounding box center [228, 81] width 74 height 65
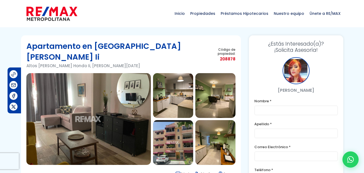
click at [99, 93] on img at bounding box center [88, 119] width 124 height 92
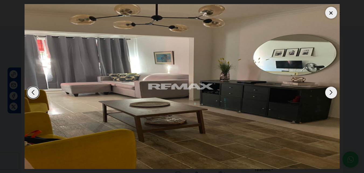
click at [330, 91] on div "Next slide" at bounding box center [331, 92] width 12 height 12
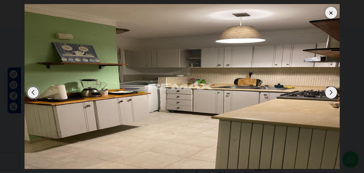
click at [330, 91] on div "Next slide" at bounding box center [331, 92] width 12 height 12
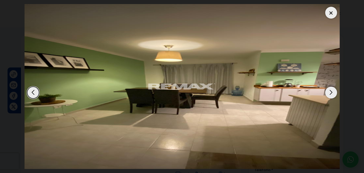
click at [330, 91] on div "Next slide" at bounding box center [331, 92] width 12 height 12
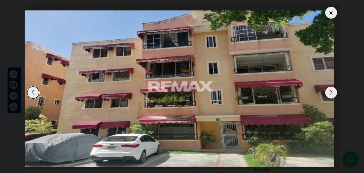
click at [330, 91] on div "Next slide" at bounding box center [331, 92] width 12 height 12
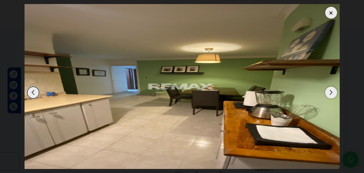
click at [330, 91] on div "Next slide" at bounding box center [331, 92] width 12 height 12
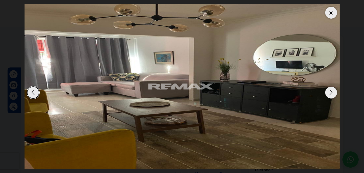
click at [331, 14] on div at bounding box center [331, 13] width 12 height 12
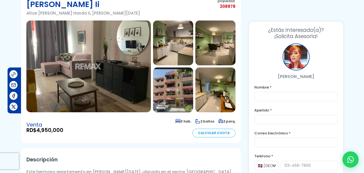
scroll to position [81, 0]
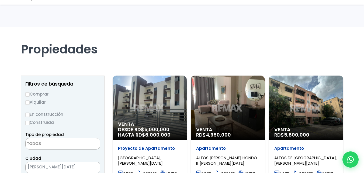
select select
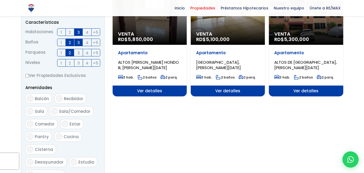
scroll to position [135, 0]
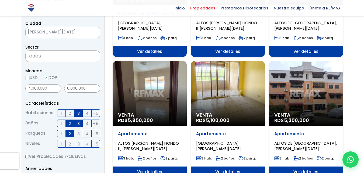
click at [240, 84] on div "Venta RD$ 5,100,000" at bounding box center [228, 93] width 74 height 65
click at [239, 83] on div "Venta RD$ 5,100,000" at bounding box center [228, 93] width 74 height 65
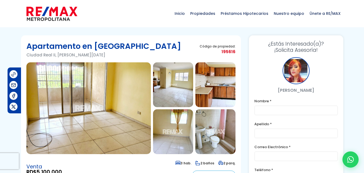
click at [90, 85] on img at bounding box center [88, 108] width 124 height 92
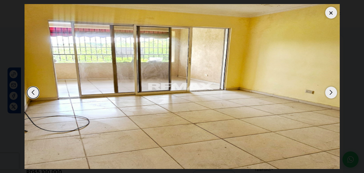
click at [331, 94] on div "Next slide" at bounding box center [331, 92] width 12 height 12
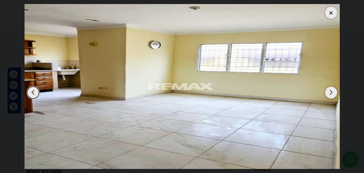
click at [331, 94] on div "Next slide" at bounding box center [331, 92] width 12 height 12
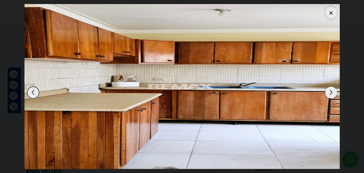
click at [331, 94] on div "Next slide" at bounding box center [331, 92] width 12 height 12
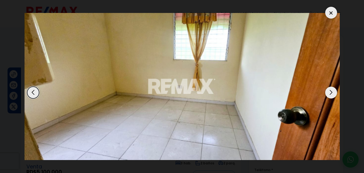
click at [331, 94] on div "Next slide" at bounding box center [331, 92] width 12 height 12
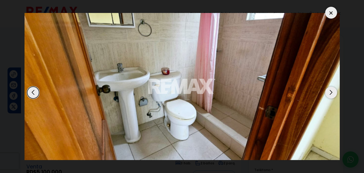
click at [331, 94] on div "Next slide" at bounding box center [331, 92] width 12 height 12
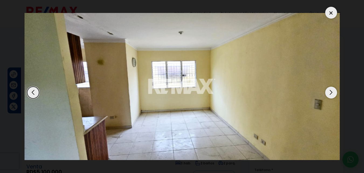
click at [331, 94] on div "Next slide" at bounding box center [331, 92] width 12 height 12
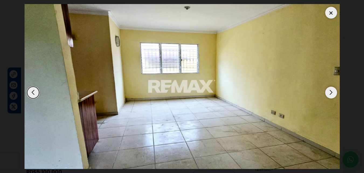
click at [331, 94] on div "Next slide" at bounding box center [331, 92] width 12 height 12
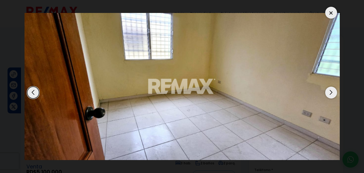
click at [331, 94] on div "Next slide" at bounding box center [331, 92] width 12 height 12
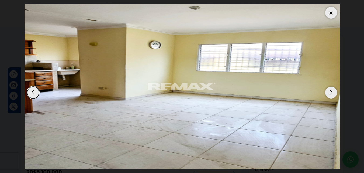
click at [331, 94] on div "Next slide" at bounding box center [331, 92] width 12 height 12
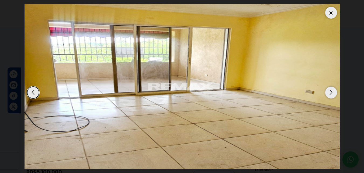
click at [331, 94] on div "Next slide" at bounding box center [331, 92] width 12 height 12
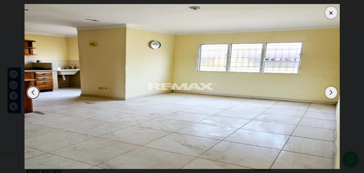
click at [331, 94] on div "Next slide" at bounding box center [331, 92] width 12 height 12
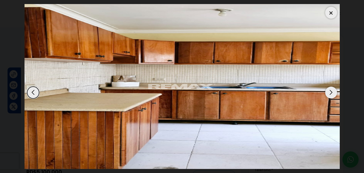
click at [332, 12] on div at bounding box center [331, 13] width 12 height 12
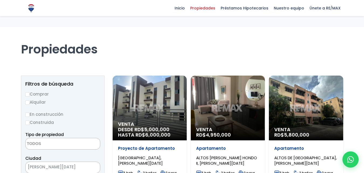
select select
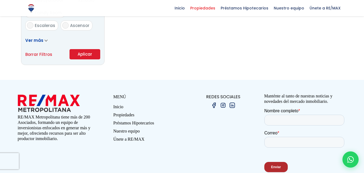
scroll to position [404, 0]
